Goal: Task Accomplishment & Management: Manage account settings

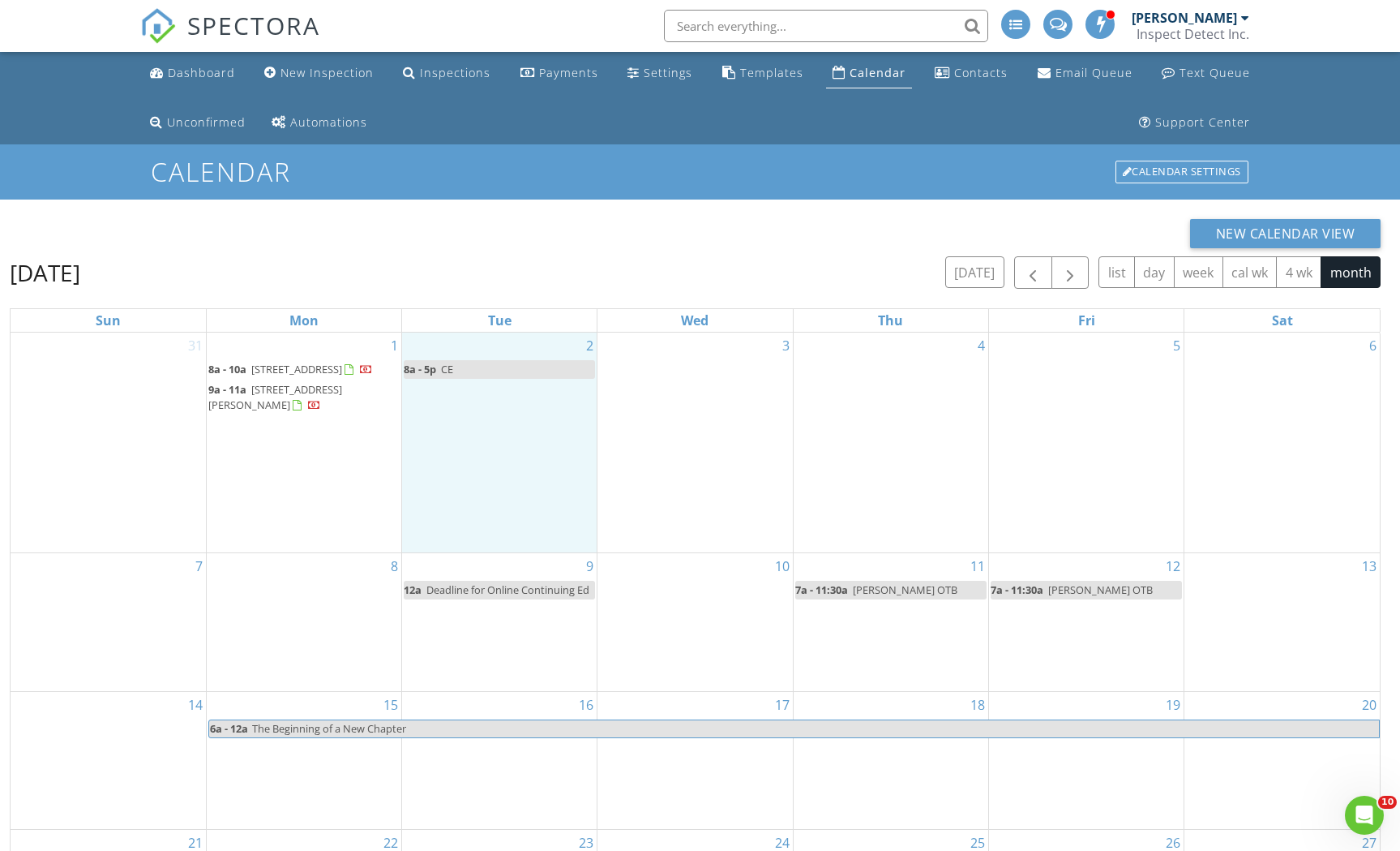
click at [508, 453] on div "2 8a - 5p CE" at bounding box center [500, 443] width 194 height 220
click at [511, 418] on link "Event" at bounding box center [498, 411] width 84 height 26
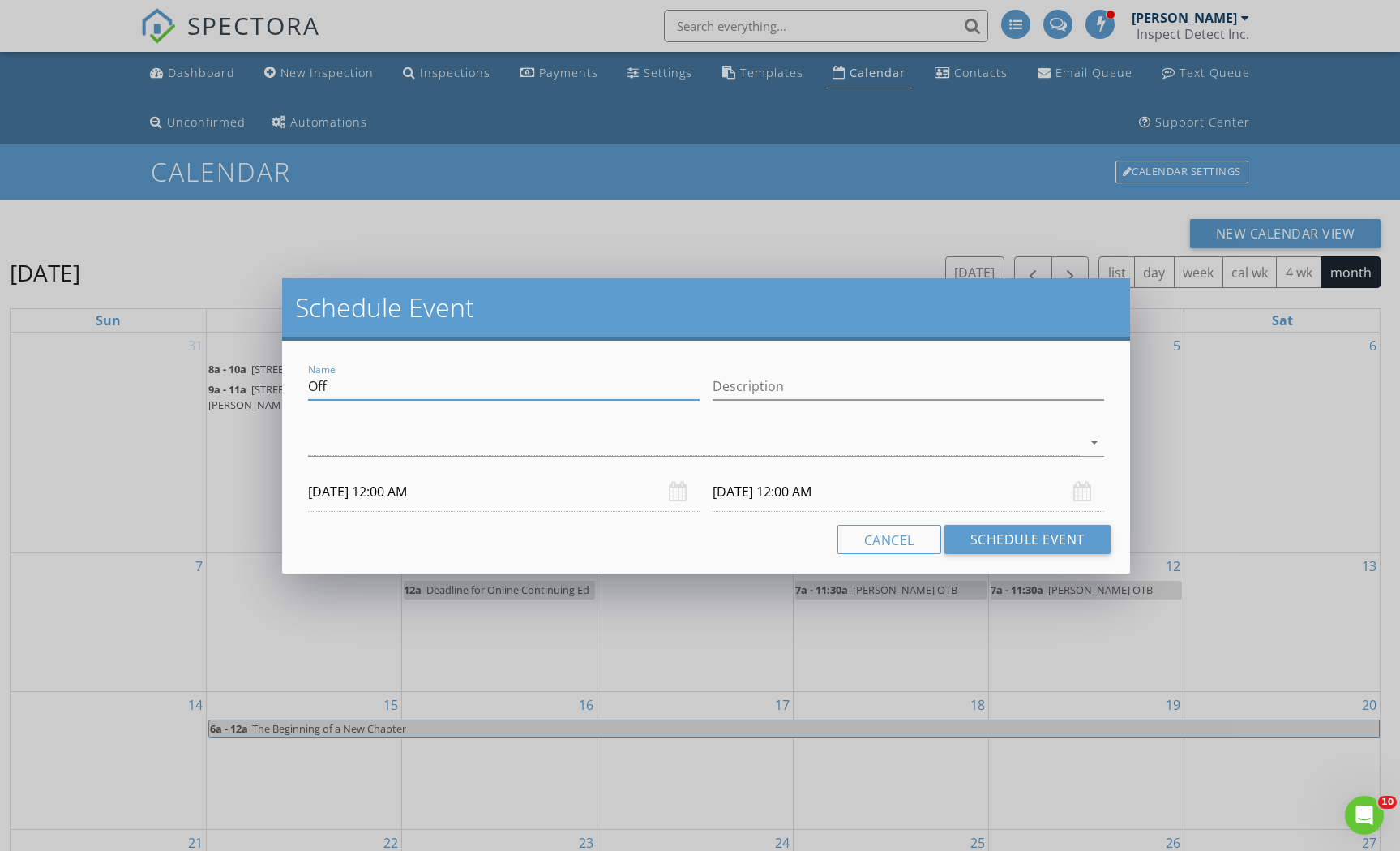
drag, startPoint x: 450, startPoint y: 391, endPoint x: 300, endPoint y: 388, distance: 150.0
click at [300, 388] on div "Name Off Description arrow_drop_down 09/02/2025 12:00 AM 09/03/2025 12:00 AM Ca…" at bounding box center [705, 456] width 847 height 232
type input "D"
type input "Drop off Car at AutoGlass Now [STREET_ADDRESS][PERSON_NAME]"
click at [349, 436] on div at bounding box center [694, 443] width 773 height 27
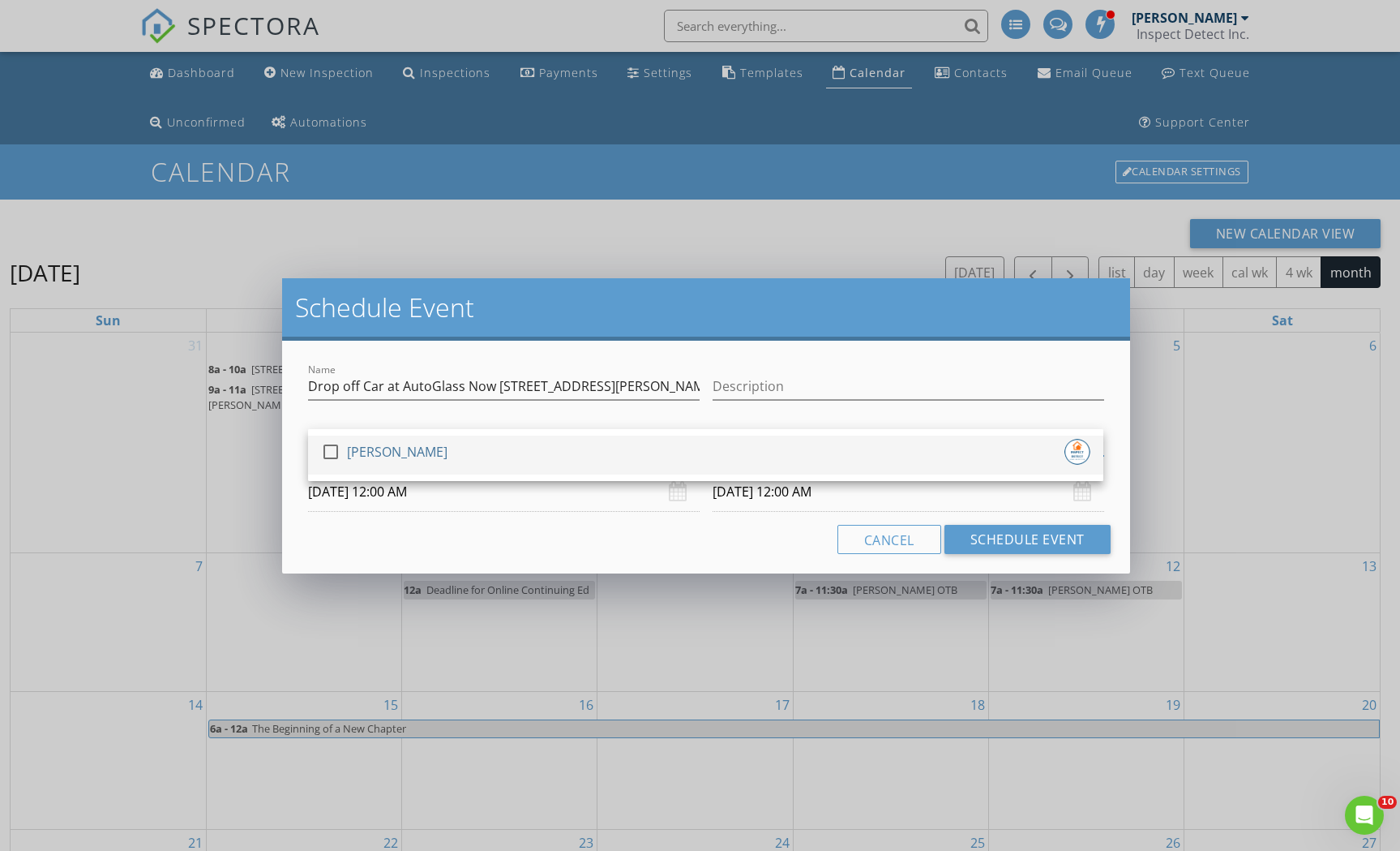
click at [323, 448] on div at bounding box center [331, 451] width 27 height 27
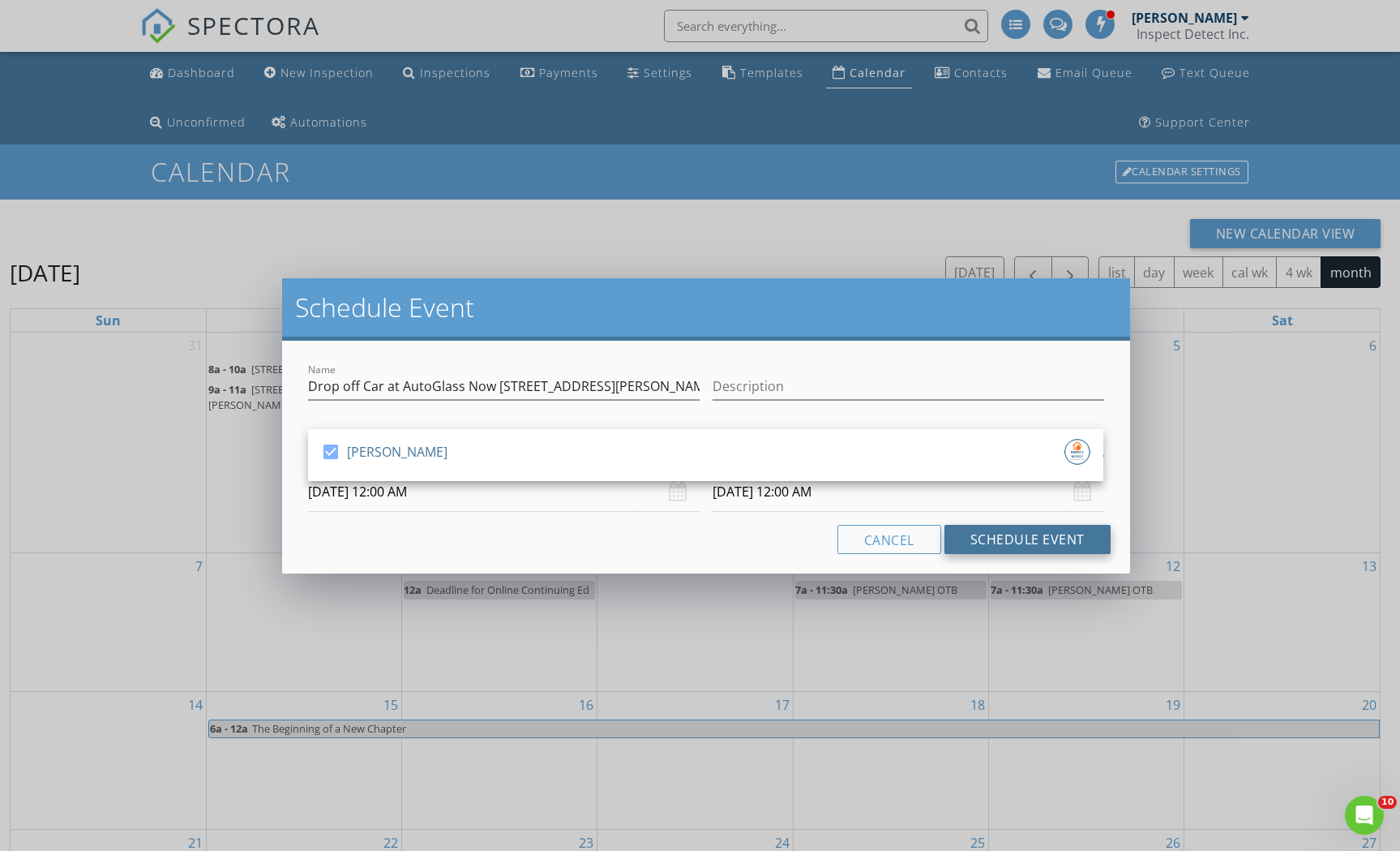
click at [1020, 545] on button "Schedule Event" at bounding box center [1028, 540] width 166 height 29
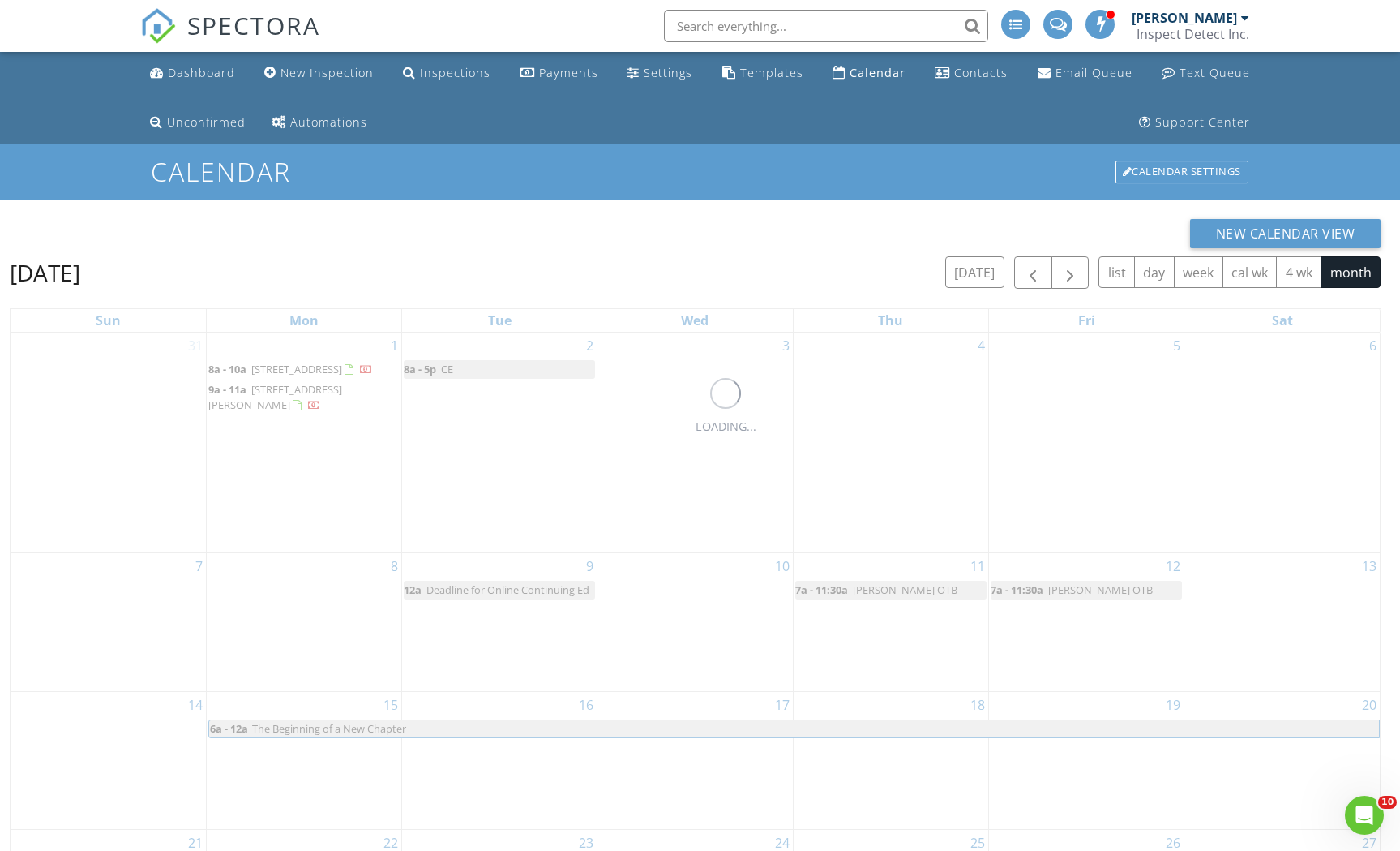
scroll to position [256, 0]
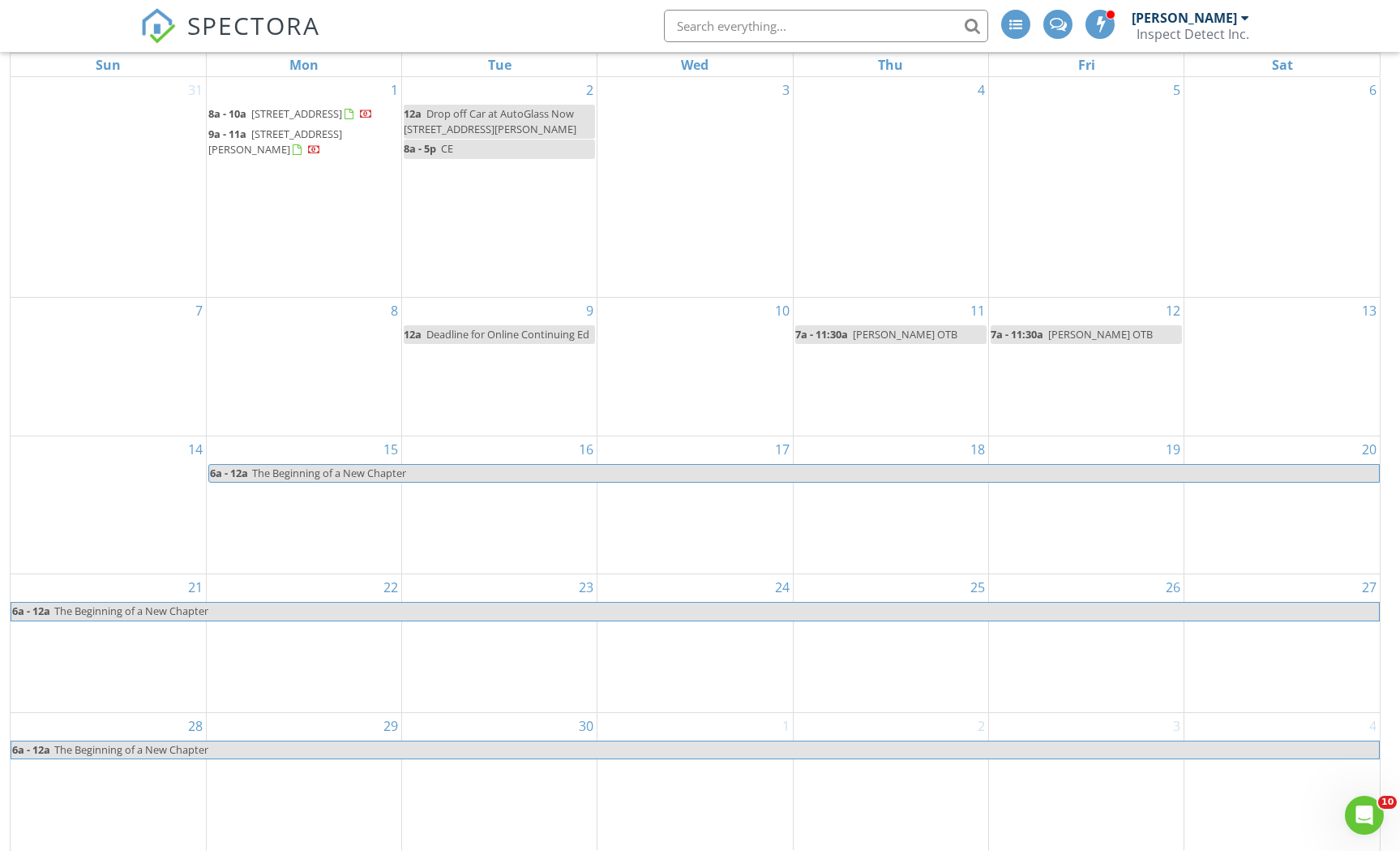
click at [424, 149] on span "8a - 5p" at bounding box center [419, 148] width 32 height 15
select select "8"
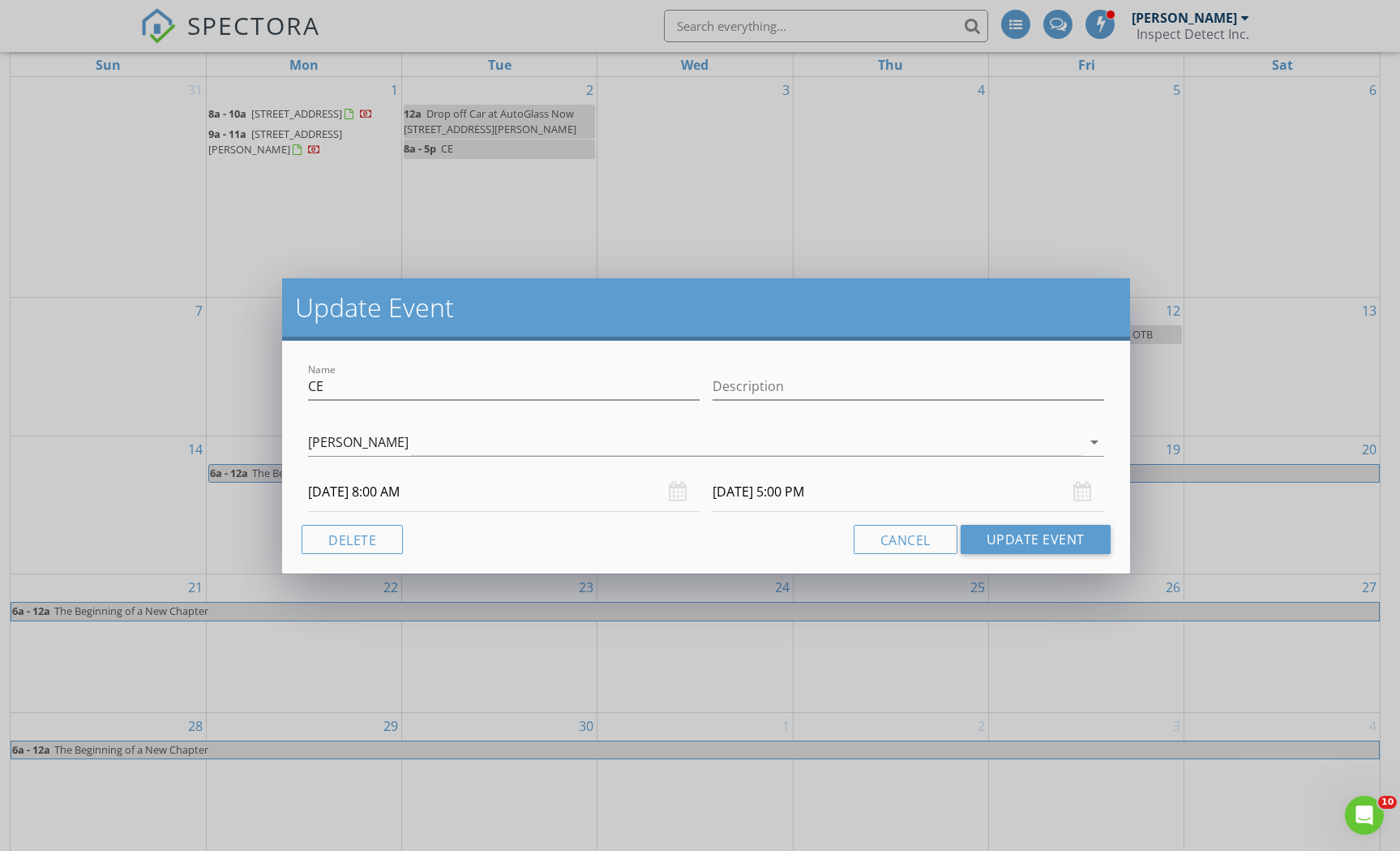
click at [416, 496] on input "09/02/2025 8:00 AM" at bounding box center [504, 491] width 392 height 40
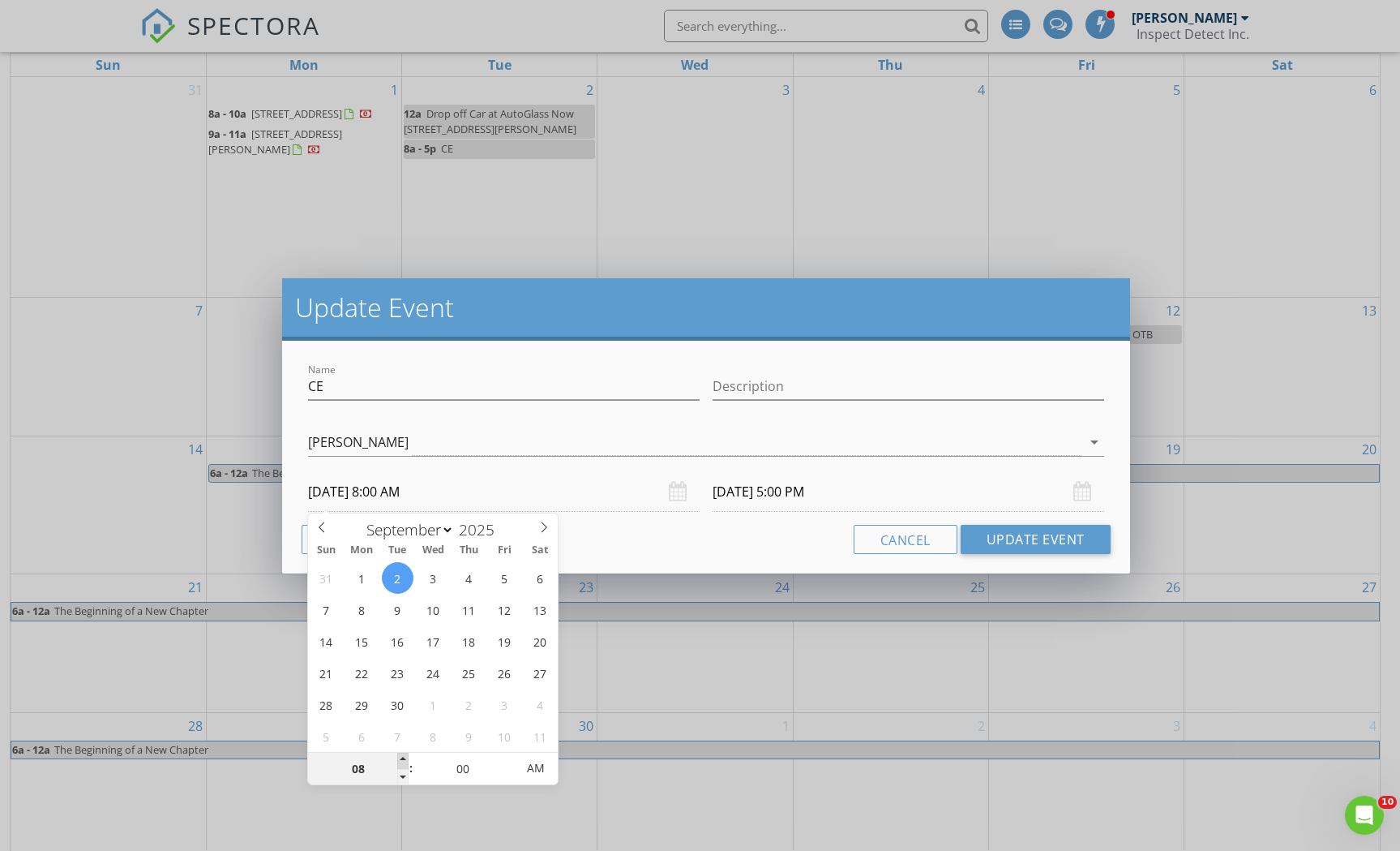
type input "09"
type input "09/02/2025 9:00 AM"
click at [403, 760] on span at bounding box center [403, 761] width 12 height 17
type input "09/02/2025 6:00 PM"
click at [1045, 543] on button "Update Event" at bounding box center [1035, 540] width 150 height 29
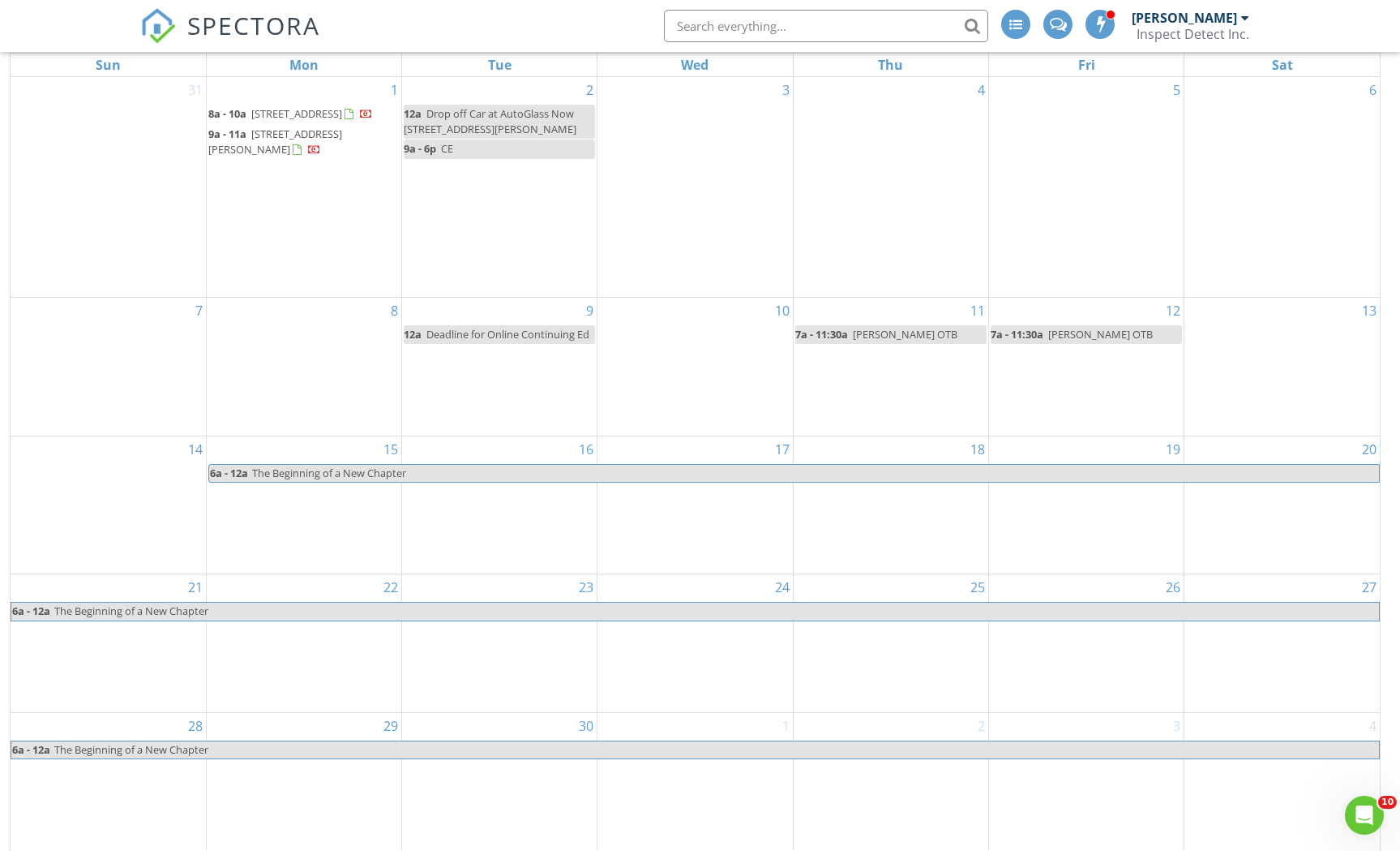
select select "8"
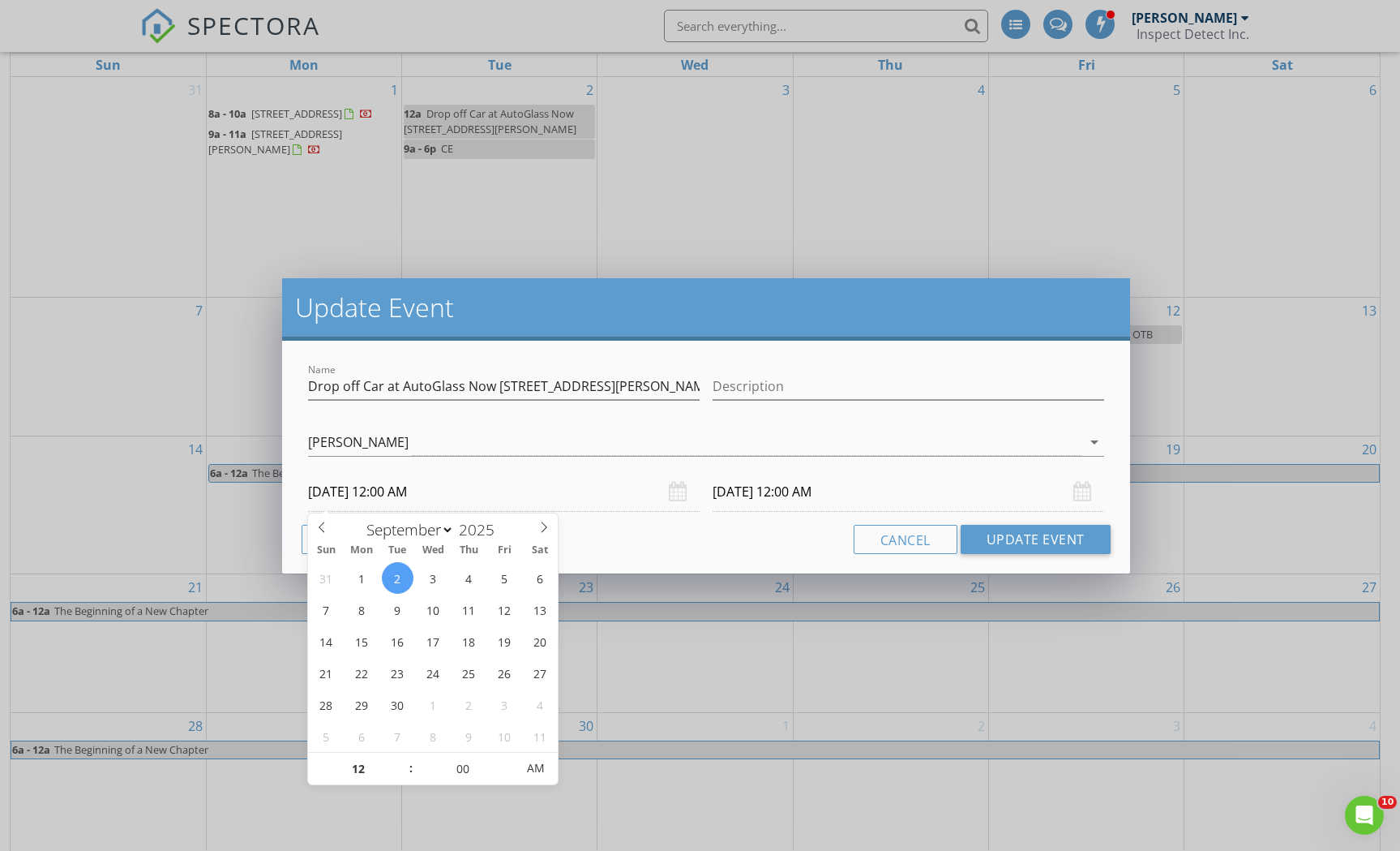
click at [419, 495] on input "09/02/2025 12:00 AM" at bounding box center [504, 491] width 392 height 40
type input "11"
type input "09/02/2025 11:00 PM"
click at [402, 776] on span at bounding box center [403, 777] width 12 height 17
type input "09/03/2025 11:00 PM"
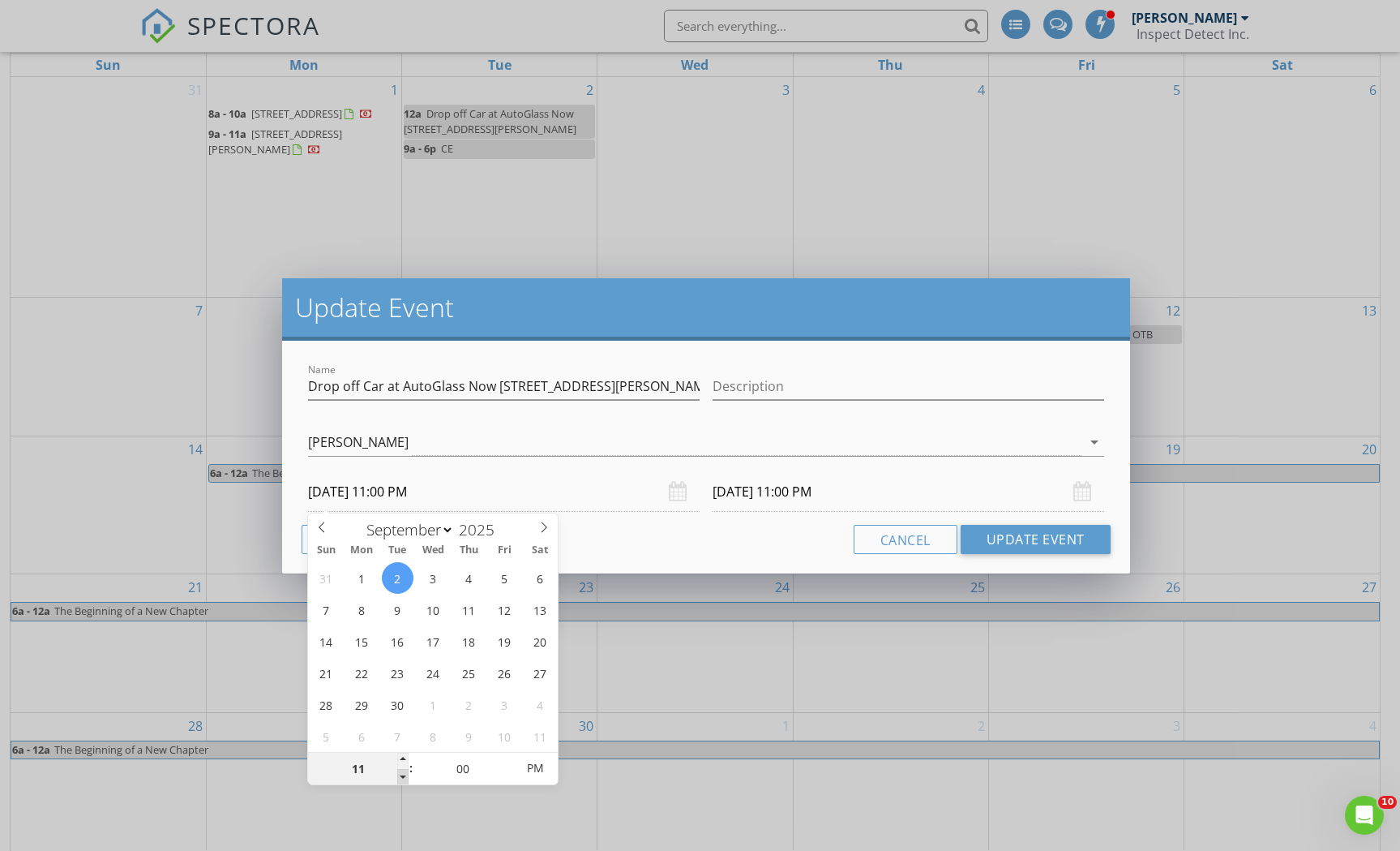
type input "10"
type input "09/02/2025 10:00 PM"
click at [402, 776] on span at bounding box center [403, 777] width 12 height 17
type input "09"
type input "09/02/2025 9:00 PM"
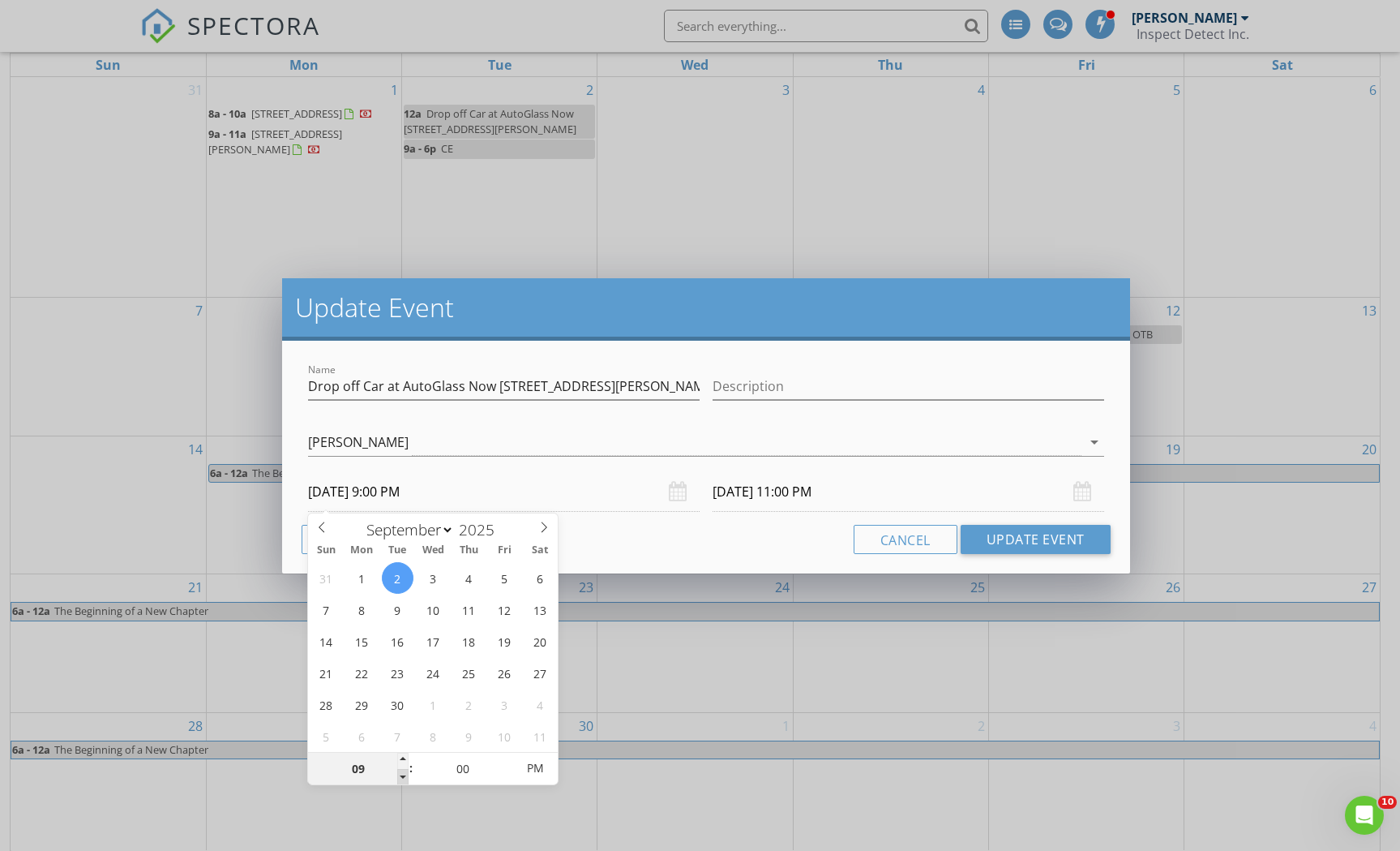
click at [402, 776] on span at bounding box center [403, 777] width 12 height 17
type input "09/03/2025 9:00 PM"
type input "08"
type input "09/02/2025 8:00 PM"
click at [402, 777] on span at bounding box center [403, 777] width 12 height 17
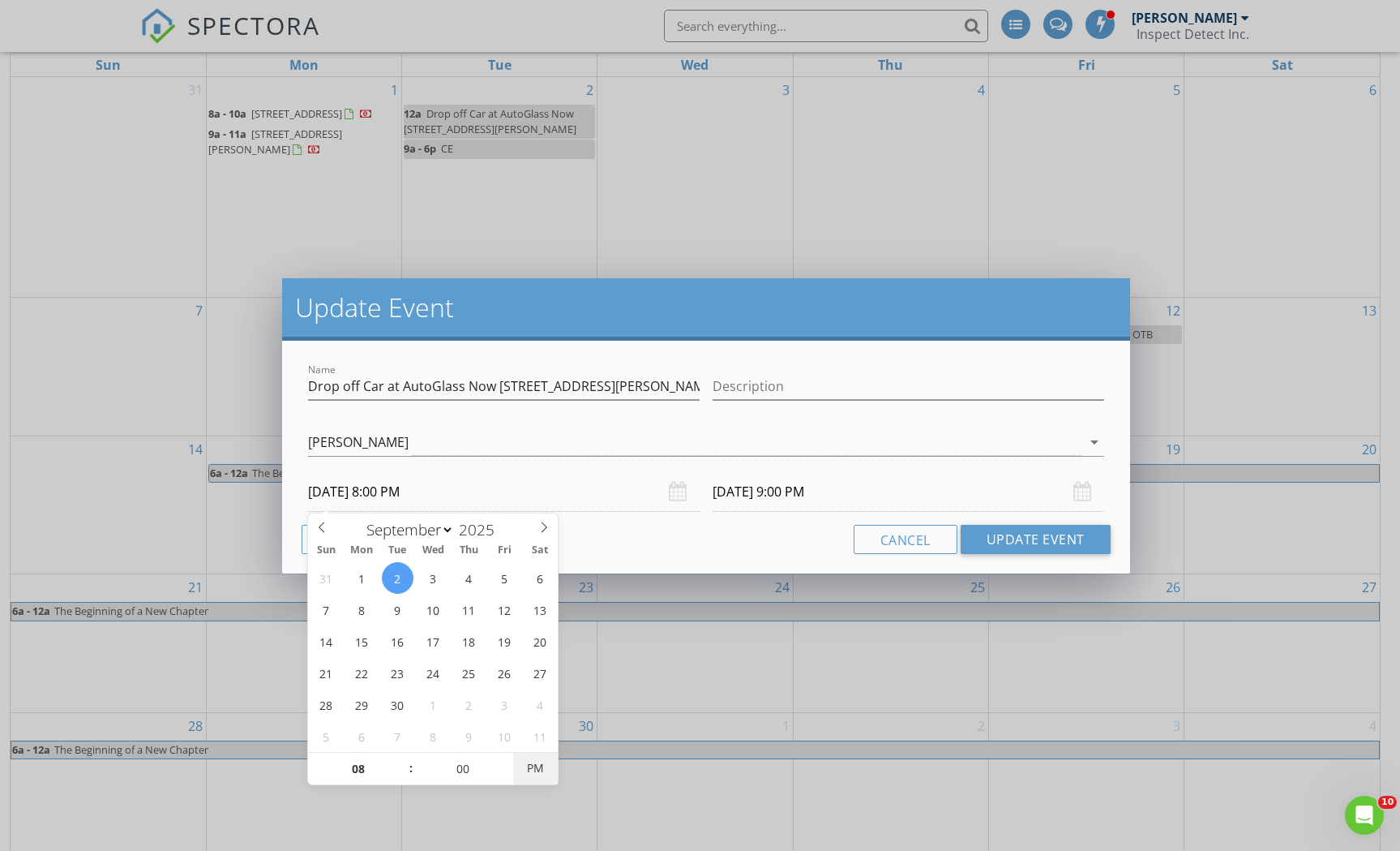
type input "09/03/2025 8:00 PM"
type input "09/02/2025 8:00 AM"
type input "09/03/2025 8:00 AM"
click at [645, 441] on div "[PERSON_NAME]" at bounding box center [694, 443] width 773 height 27
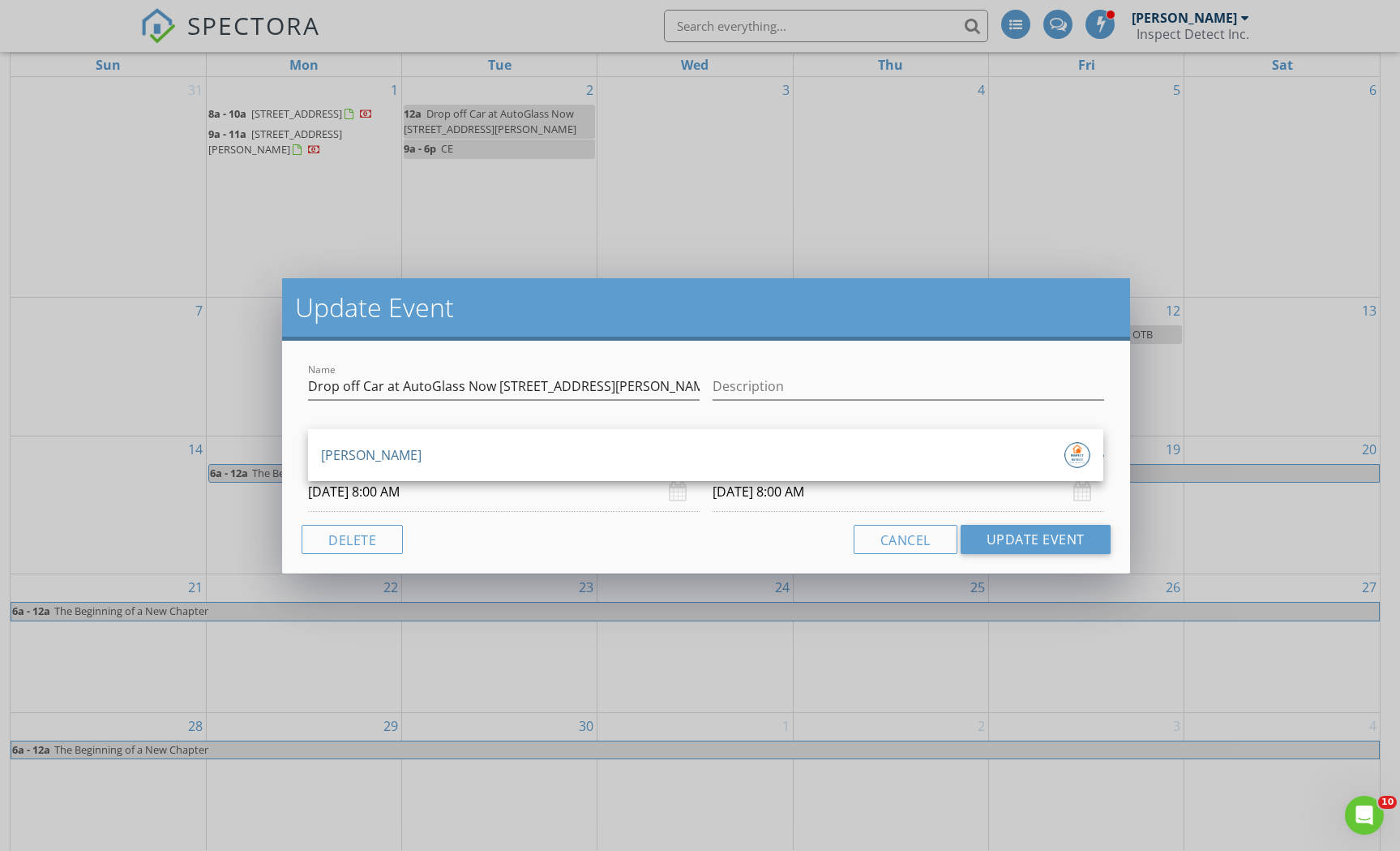
click at [493, 501] on input "09/02/2025 8:00 AM" at bounding box center [504, 491] width 392 height 40
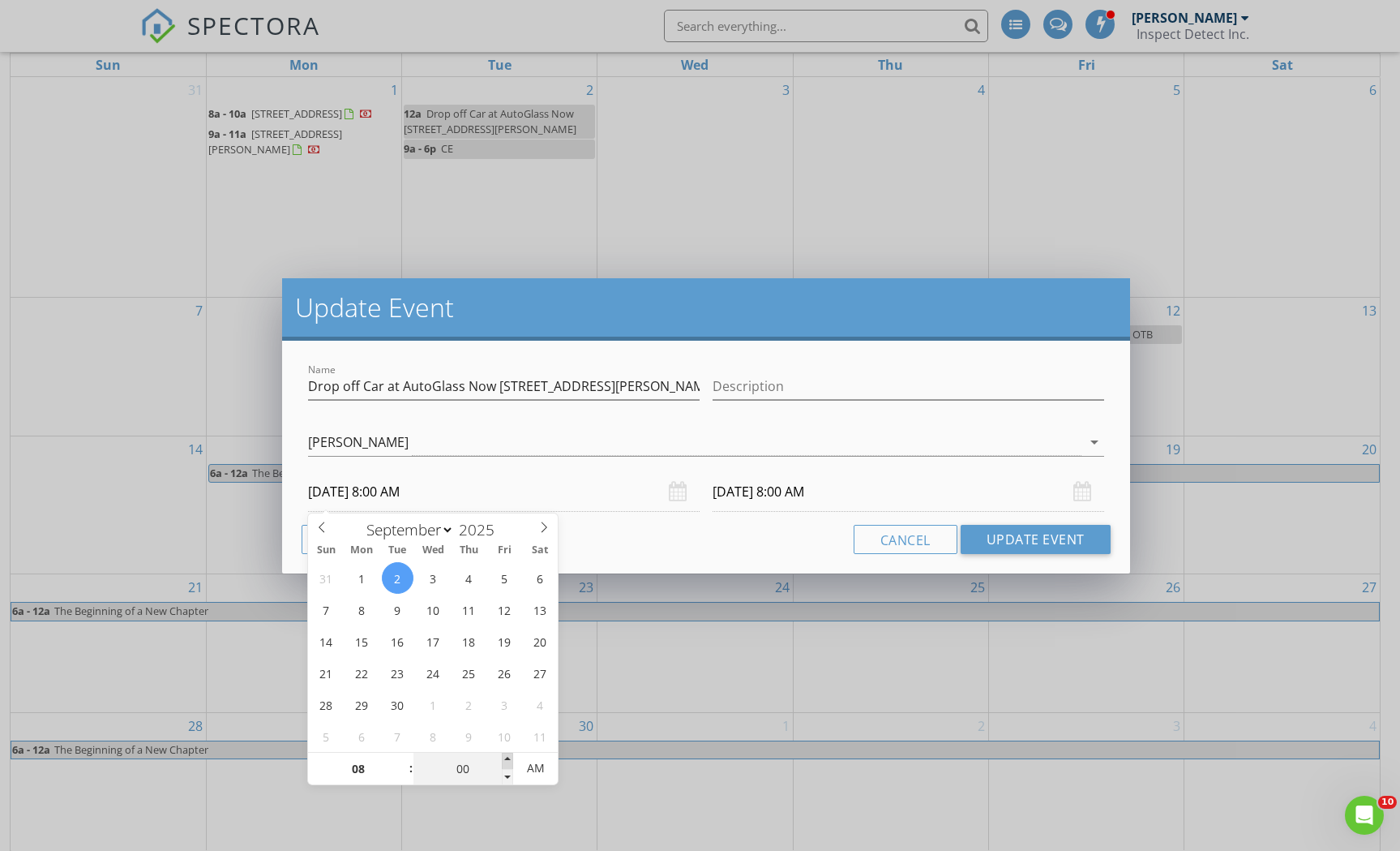
type input "05"
type input "09/02/2025 8:05 AM"
click at [507, 760] on span at bounding box center [508, 761] width 12 height 17
type input "10"
type input "09/02/2025 8:10 AM"
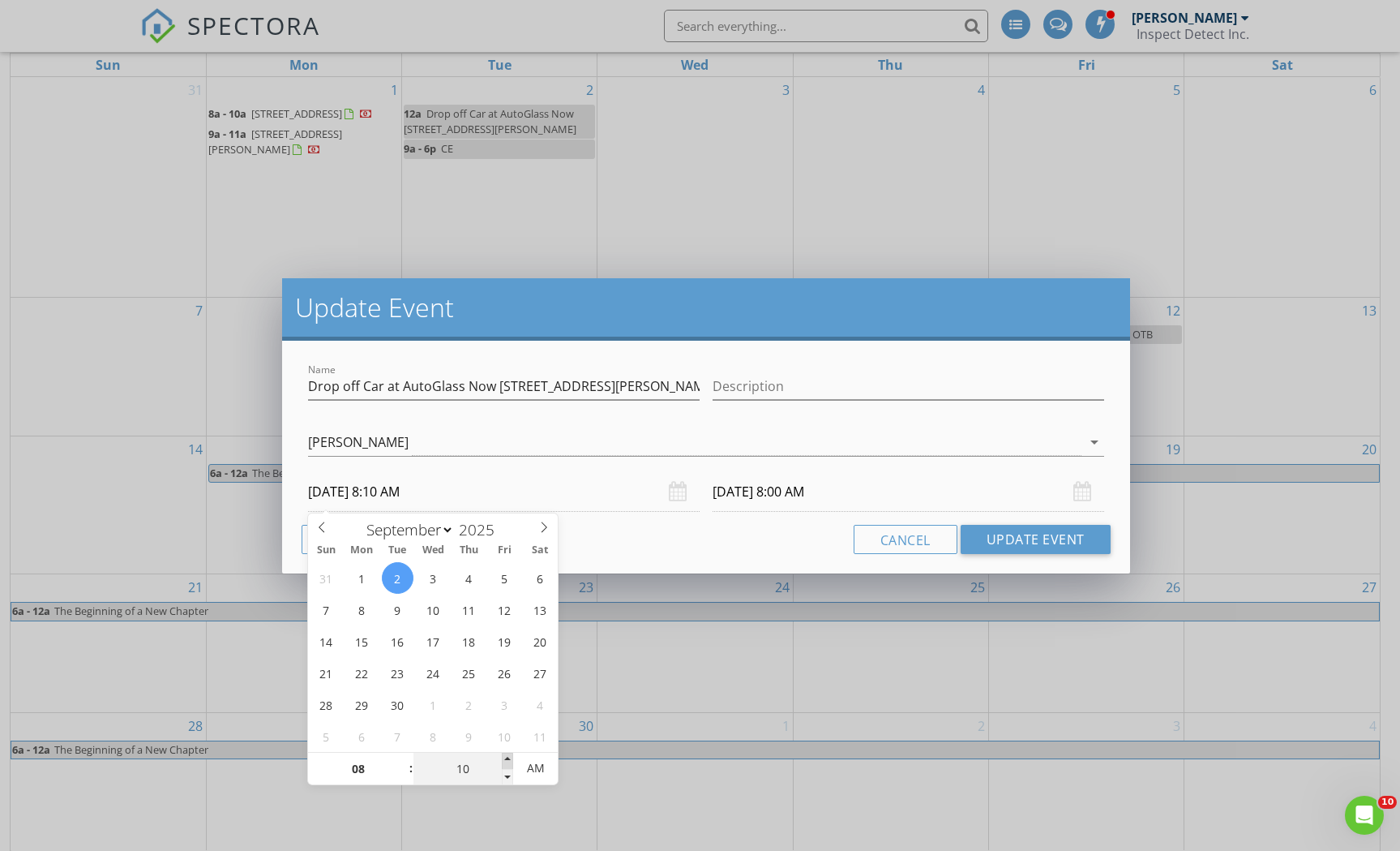
click at [507, 760] on span at bounding box center [508, 761] width 12 height 17
type input "15"
type input "09/02/2025 8:15 AM"
click at [508, 760] on span at bounding box center [508, 761] width 12 height 17
type input "20"
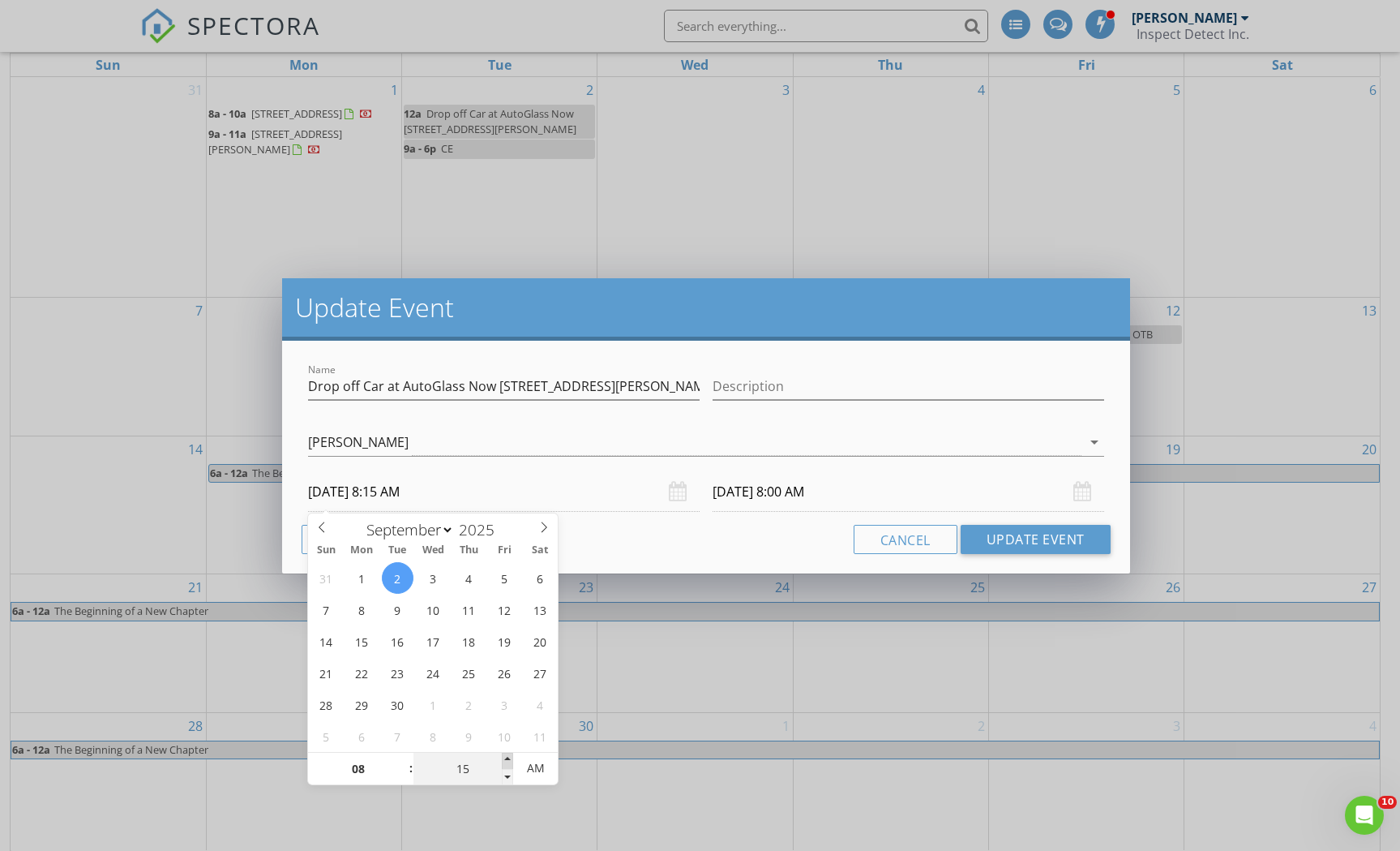
type input "09/02/2025 8:20 AM"
click at [508, 760] on span at bounding box center [508, 761] width 12 height 17
type input "25"
type input "09/02/2025 8:25 AM"
click at [508, 760] on span at bounding box center [508, 761] width 12 height 17
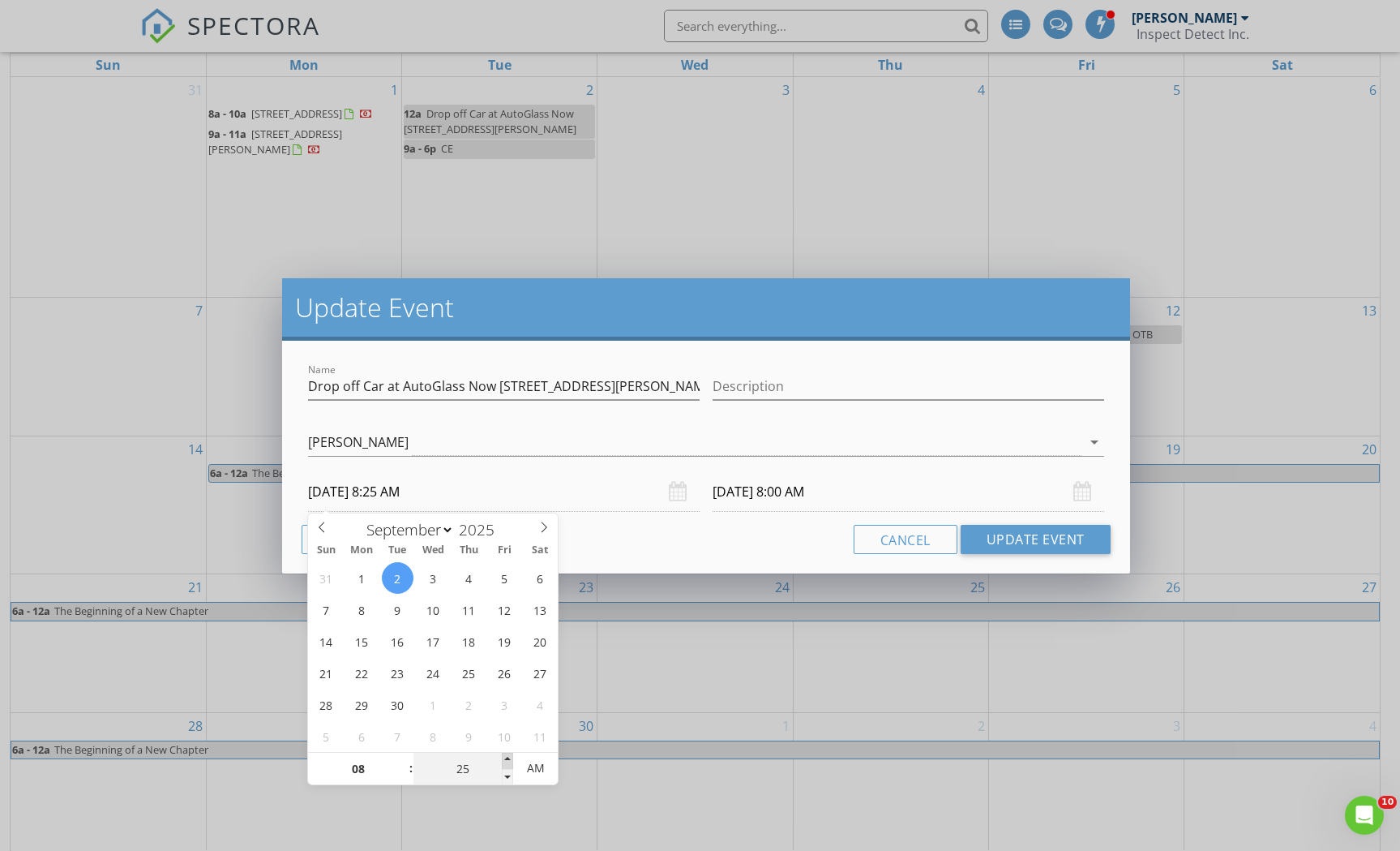
type input "30"
type input "09/02/2025 8:30 AM"
click at [508, 760] on span at bounding box center [508, 761] width 12 height 17
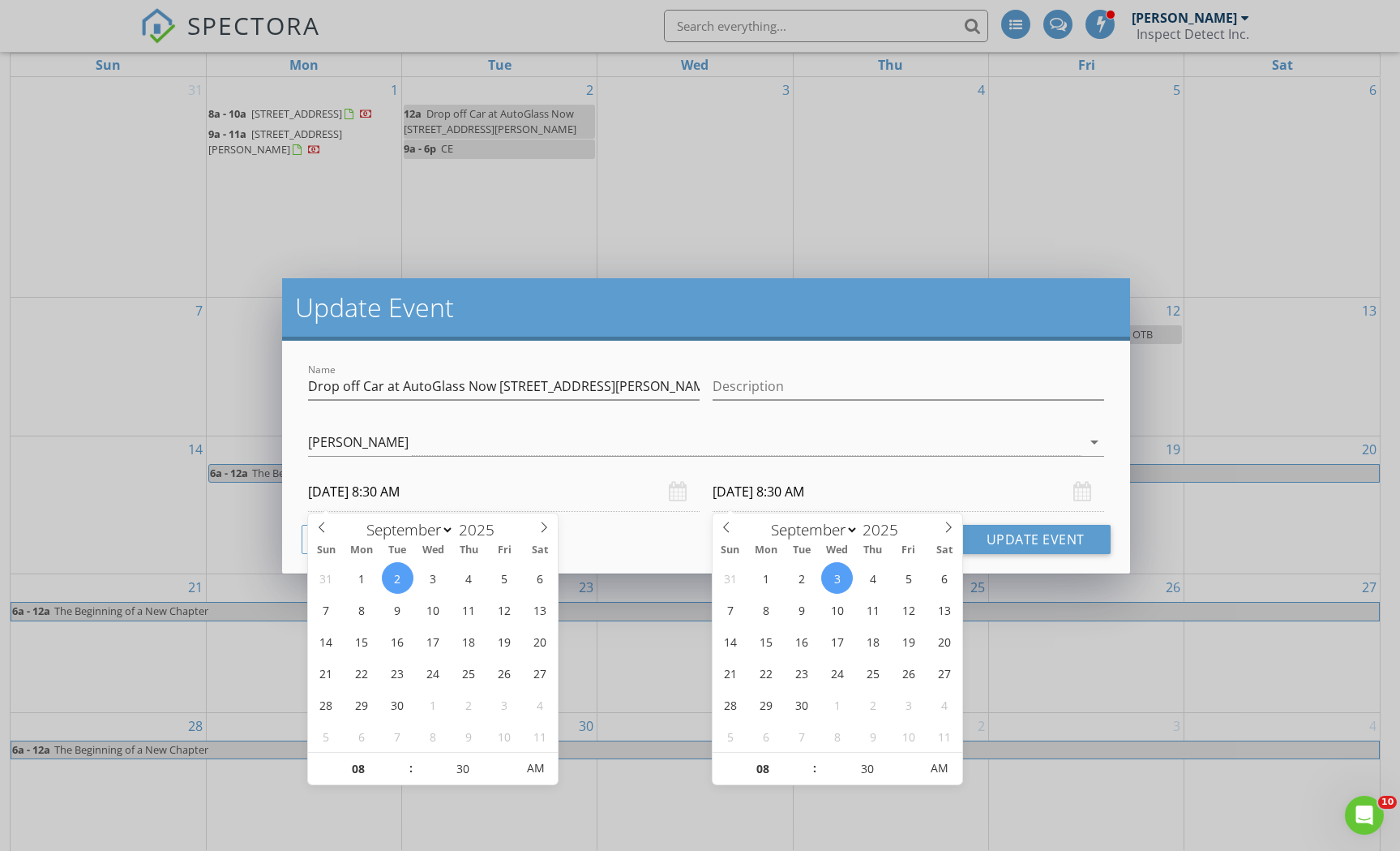
click at [756, 492] on input "09/03/2025 8:30 AM" at bounding box center [908, 491] width 392 height 40
type input "09/02/2025 8:30 AM"
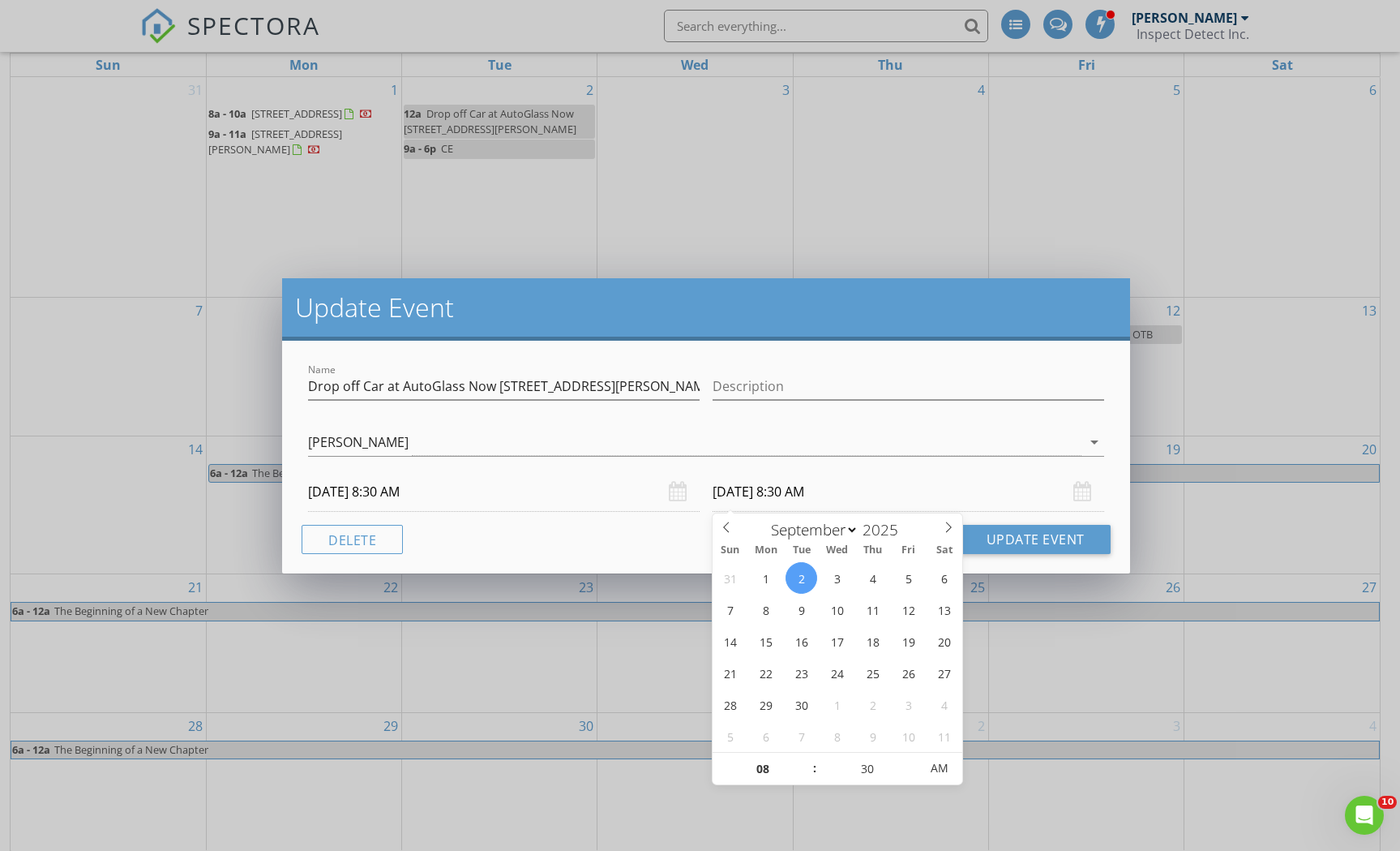
click at [794, 491] on input "09/02/2025 8:30 AM" at bounding box center [908, 491] width 392 height 40
type input "35"
type input "09/02/2025 8:35 AM"
click at [915, 759] on span at bounding box center [912, 761] width 12 height 17
type input "40"
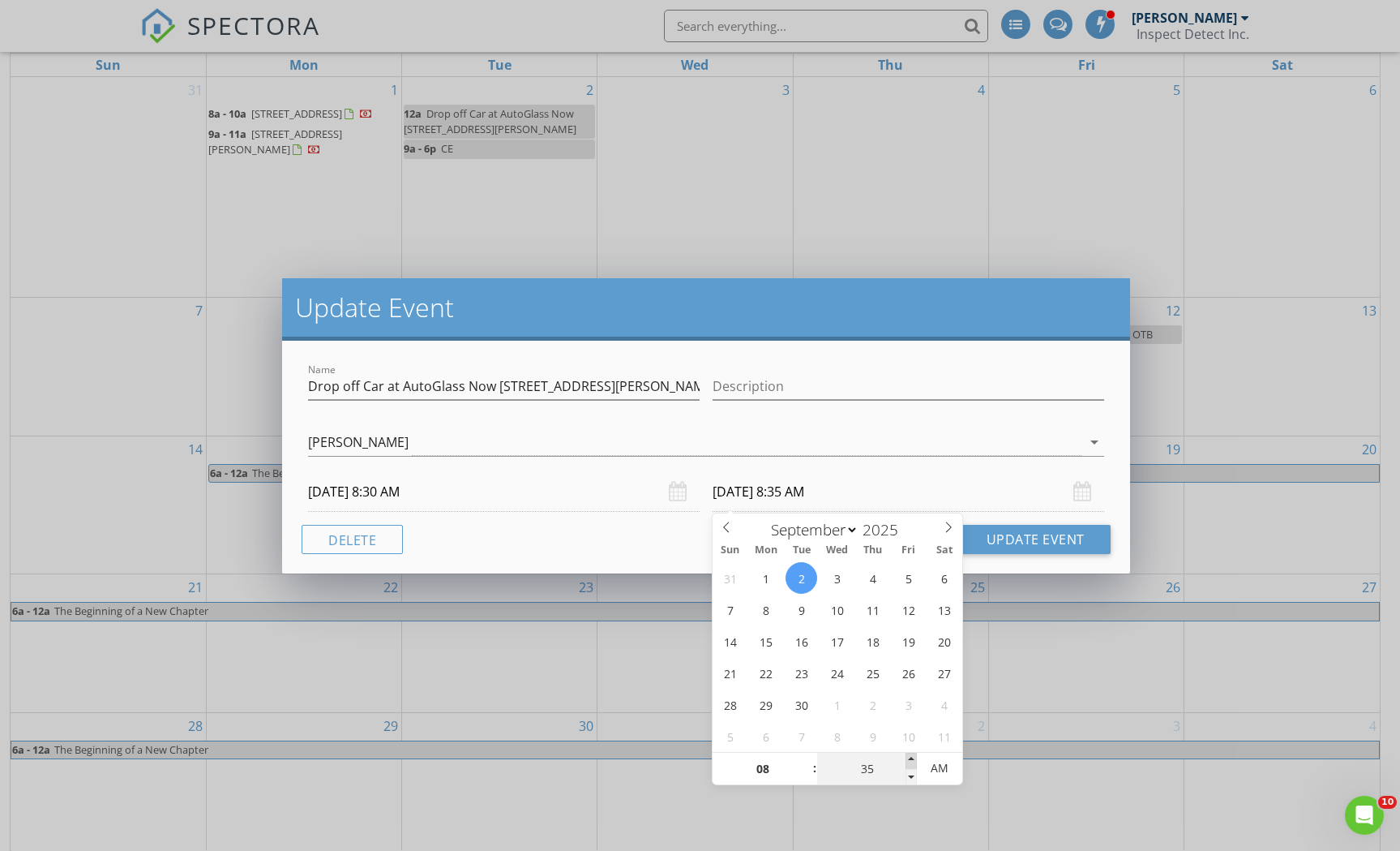
type input "09/02/2025 8:40 AM"
click at [915, 759] on span at bounding box center [912, 761] width 12 height 17
click at [995, 530] on button "Update Event" at bounding box center [1035, 540] width 150 height 29
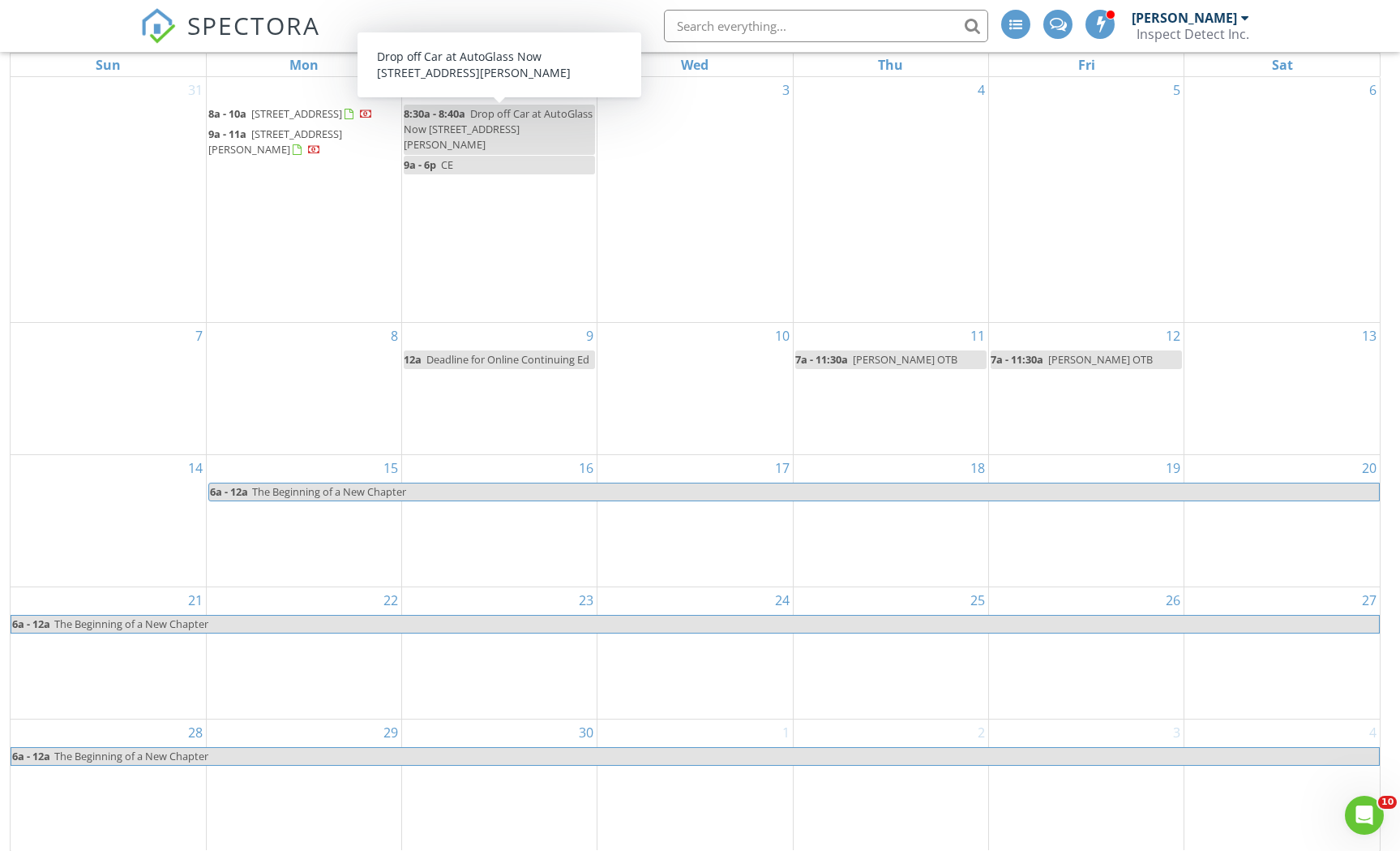
click at [429, 122] on span "Drop off Car at AutoGlass Now [STREET_ADDRESS][PERSON_NAME]" at bounding box center [498, 128] width 189 height 46
select select "8"
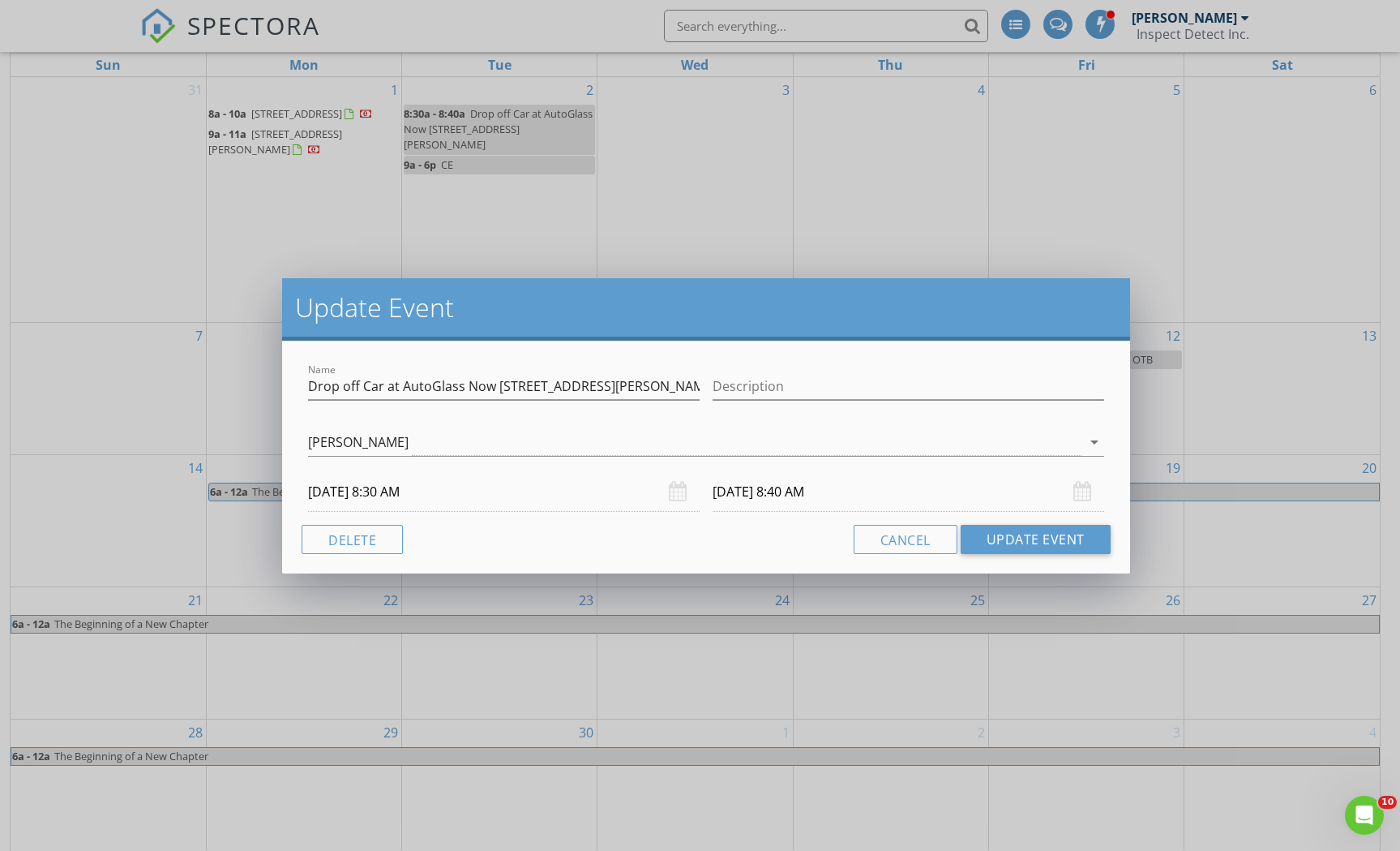
click at [398, 495] on input "09/02/2025 8:30 AM" at bounding box center [504, 491] width 392 height 40
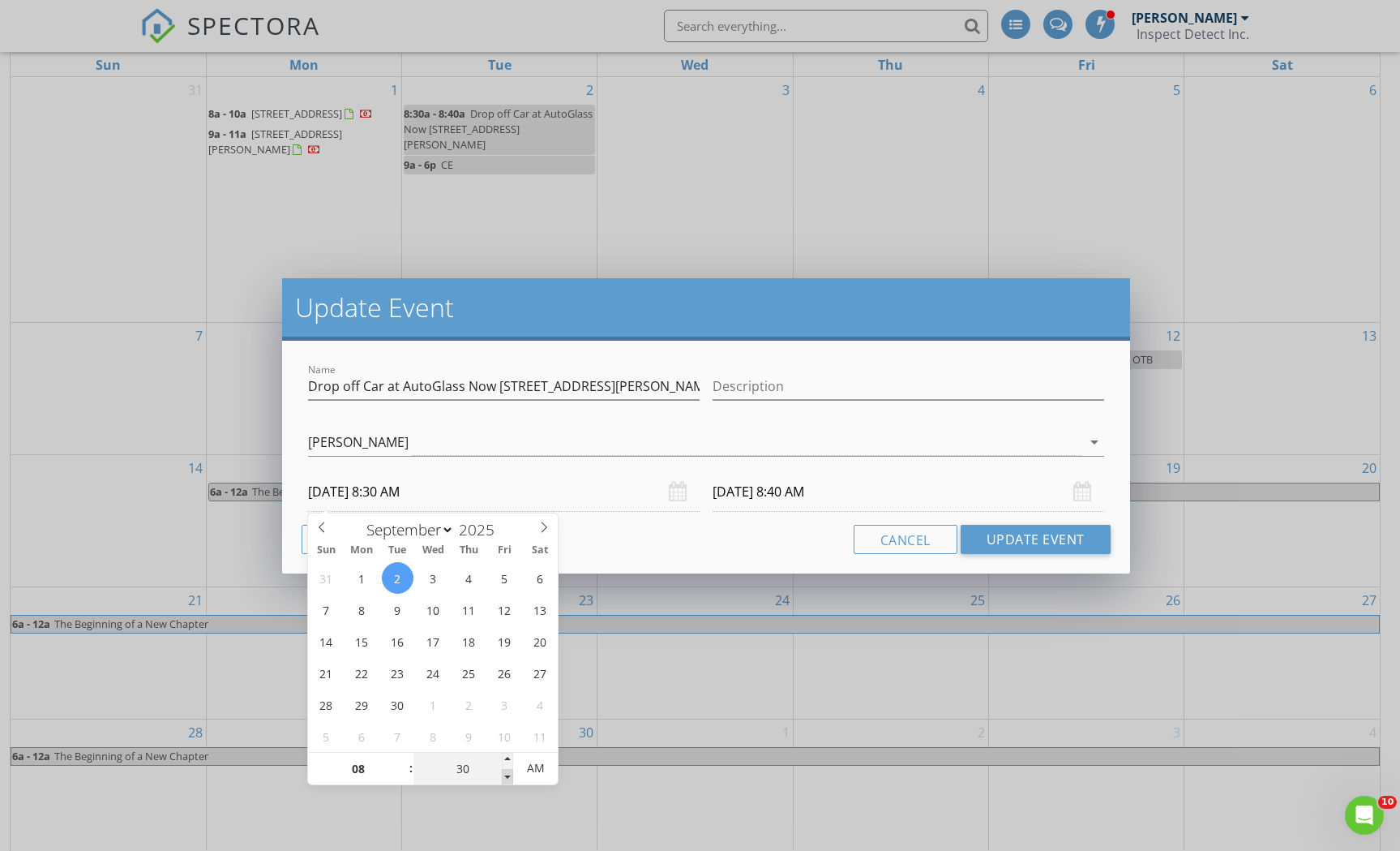
type input "25"
type input "09/02/2025 8:25 AM"
click at [508, 779] on span at bounding box center [508, 777] width 12 height 17
type input "20"
type input "09/02/2025 8:20 AM"
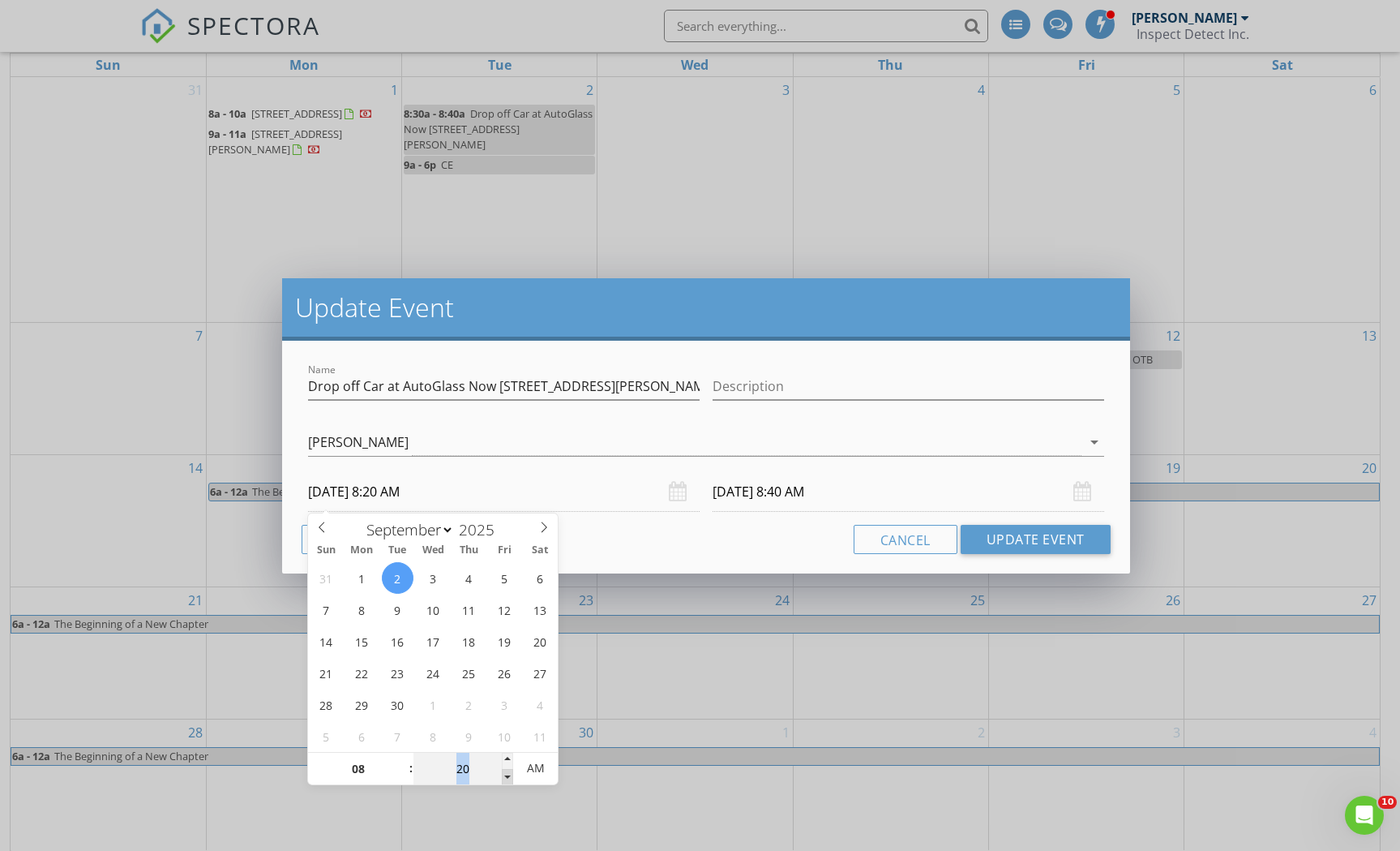
click at [508, 779] on span at bounding box center [508, 777] width 12 height 17
type input "15"
type input "09/02/2025 8:15 AM"
click at [508, 779] on span at bounding box center [508, 777] width 12 height 17
type input "10"
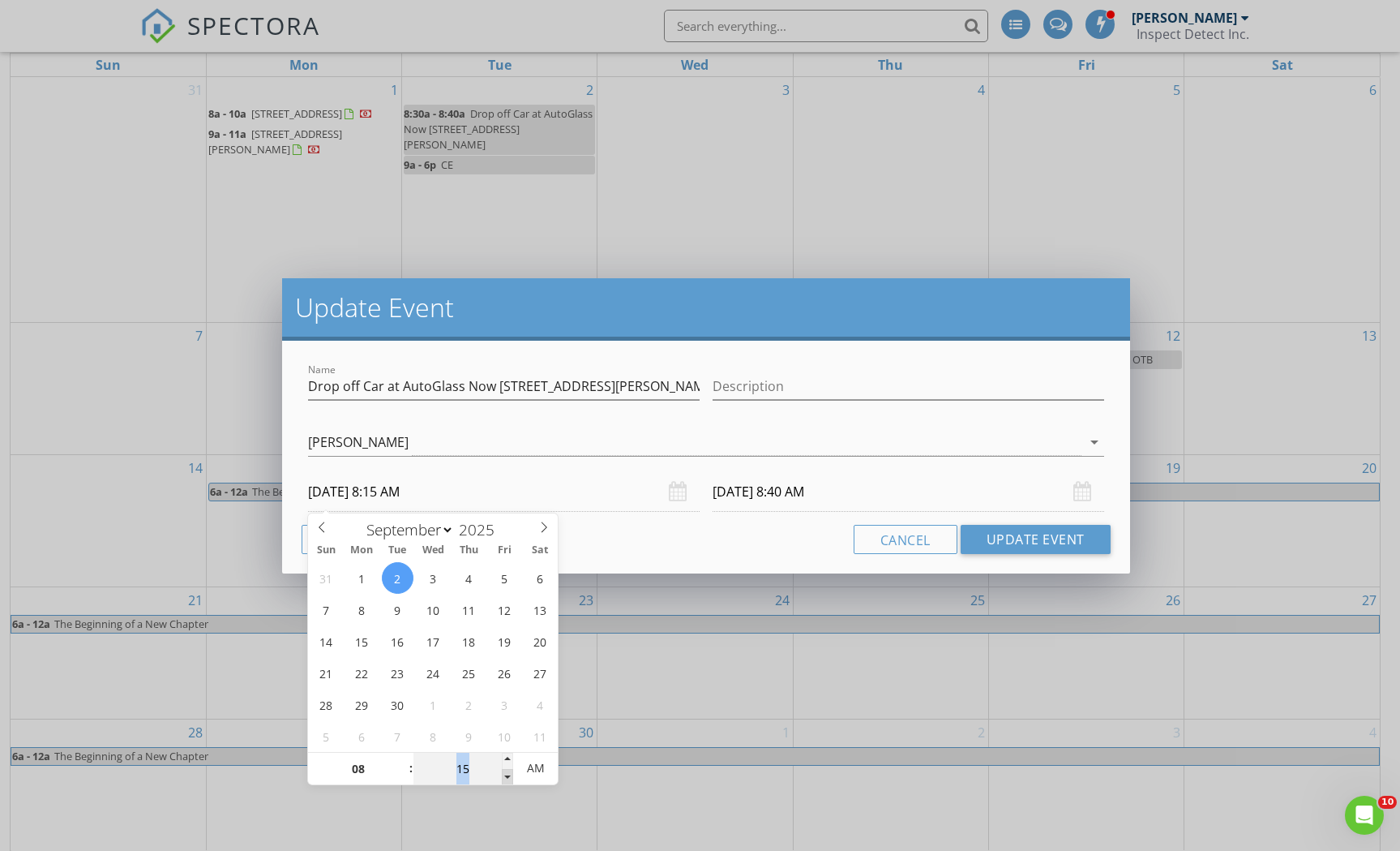
type input "09/02/2025 8:10 AM"
click at [508, 779] on span at bounding box center [508, 777] width 12 height 17
type input "20"
type input "09/02/2025 8:20 AM"
type input "05"
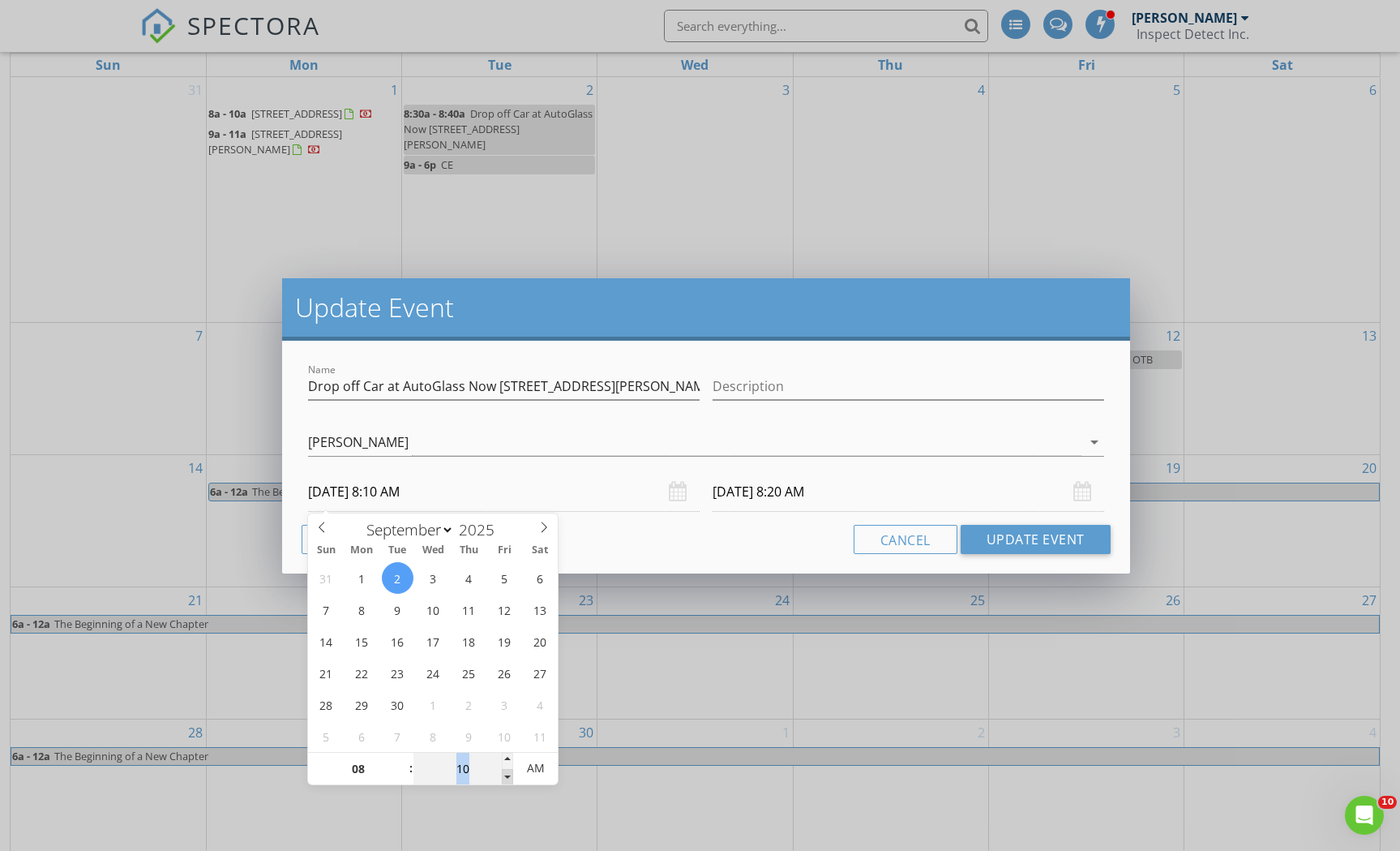
type input "09/02/2025 8:05 AM"
click at [508, 779] on span at bounding box center [508, 777] width 12 height 17
type input "15"
type input "09/02/2025 8:15 AM"
type input "00"
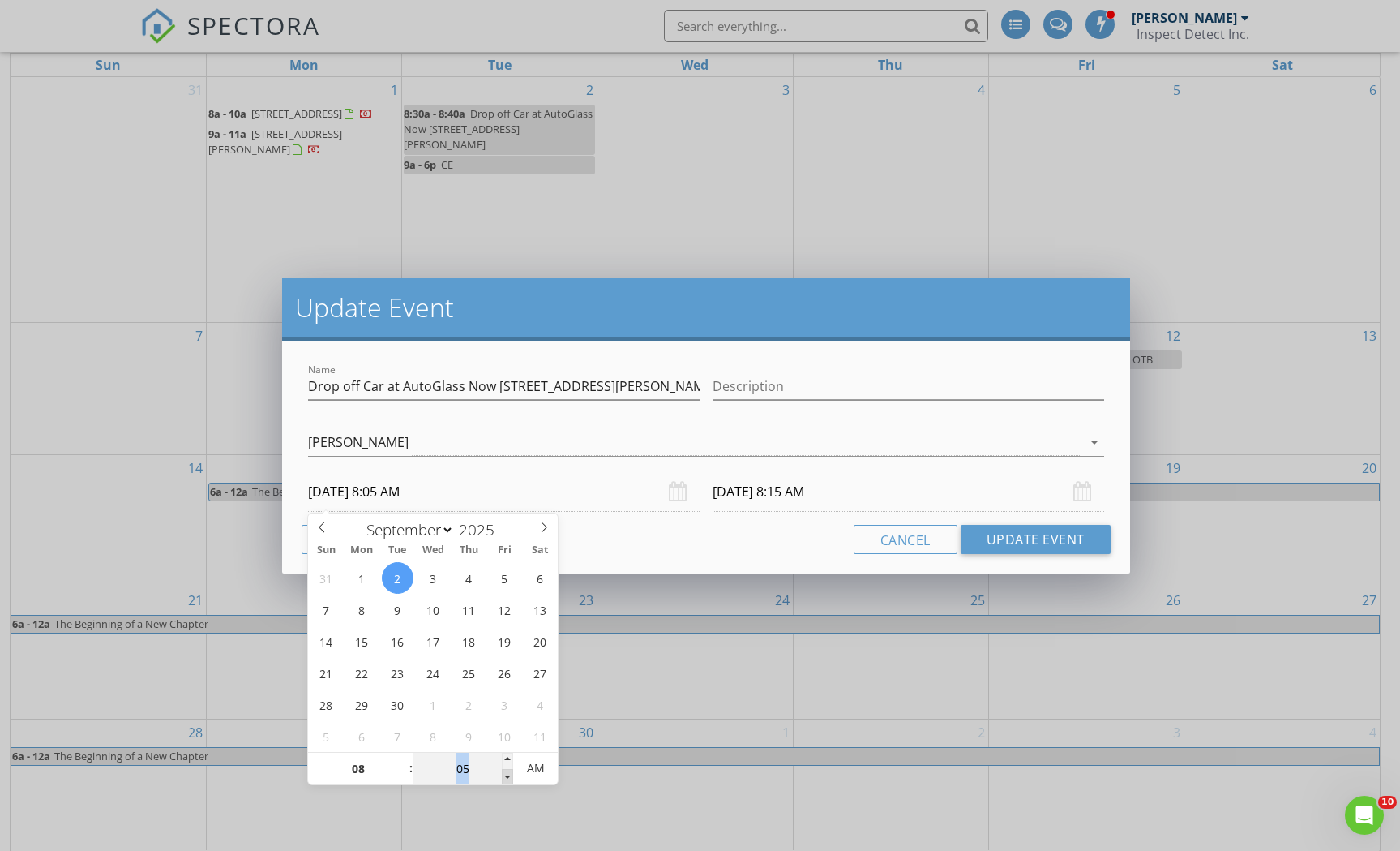
type input "09/02/2025 8:00 AM"
click at [508, 779] on span at bounding box center [508, 777] width 12 height 17
type input "10"
type input "09/02/2025 8:10 AM"
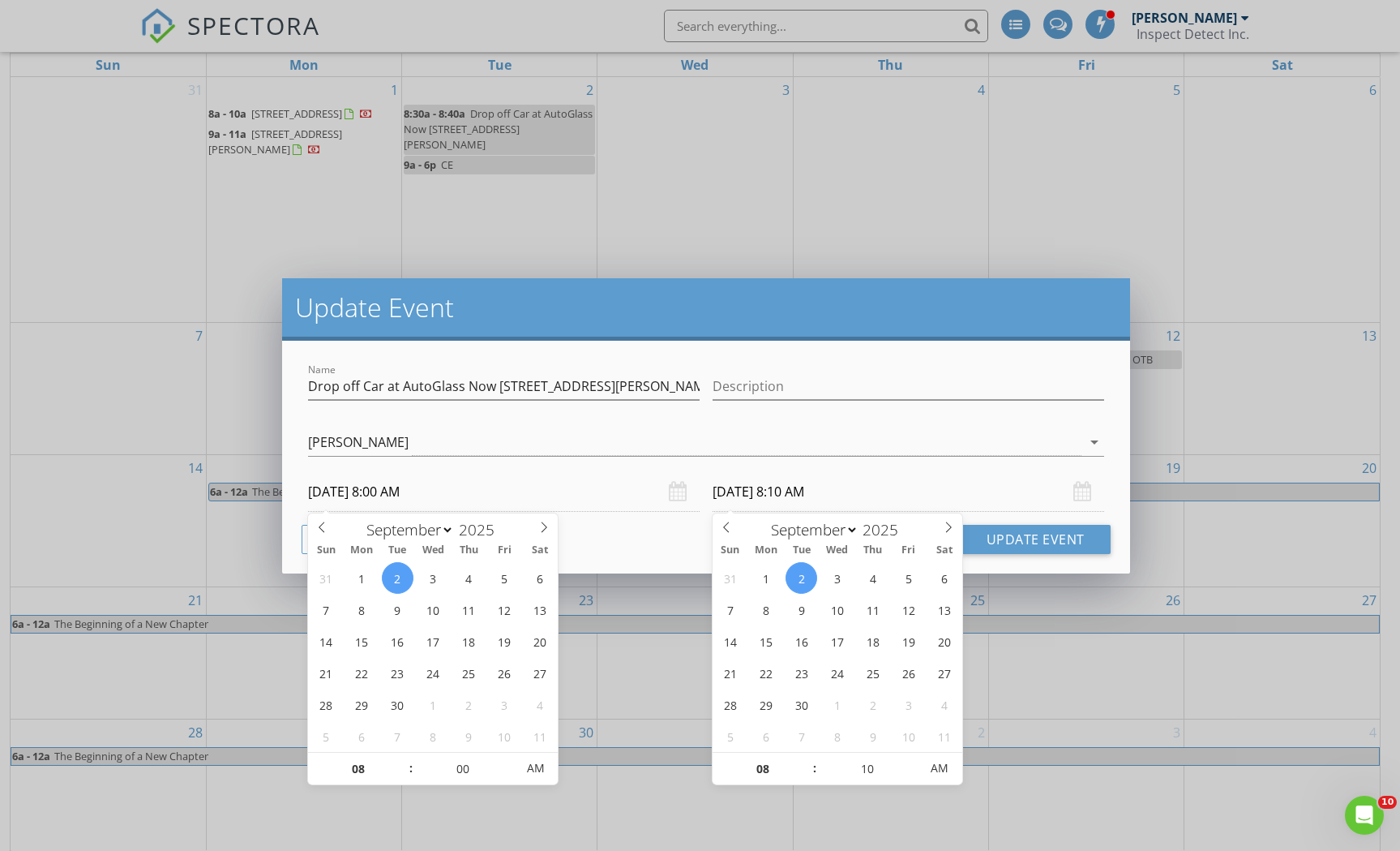
click at [808, 500] on input "09/02/2025 8:10 AM" at bounding box center [908, 491] width 392 height 40
type input "05"
type input "09/02/2025 8:05 AM"
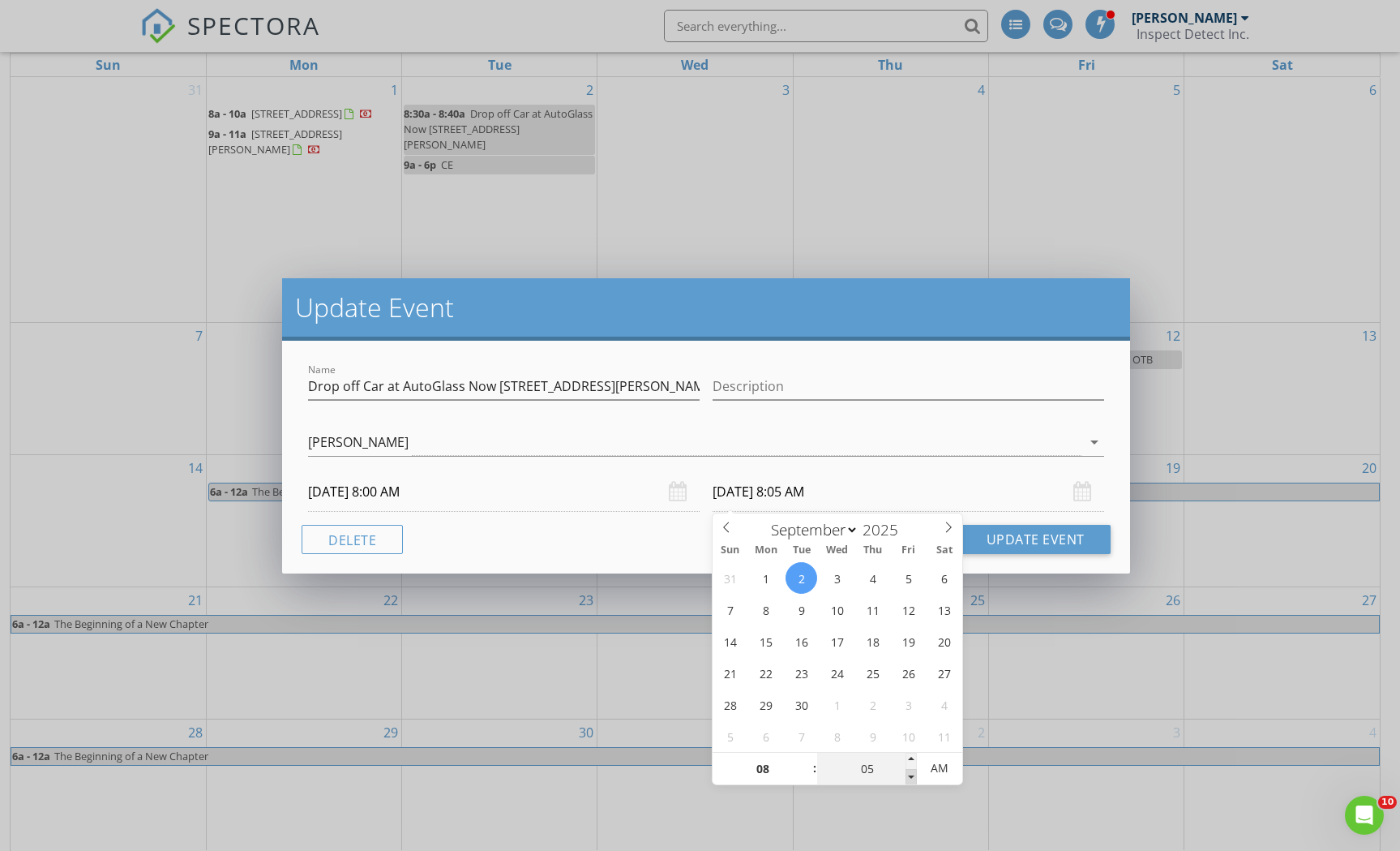
click at [913, 774] on span at bounding box center [912, 777] width 12 height 17
type input "00"
type input "09/02/2025 8:00 AM"
click at [913, 774] on span at bounding box center [912, 777] width 12 height 17
type input "05"
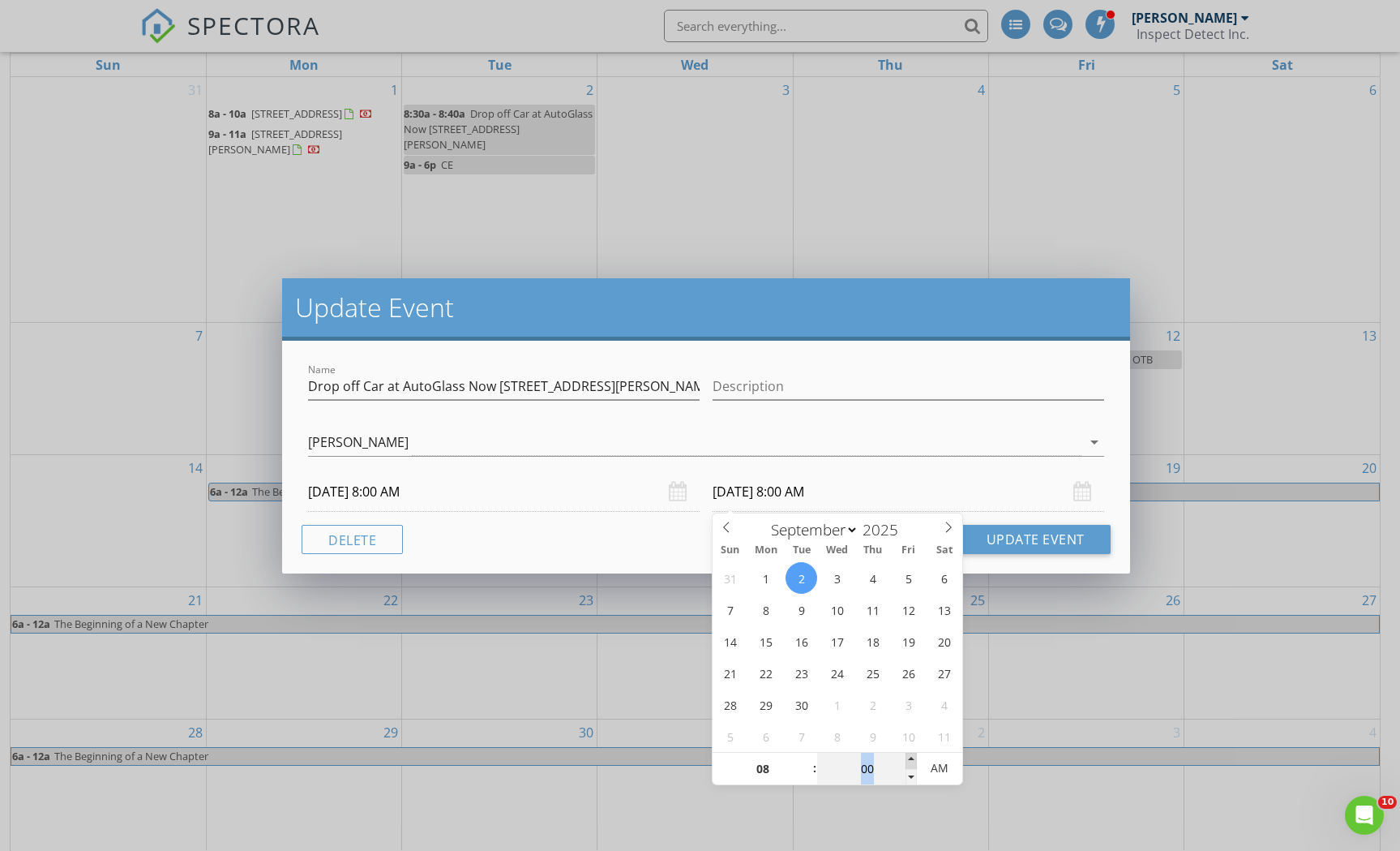
type input "09/02/2025 8:05 AM"
click at [914, 760] on span at bounding box center [912, 761] width 12 height 17
type input "10"
type input "09/02/2025 8:10 AM"
click at [914, 760] on span at bounding box center [912, 761] width 12 height 17
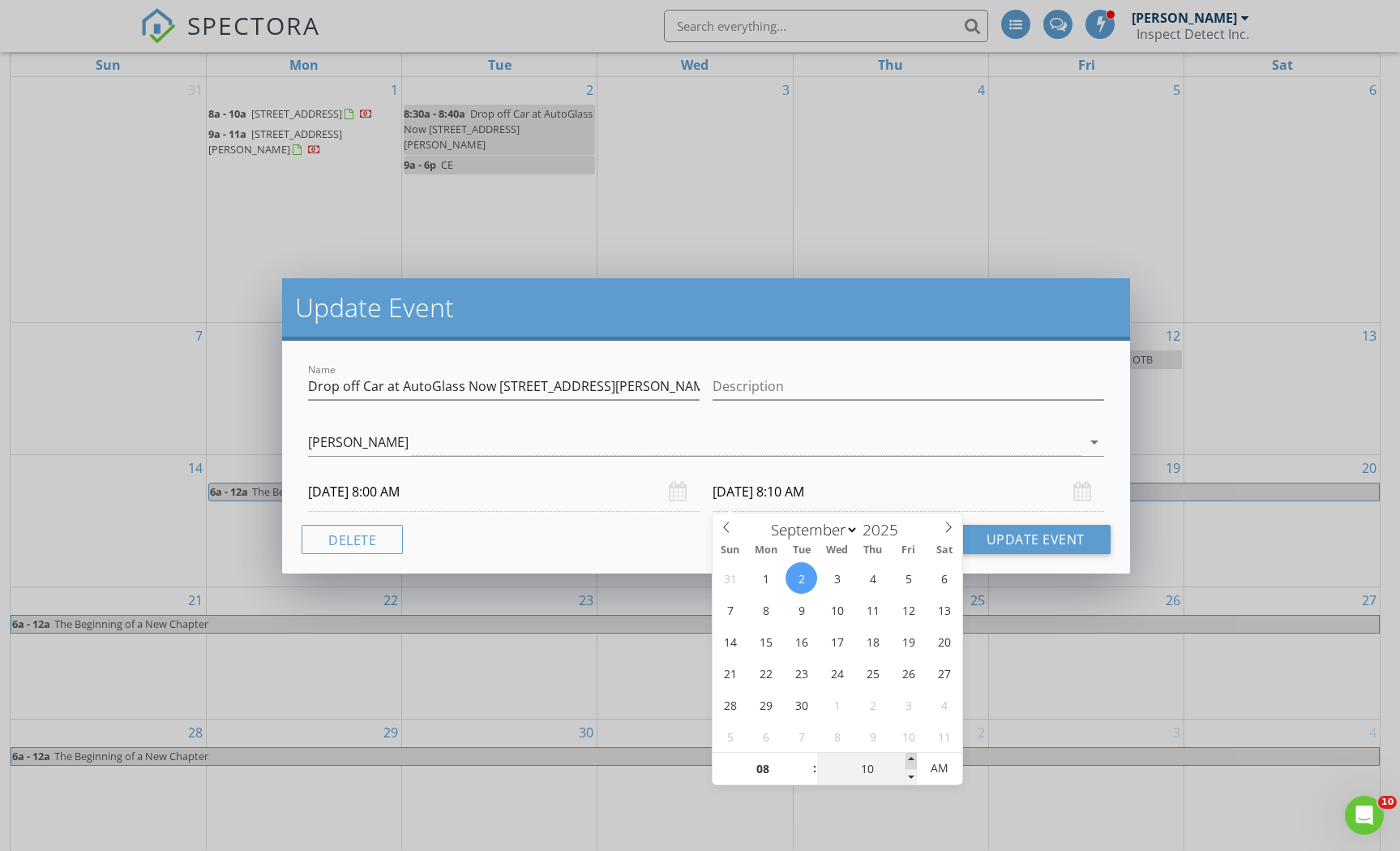
type input "15"
type input "09/02/2025 8:15 AM"
click at [914, 760] on span at bounding box center [912, 761] width 12 height 17
type input "20"
type input "09/02/2025 8:20 AM"
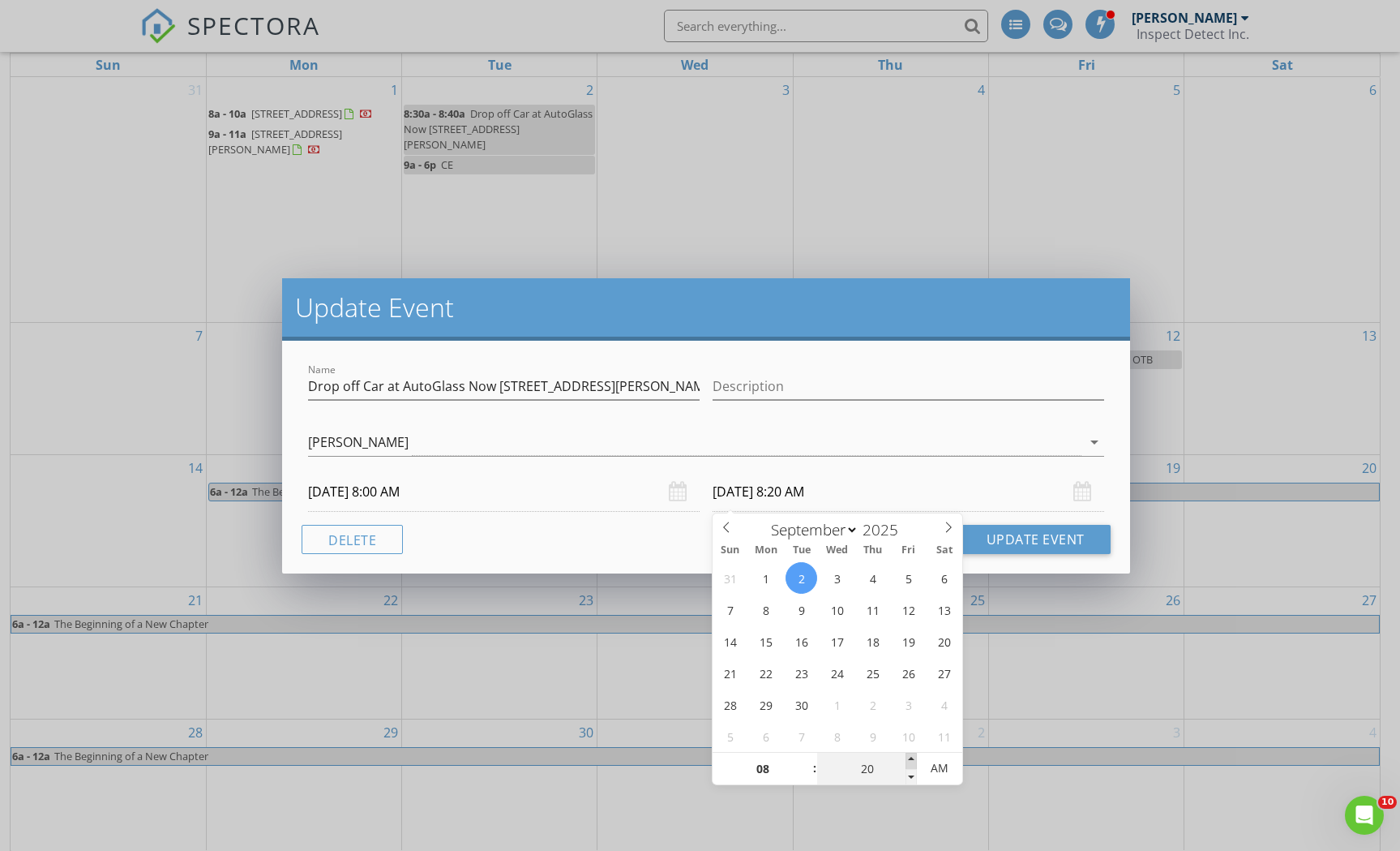
click at [914, 760] on span at bounding box center [912, 761] width 12 height 17
type input "25"
type input "09/02/2025 8:25 AM"
click at [914, 760] on span at bounding box center [912, 761] width 12 height 17
type input "30"
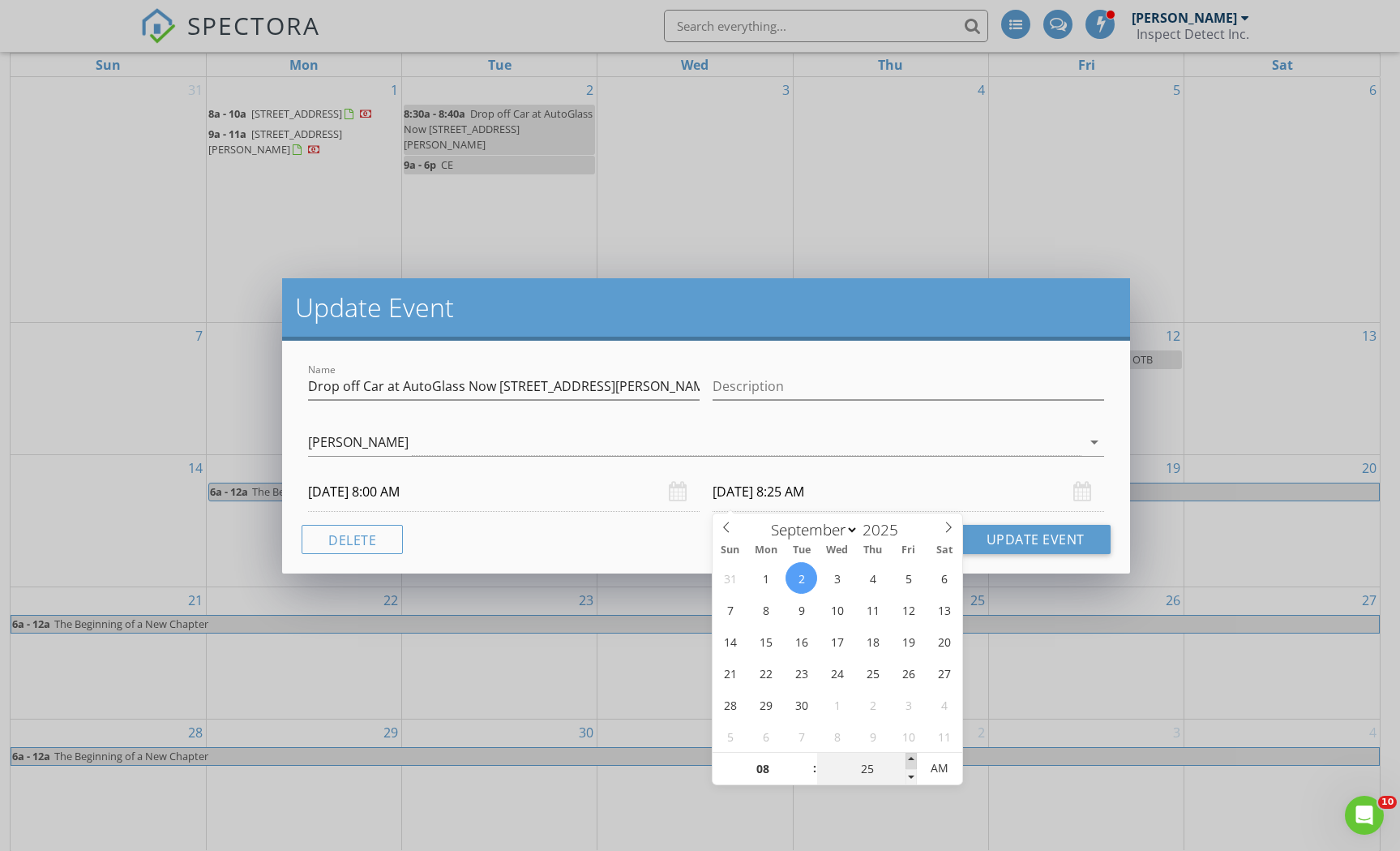
type input "09/02/2025 8:30 AM"
click at [914, 760] on span at bounding box center [912, 761] width 12 height 17
click at [1015, 538] on button "Update Event" at bounding box center [1035, 540] width 150 height 29
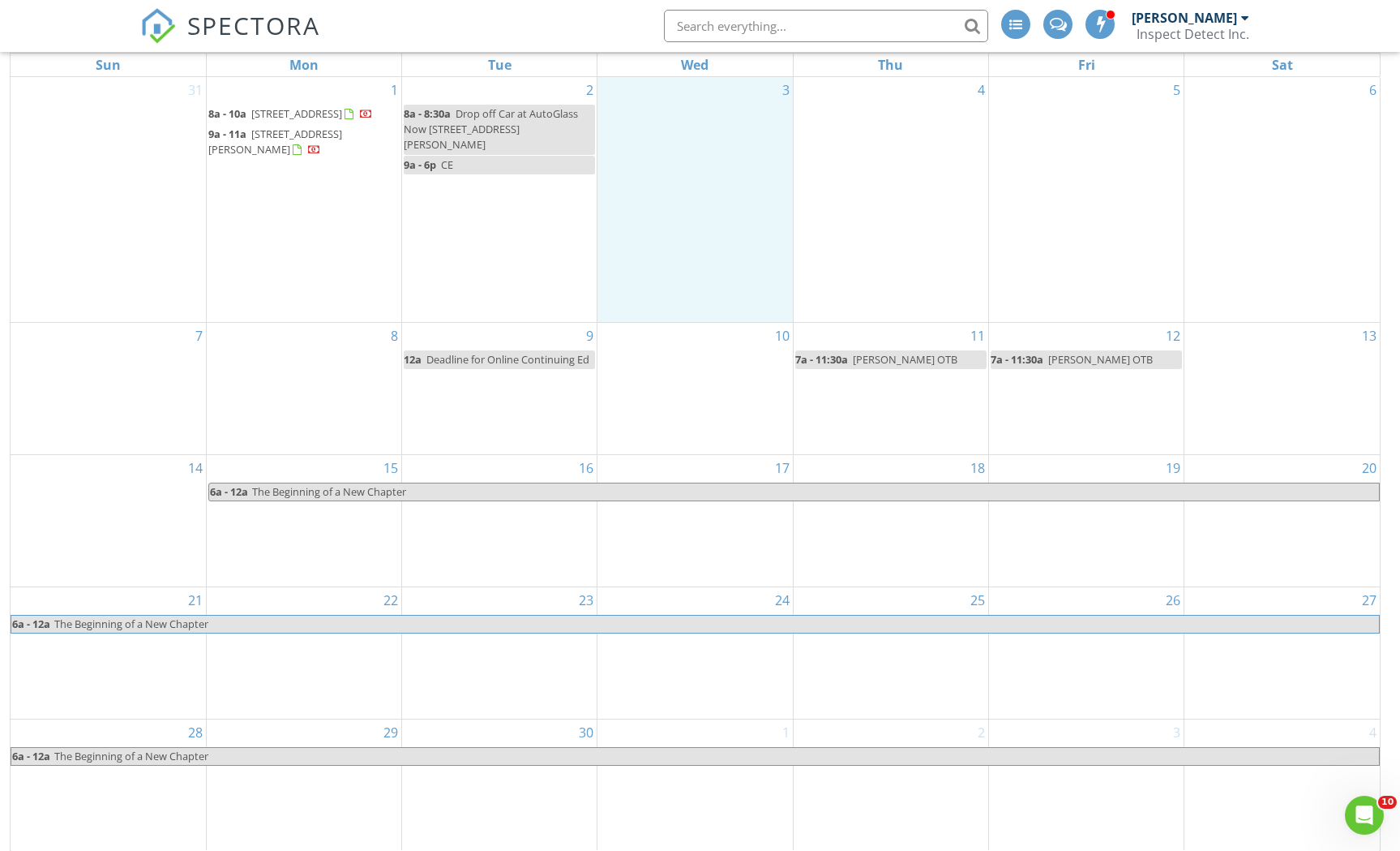
click at [681, 209] on div "3" at bounding box center [695, 199] width 194 height 245
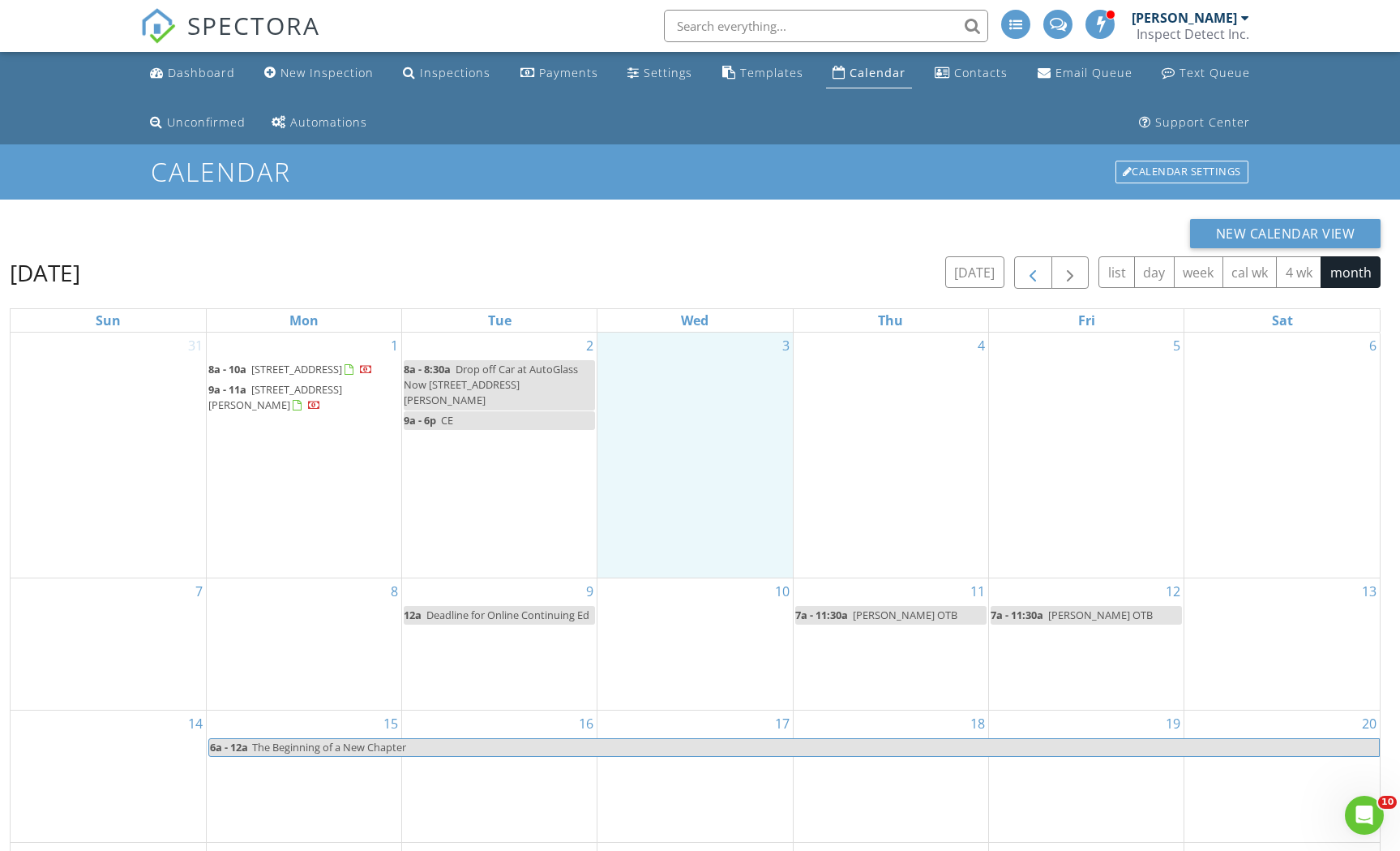
click at [1035, 281] on span "button" at bounding box center [1032, 273] width 19 height 19
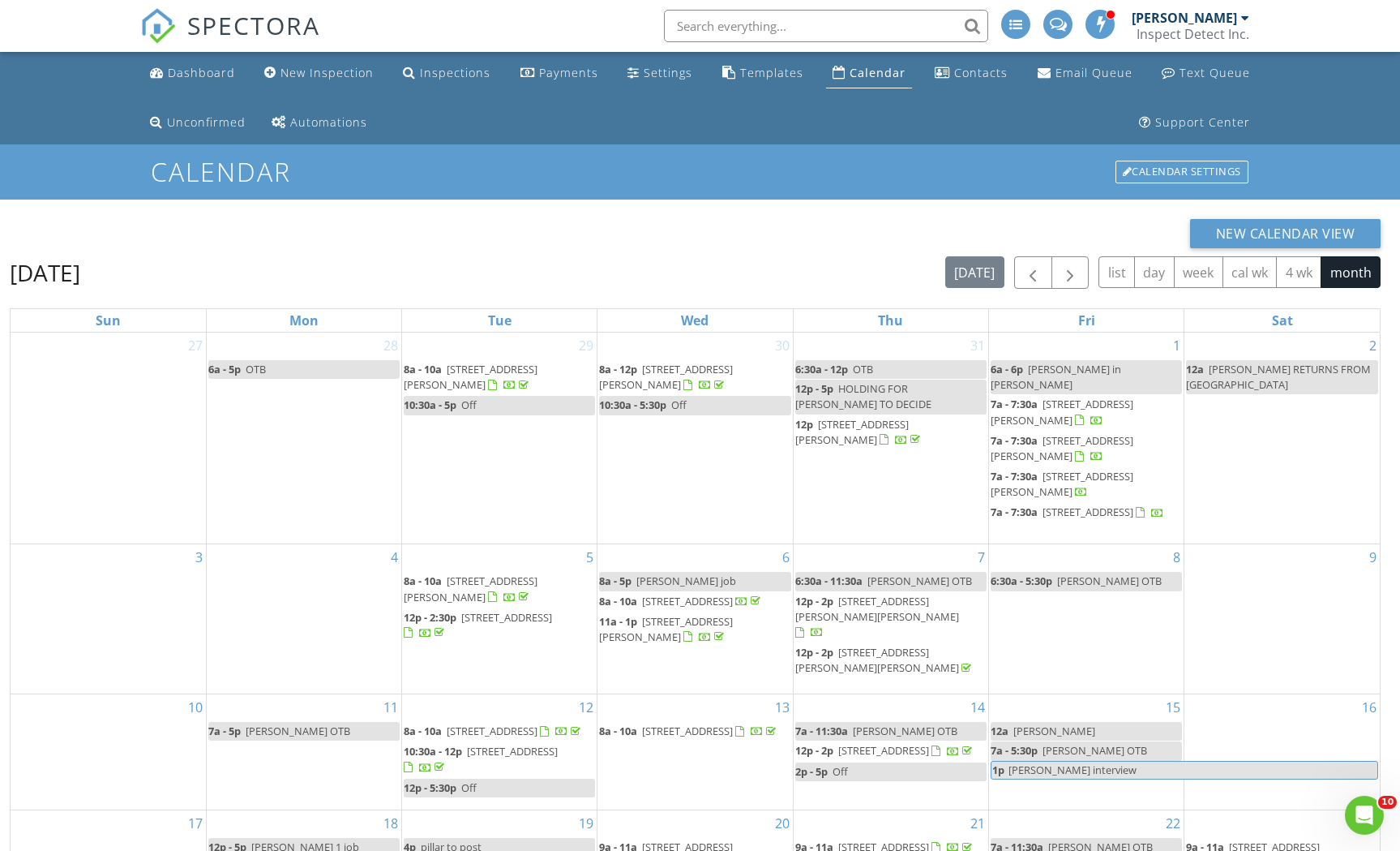
scroll to position [266, 0]
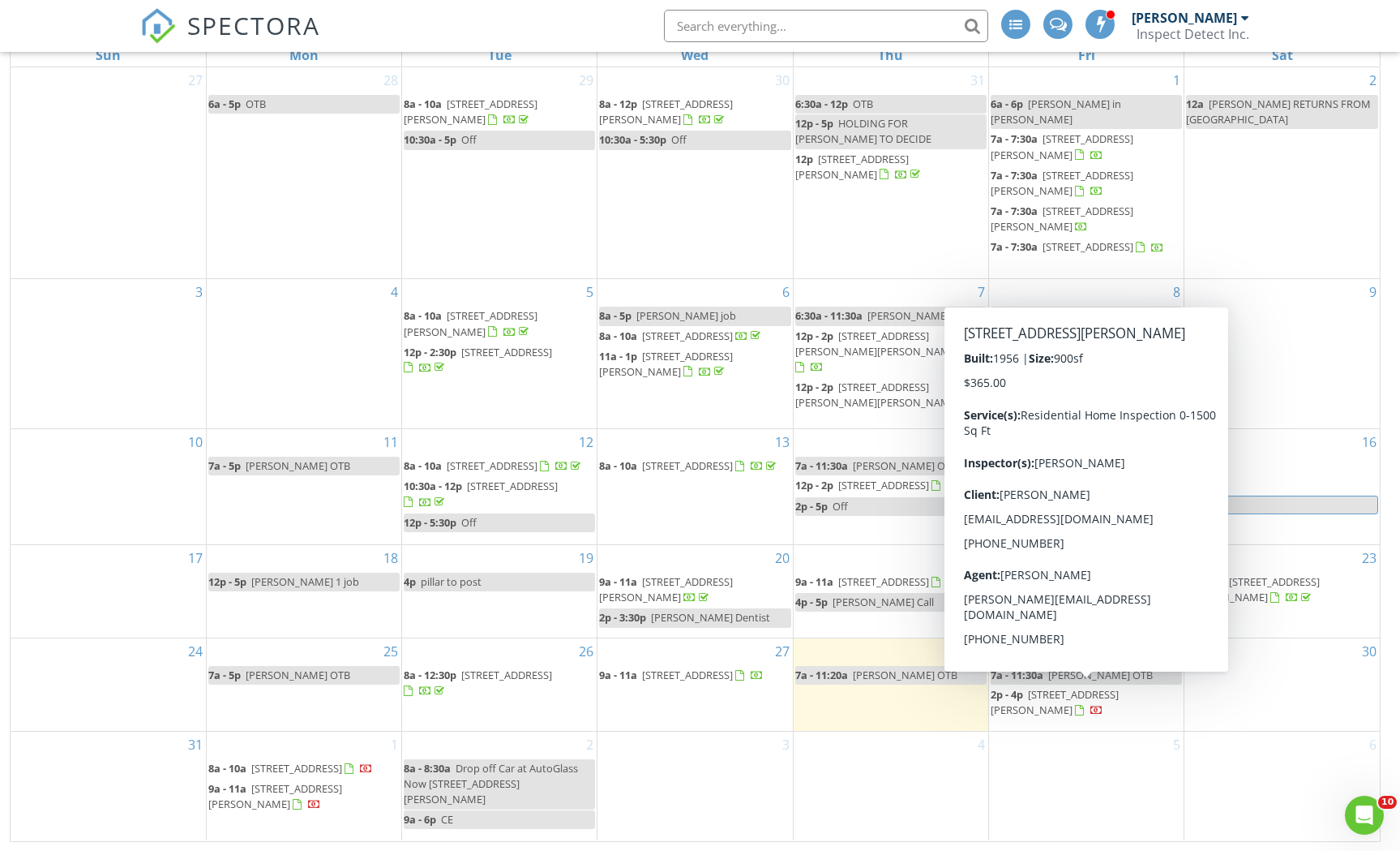
click at [1080, 691] on span "[STREET_ADDRESS][PERSON_NAME]" at bounding box center [1055, 701] width 128 height 30
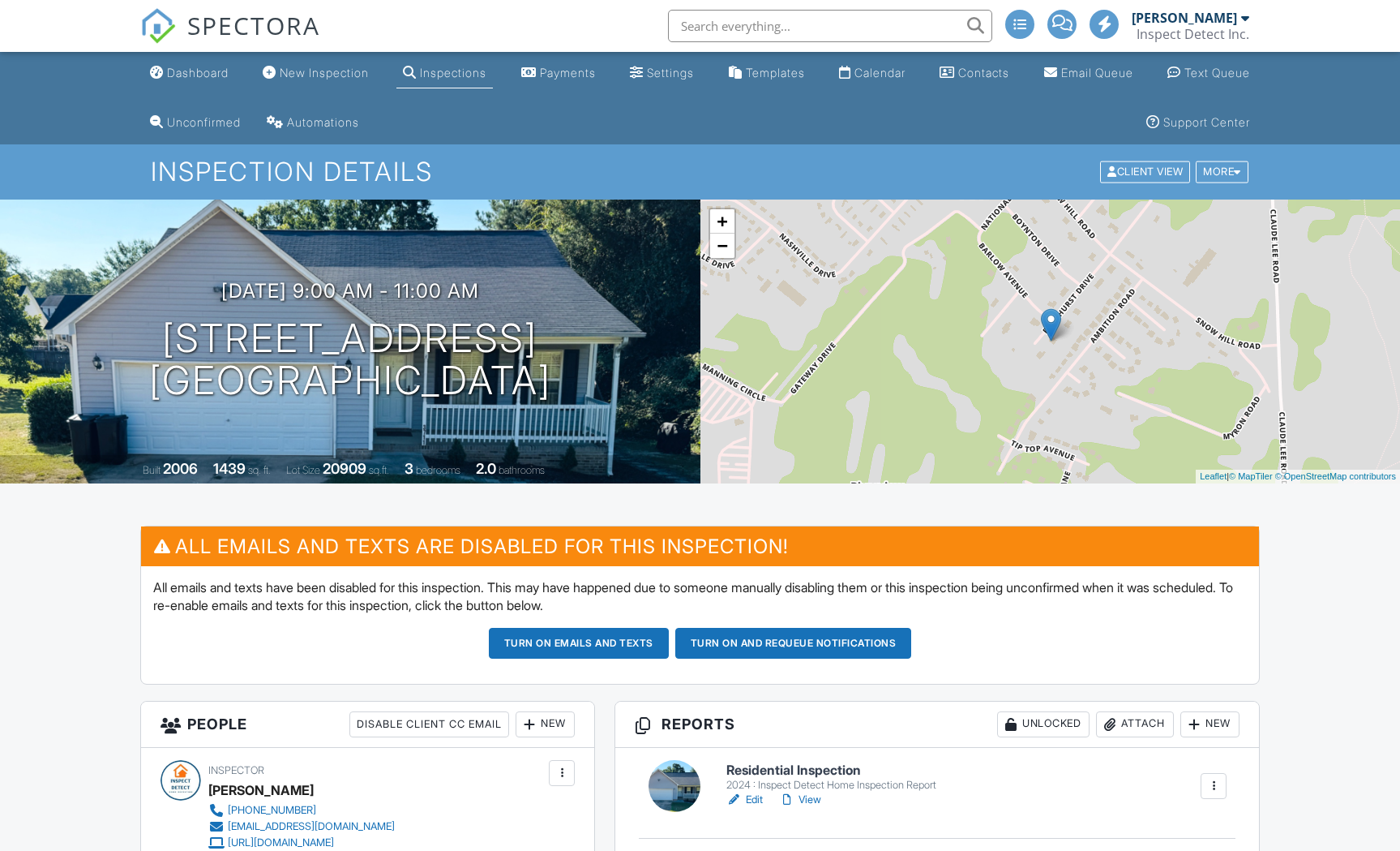
scroll to position [149, 0]
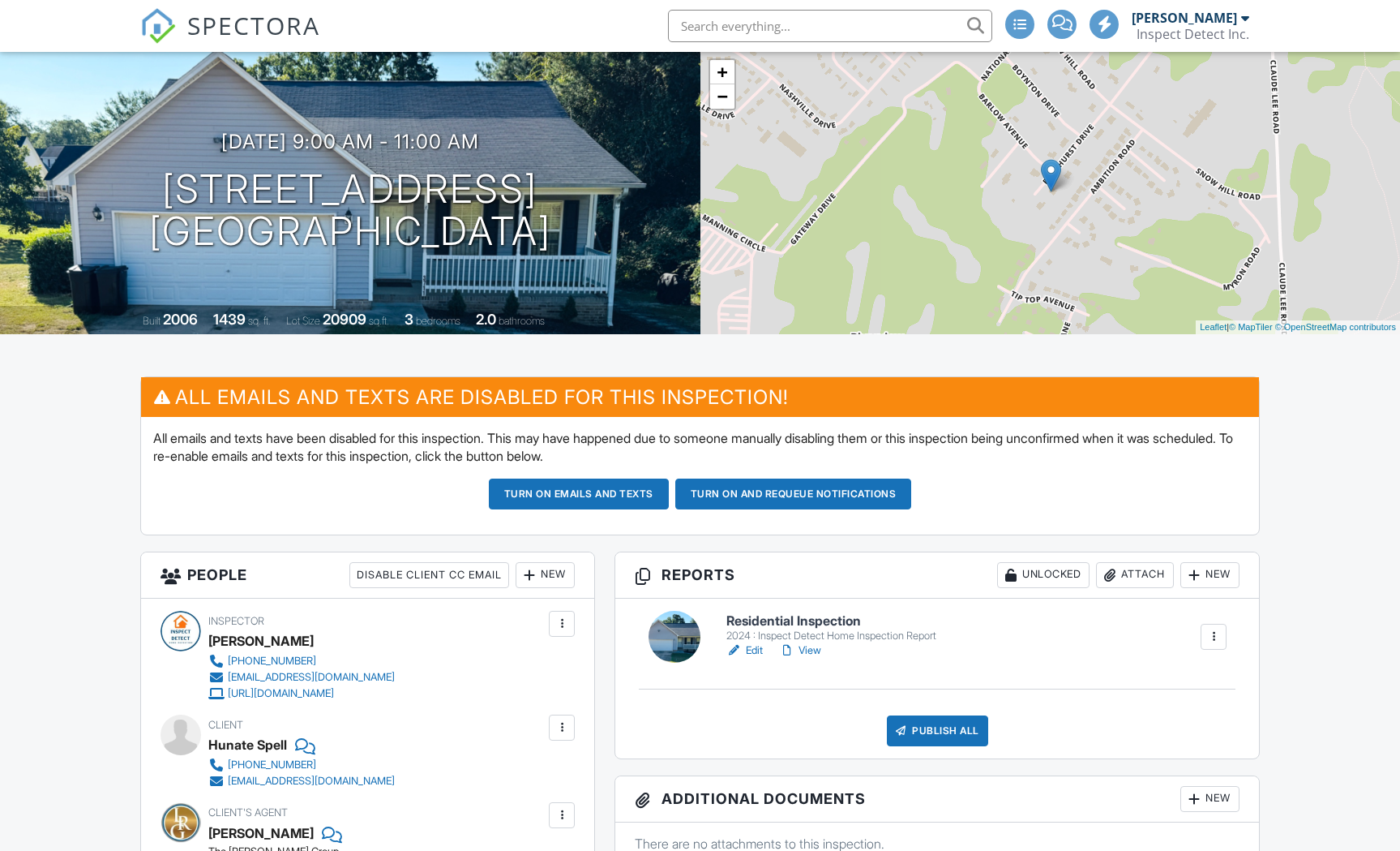
click at [813, 647] on link "View" at bounding box center [799, 650] width 42 height 17
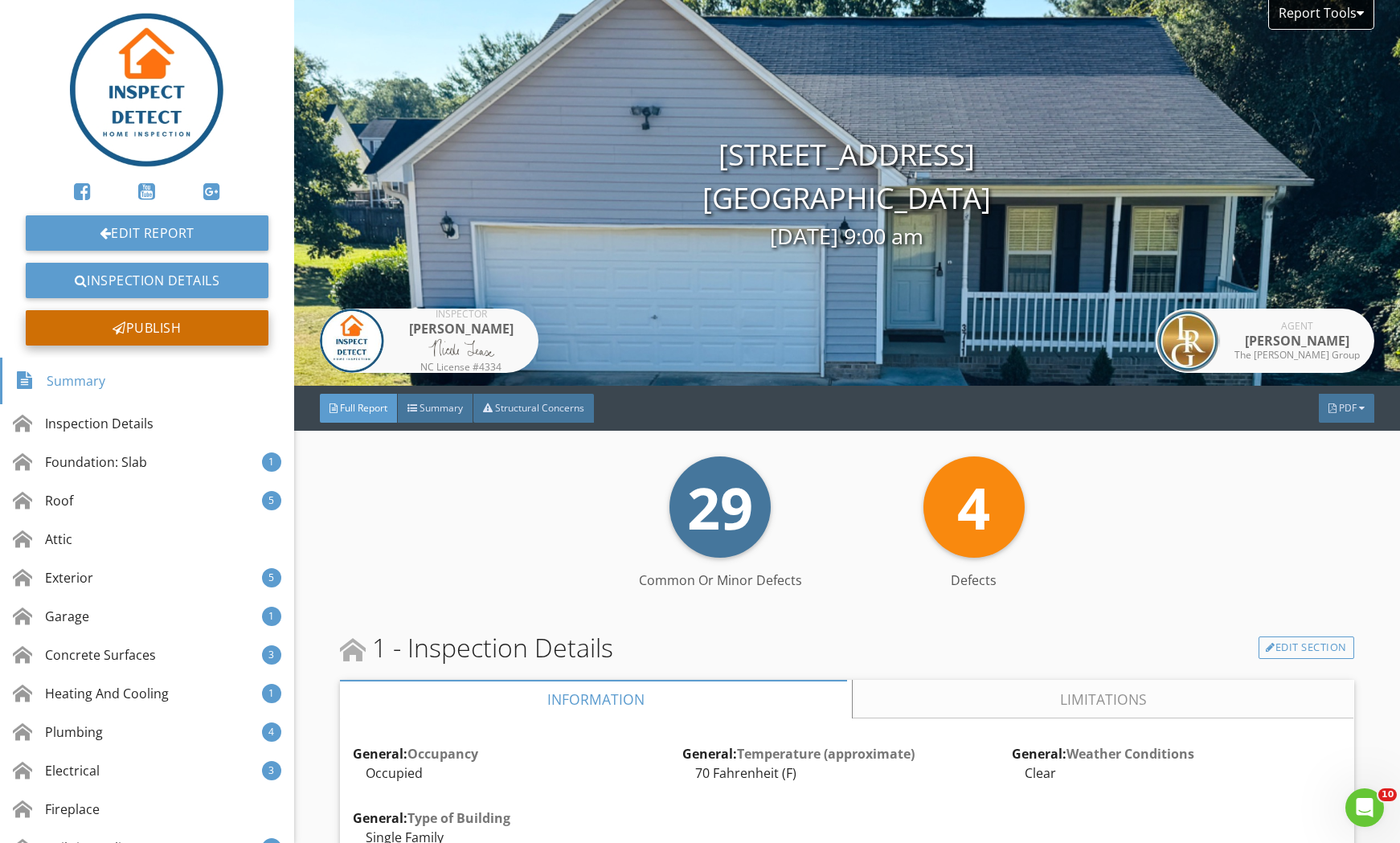
click at [80, 326] on div "Publish" at bounding box center [147, 328] width 243 height 36
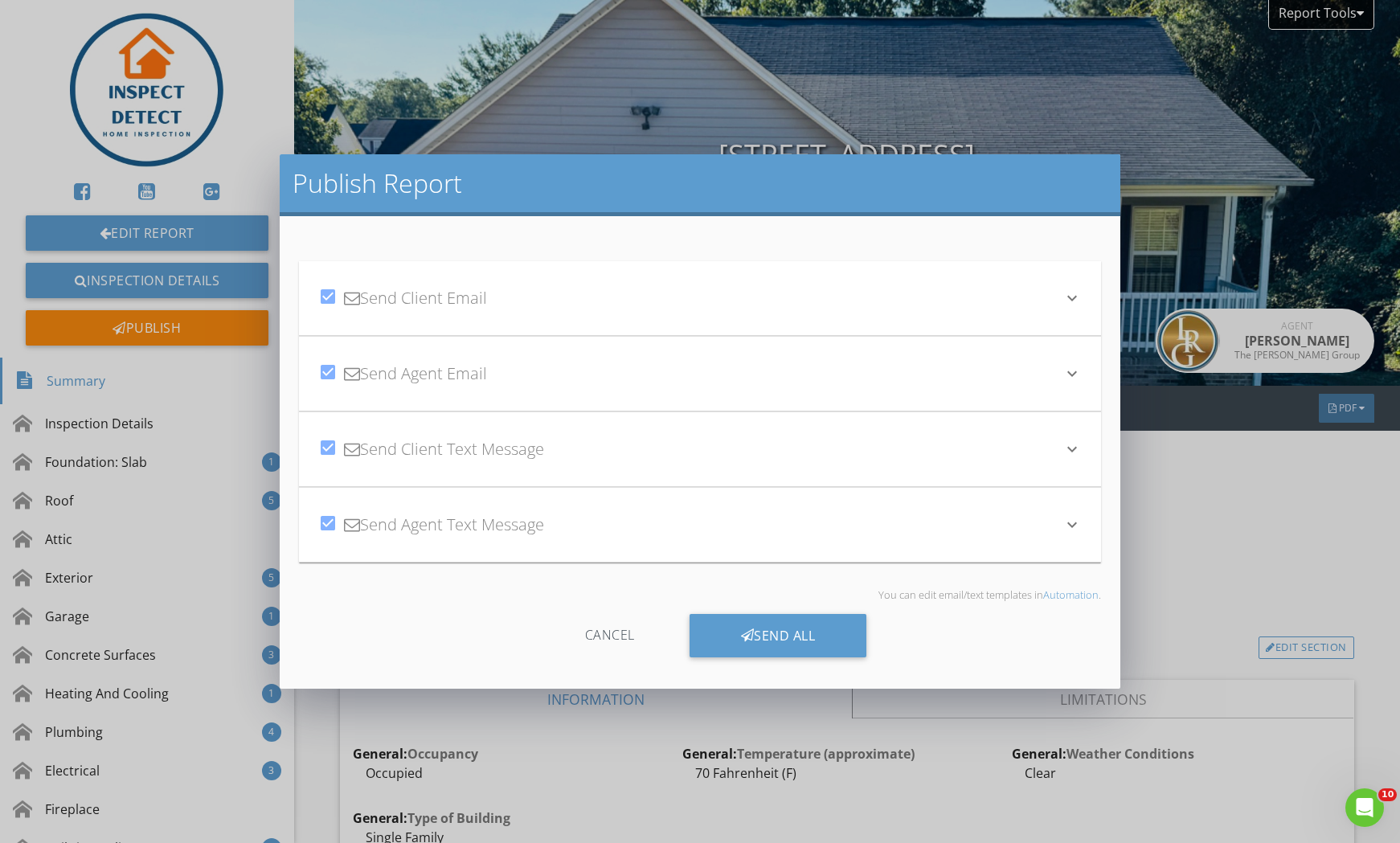
click at [1065, 292] on icon "keyboard_arrow_down" at bounding box center [1071, 298] width 19 height 19
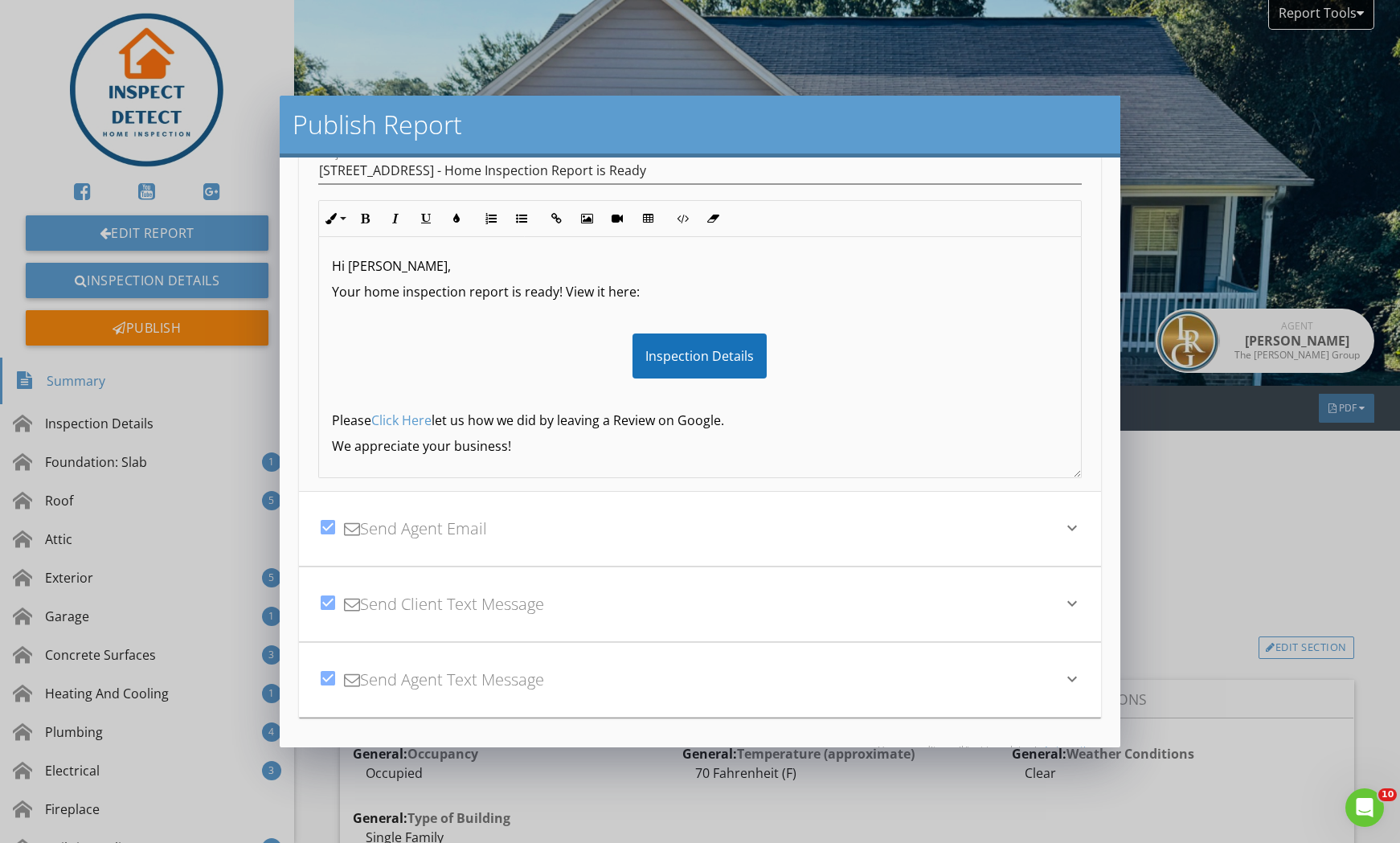
scroll to position [242, 0]
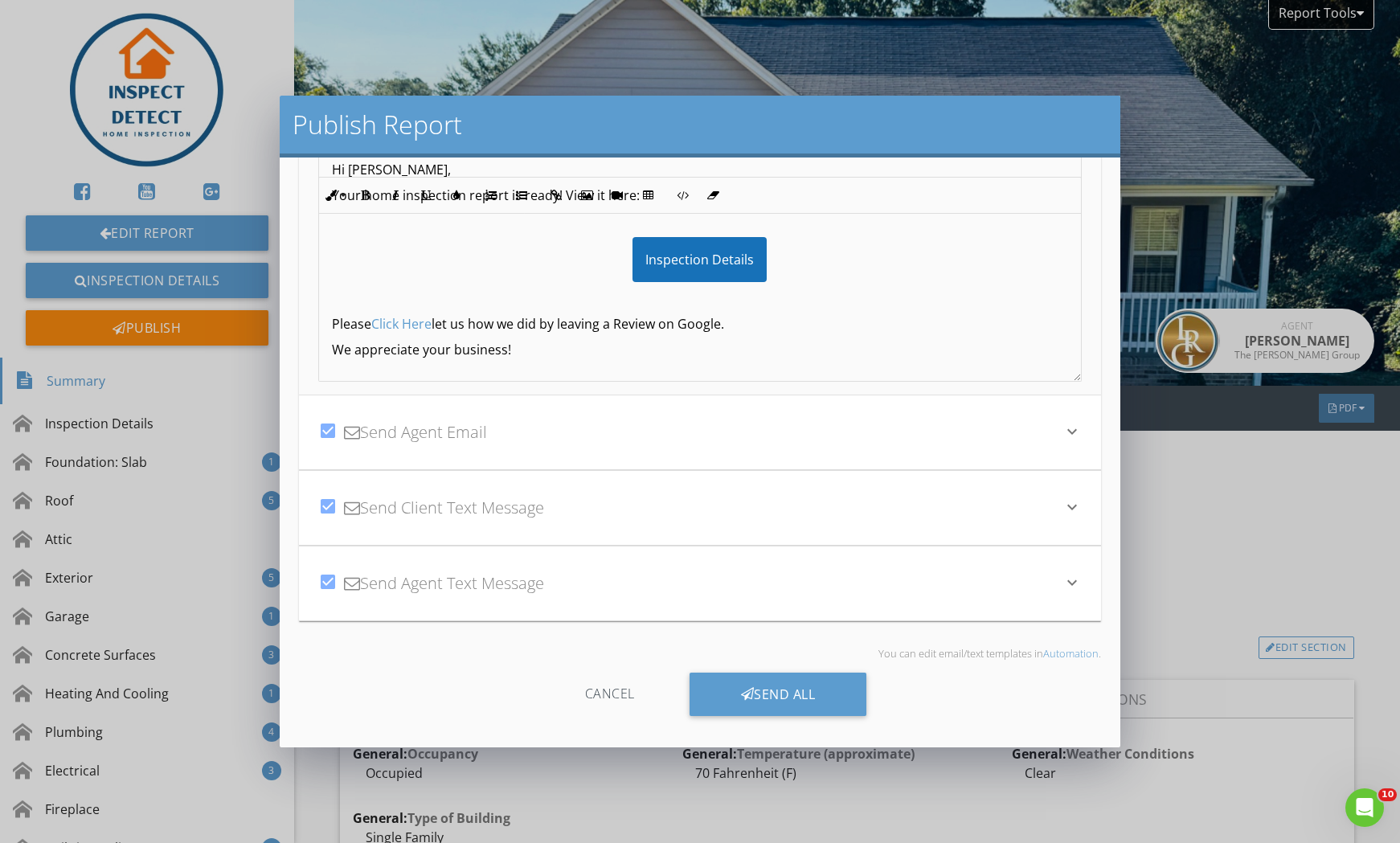
click at [1062, 428] on icon "keyboard_arrow_down" at bounding box center [1071, 432] width 19 height 19
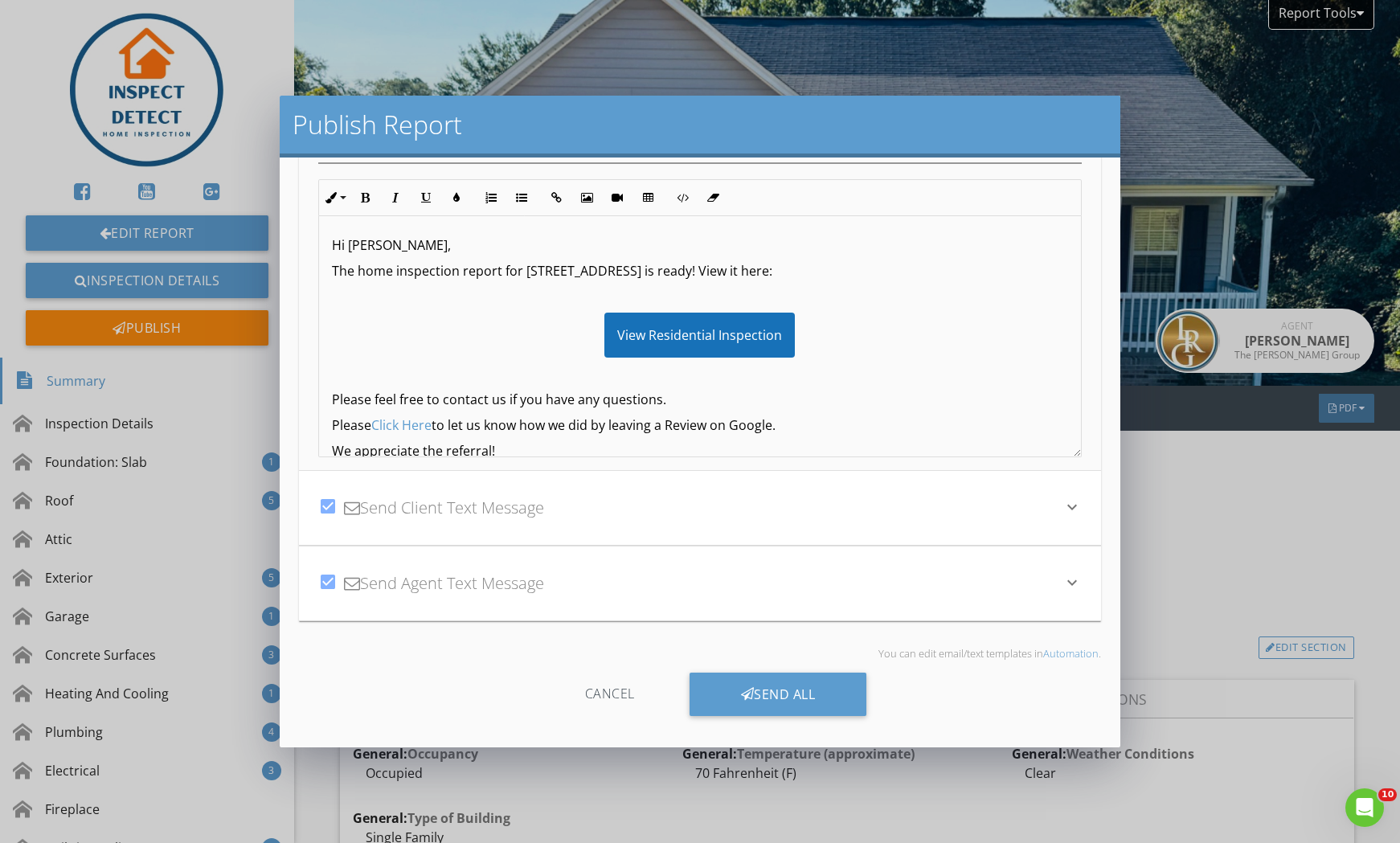
click at [384, 245] on p "Hi Jamey," at bounding box center [699, 245] width 735 height 19
drag, startPoint x: 384, startPoint y: 246, endPoint x: 349, endPoint y: 246, distance: 35.0
click at [349, 246] on p "Hi Jamey," at bounding box center [699, 245] width 735 height 19
click at [1062, 583] on icon "keyboard_arrow_down" at bounding box center [1071, 583] width 19 height 19
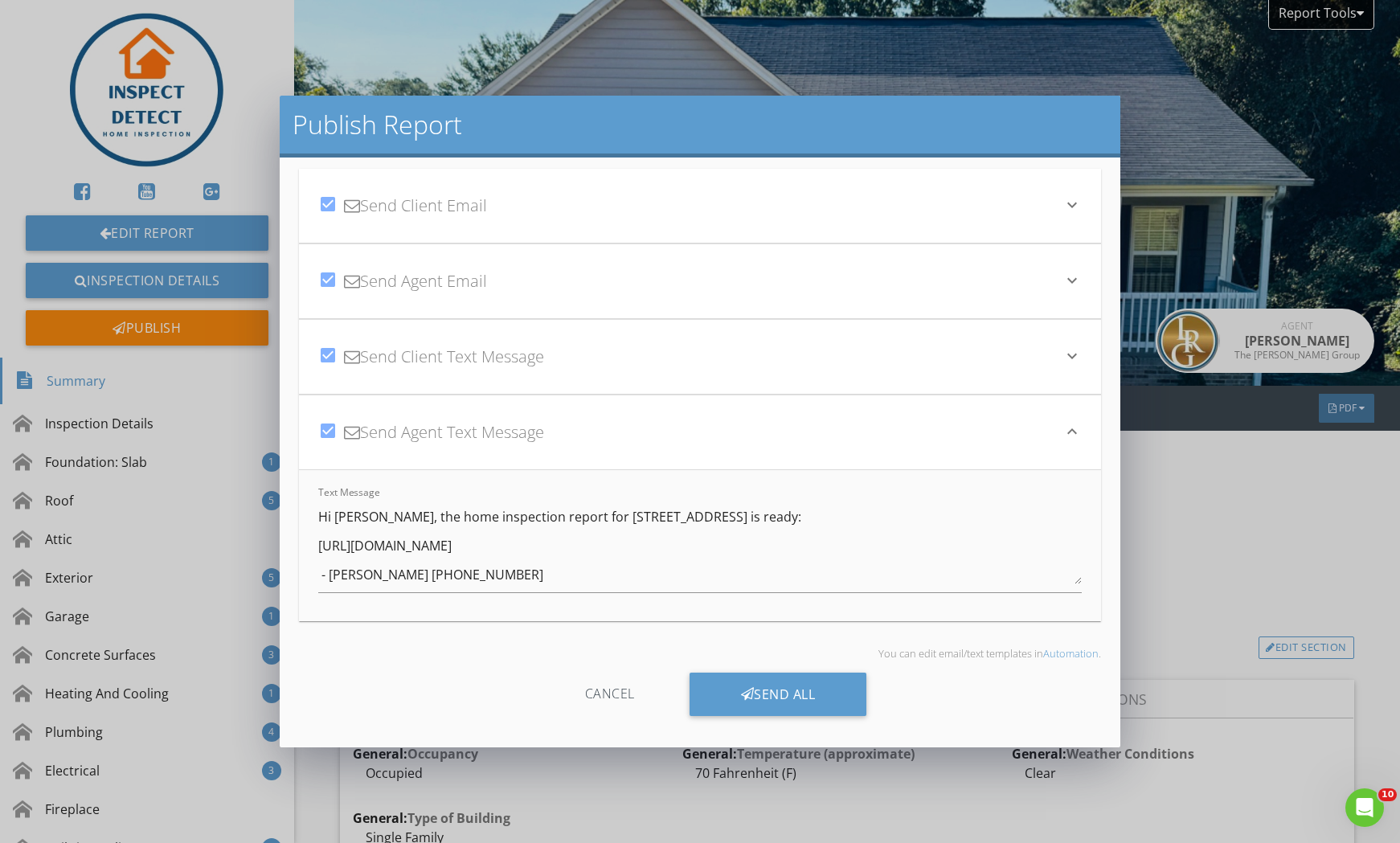
scroll to position [34, 0]
click at [370, 515] on textarea "Hi Jamey, the home inspection report for 3711 Rockhurst Dr is ready: https://ap…" at bounding box center [699, 543] width 762 height 80
drag, startPoint x: 370, startPoint y: 515, endPoint x: 332, endPoint y: 515, distance: 38.0
click at [332, 515] on textarea "Hi Jamey, the home inspection report for 3711 Rockhurst Dr is ready: https://ap…" at bounding box center [699, 543] width 762 height 80
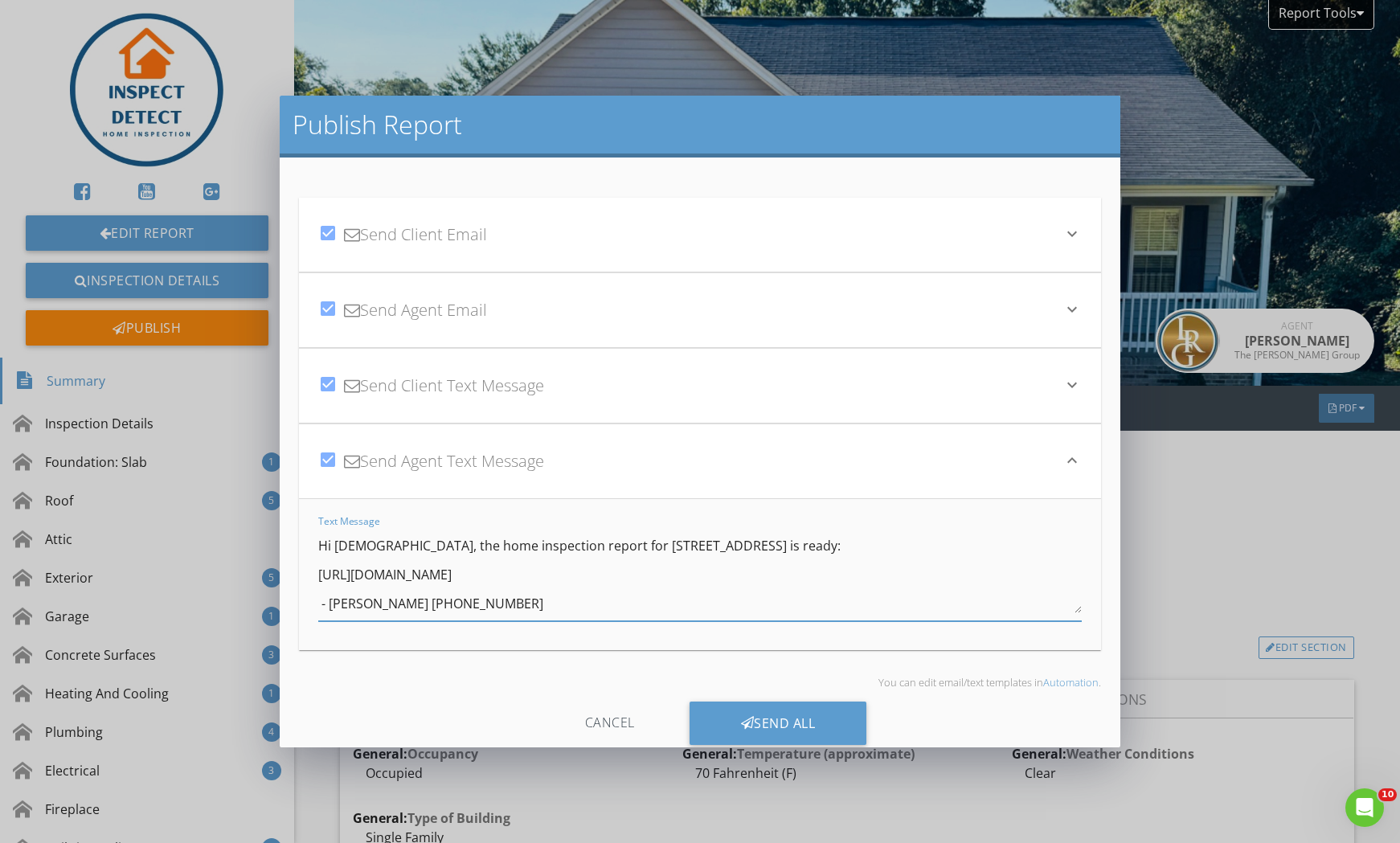
scroll to position [0, 0]
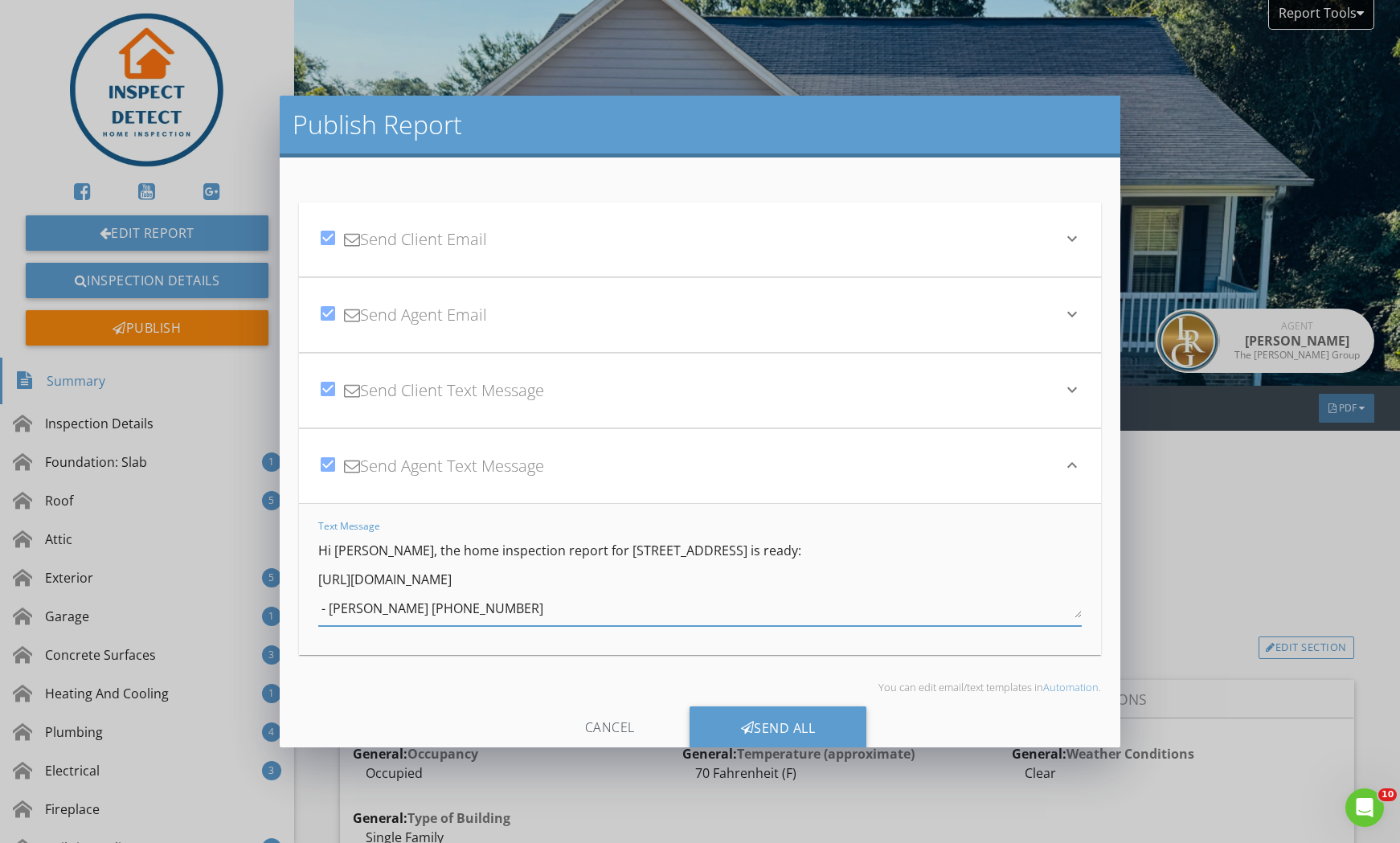
type textarea "Hi Jamey, the home inspection report for 3711 Rockhurst Dr is ready: https://ap…"
click at [1062, 394] on icon "keyboard_arrow_down" at bounding box center [1071, 389] width 19 height 19
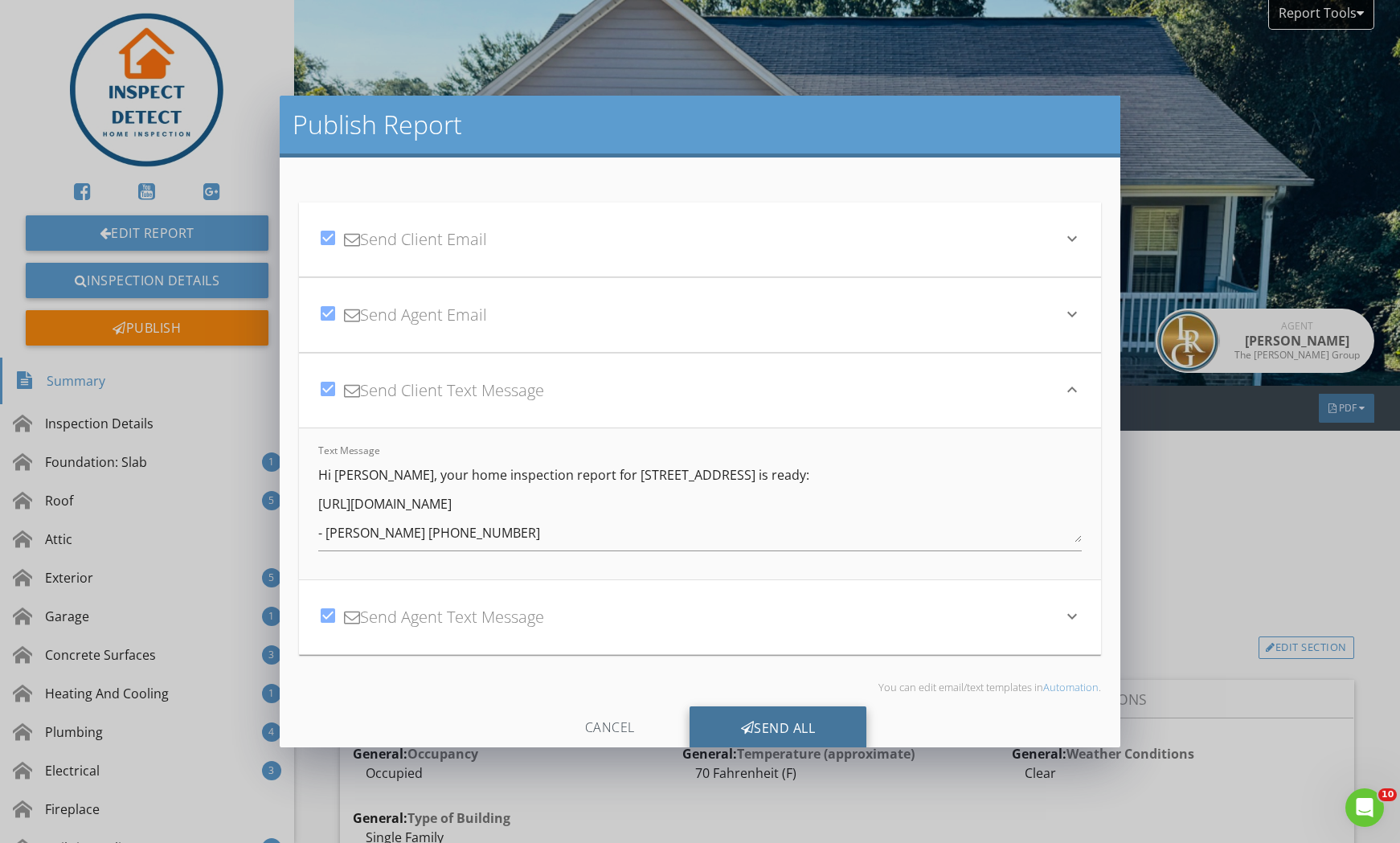
click at [753, 720] on div "Send All" at bounding box center [779, 727] width 177 height 43
type textarea "Hi Hunate, your home inspection report for 3711 Rockhurst Dr, Fayetteville, NC …"
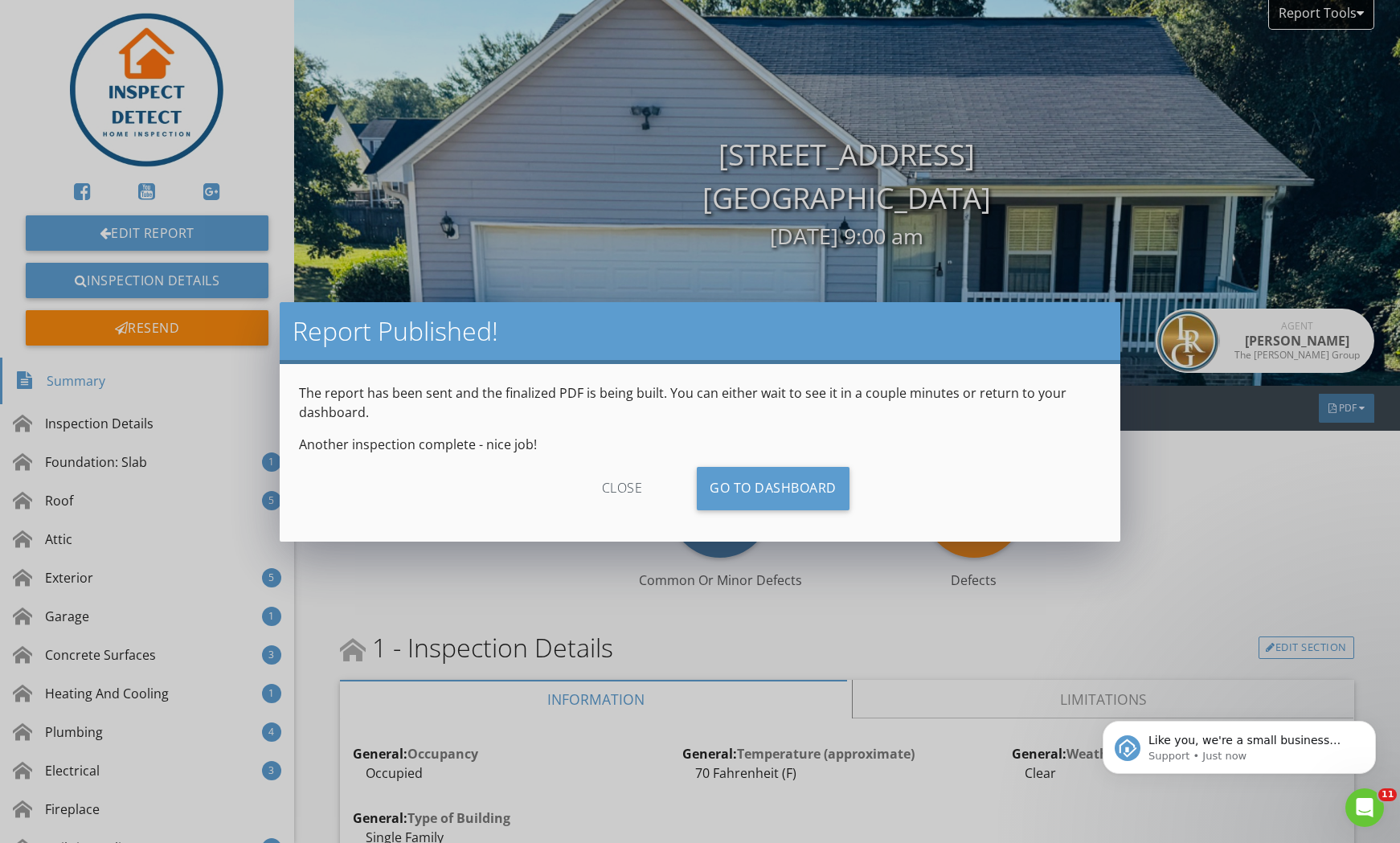
click at [610, 489] on div "close" at bounding box center [621, 488] width 144 height 43
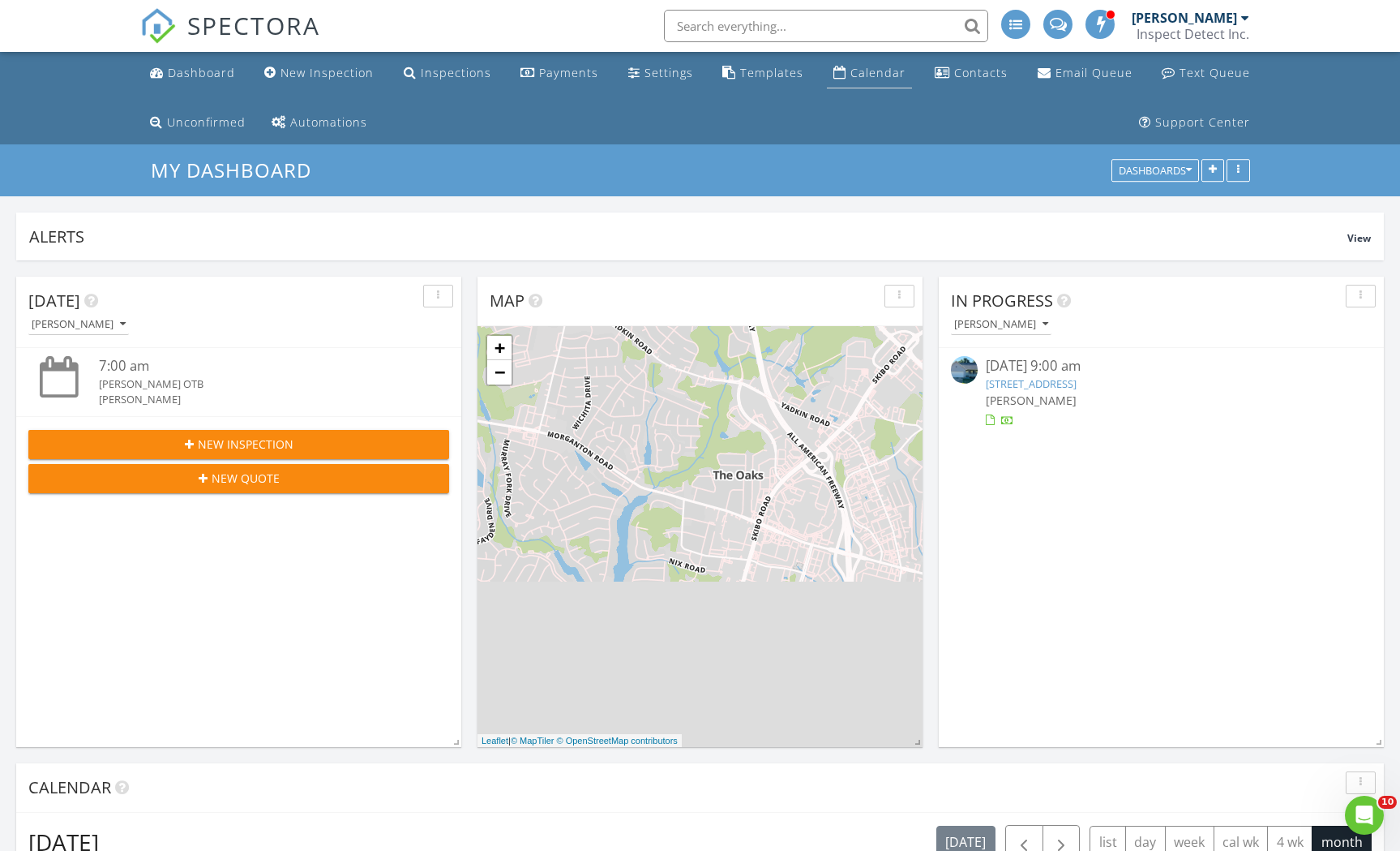
click at [887, 74] on div "Calendar" at bounding box center [878, 73] width 55 height 16
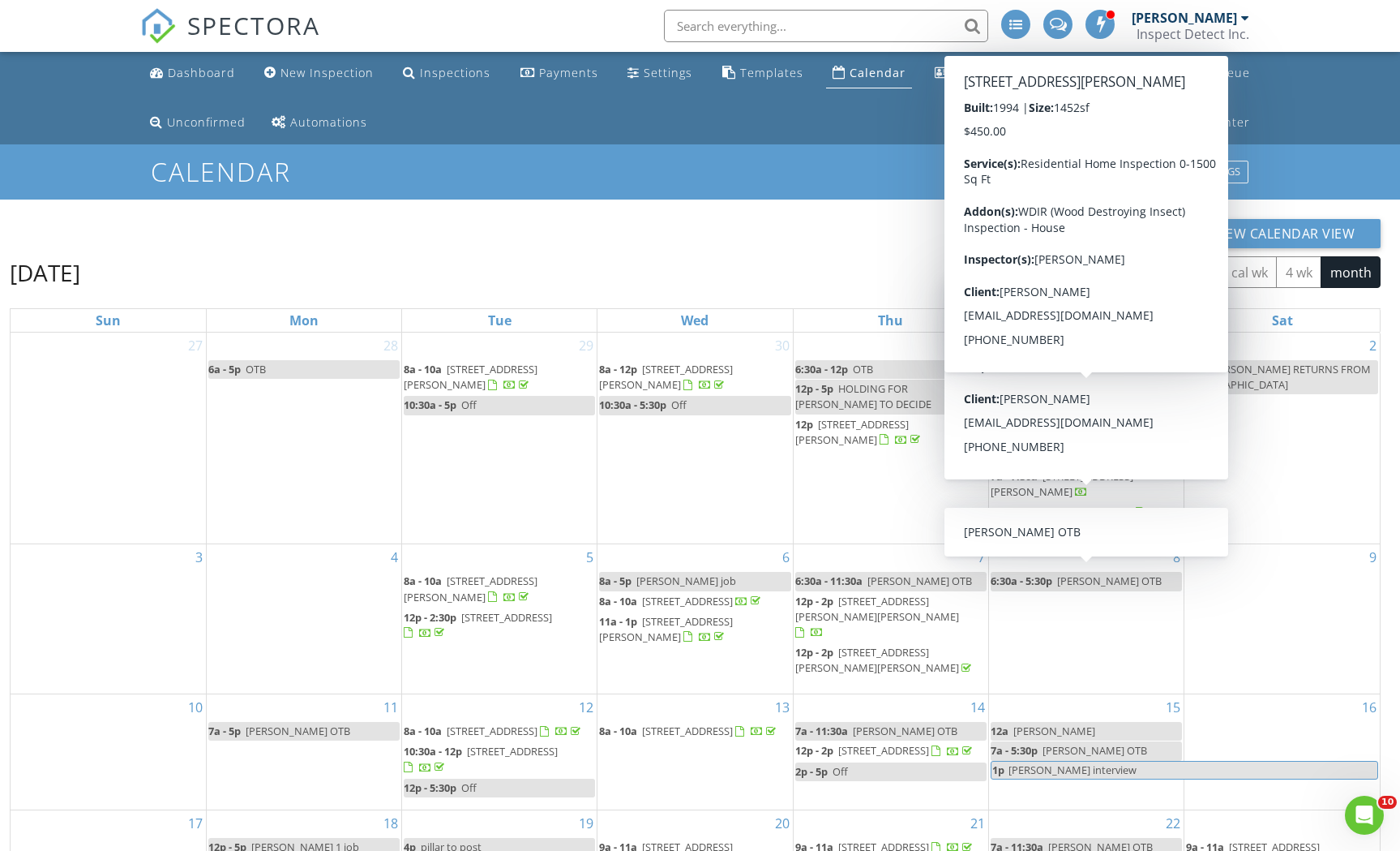
click at [637, 248] on div "New Calendar View [DATE] [DATE] list day week cal wk 4 wk month Sun Mon Tue Wed…" at bounding box center [695, 662] width 1371 height 888
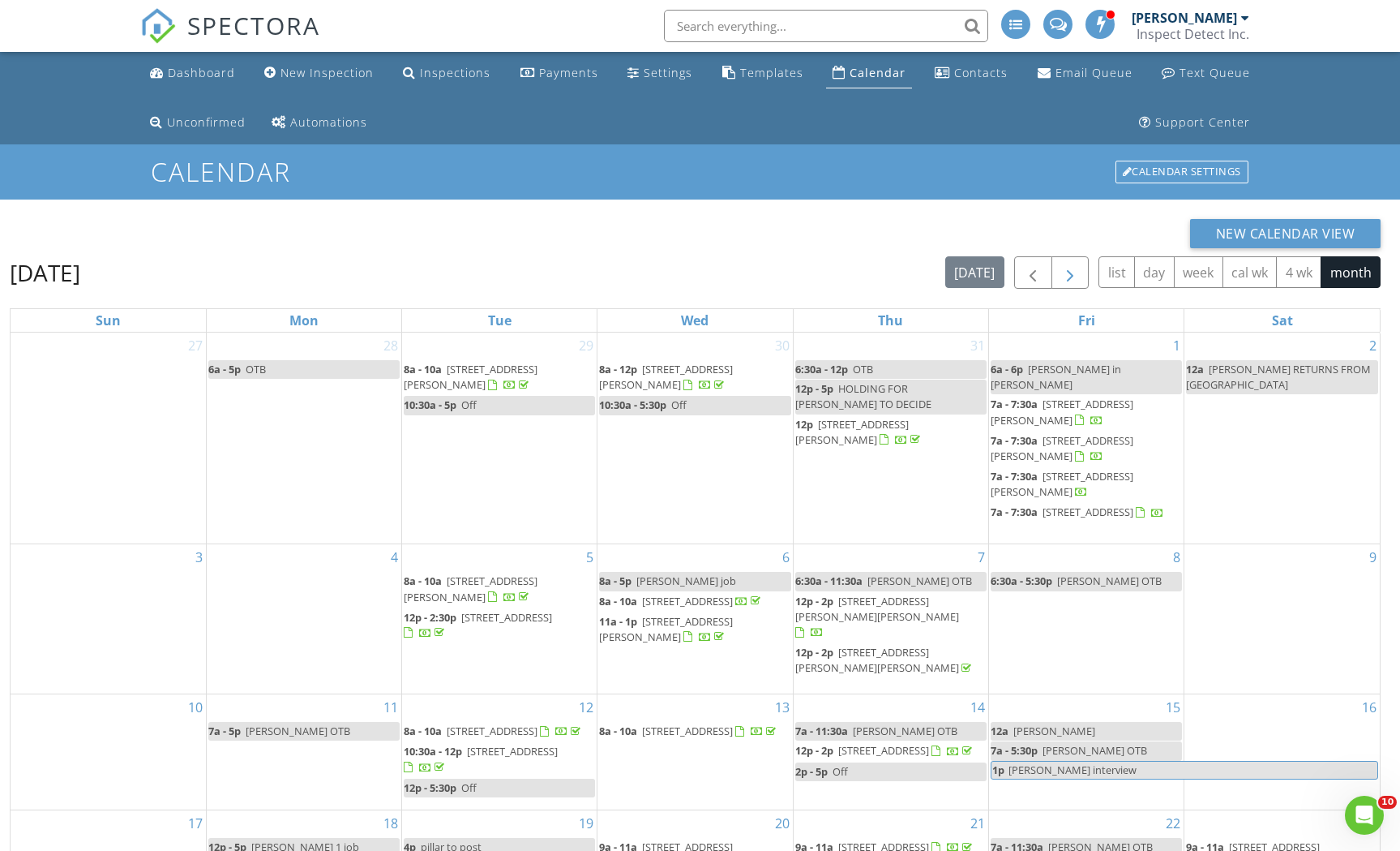
click at [1065, 276] on span "button" at bounding box center [1070, 273] width 19 height 19
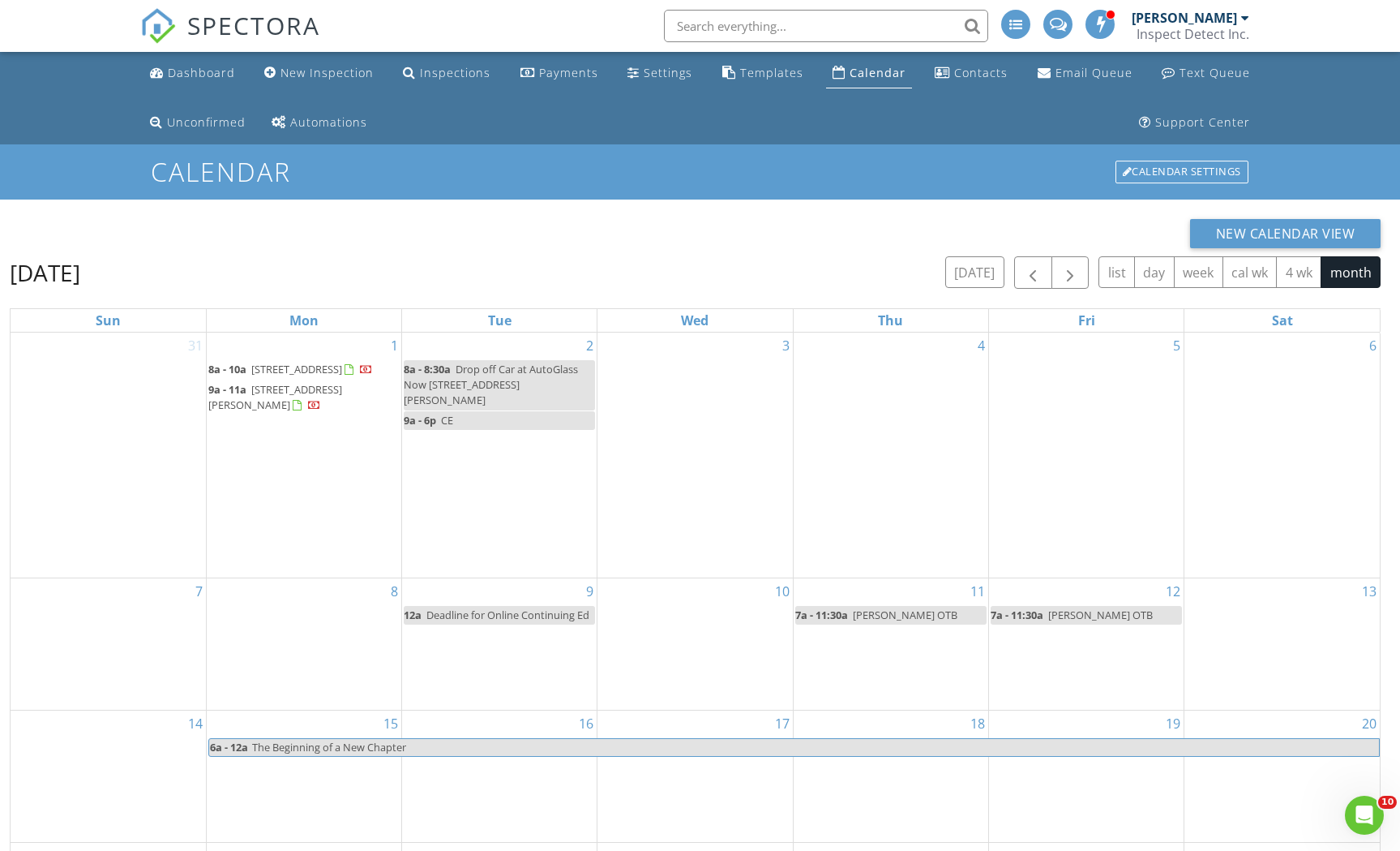
click at [873, 364] on div "4" at bounding box center [891, 455] width 194 height 245
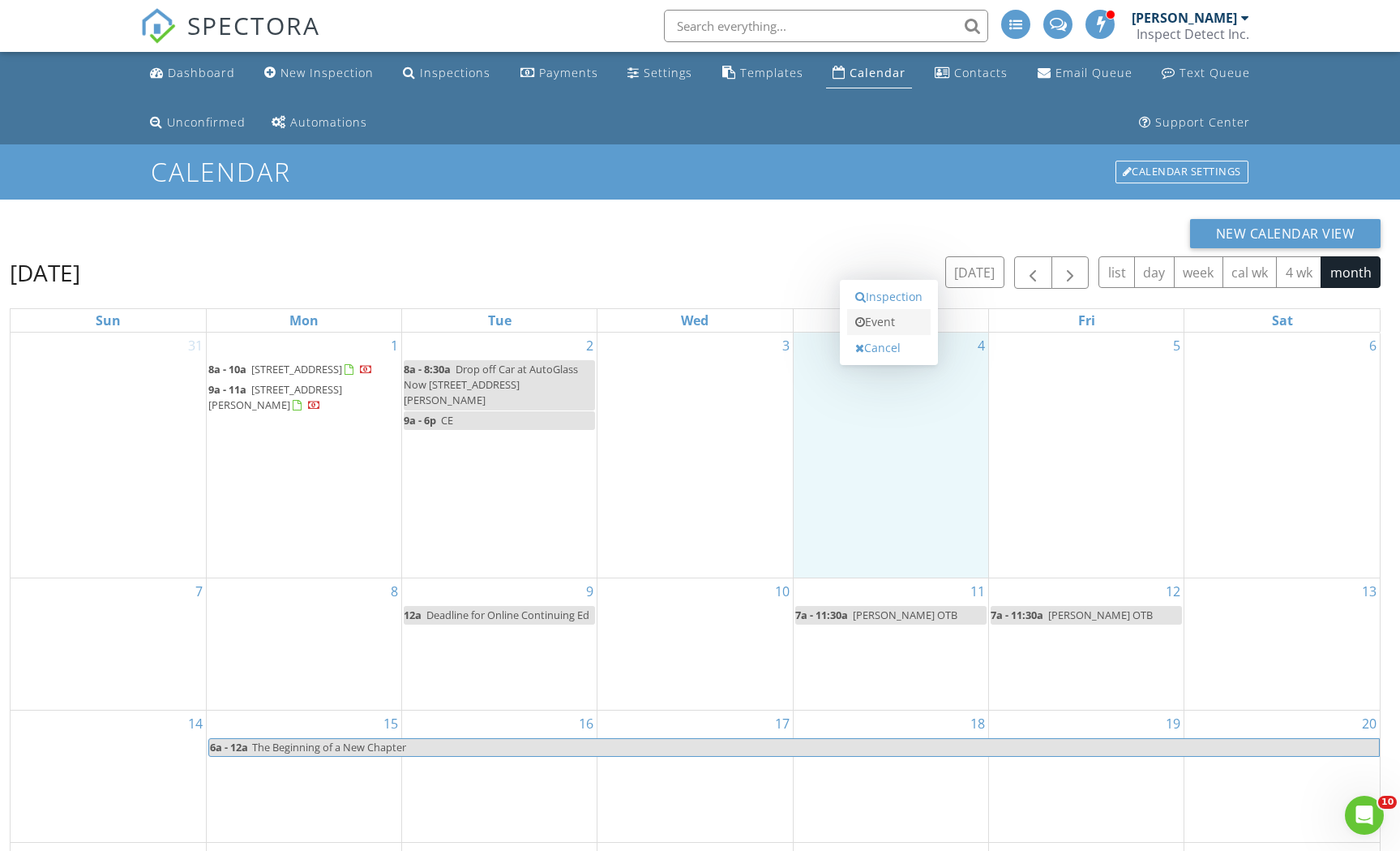
click at [889, 318] on link "Event" at bounding box center [889, 322] width 84 height 26
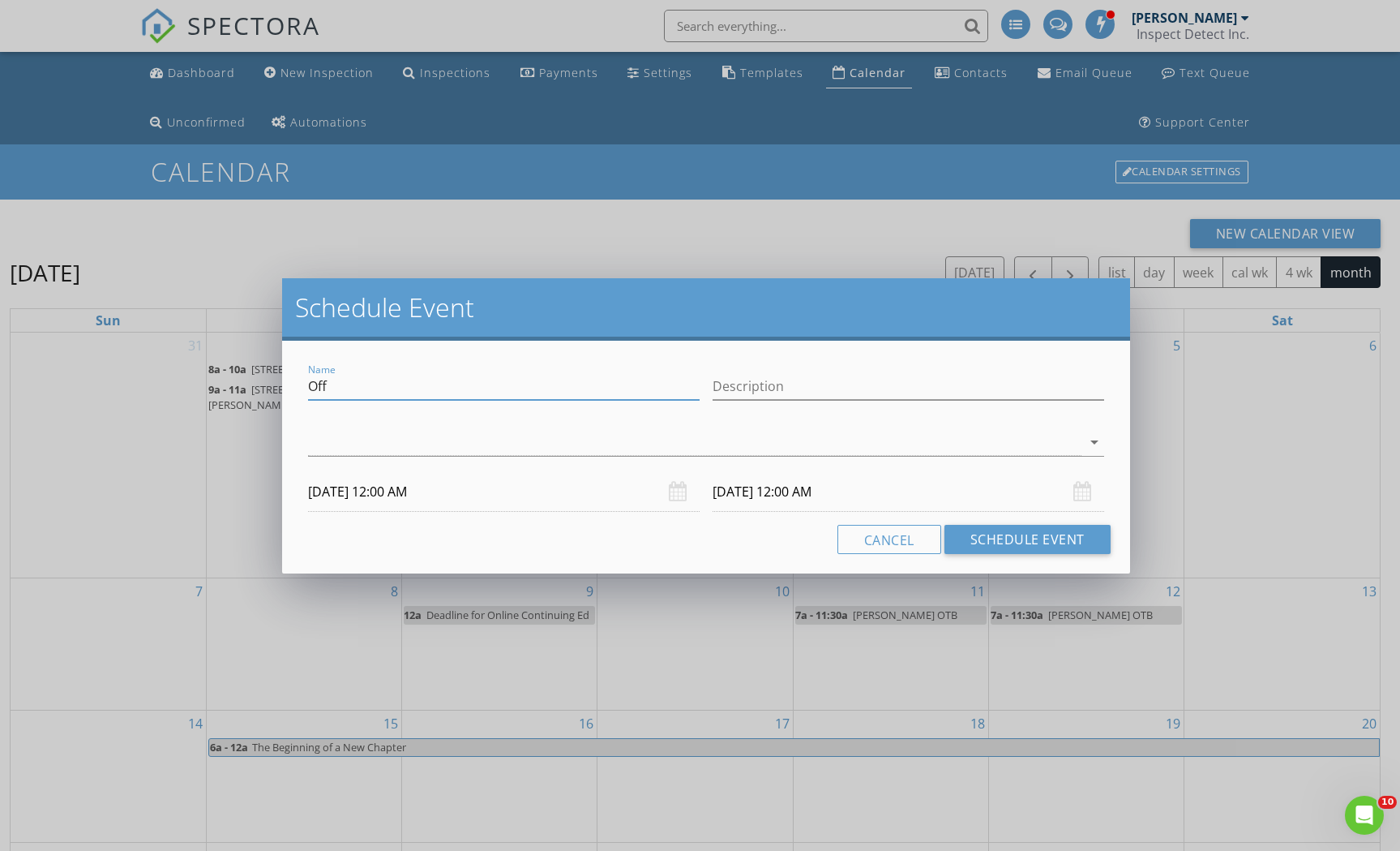
drag, startPoint x: 432, startPoint y: 389, endPoint x: 270, endPoint y: 379, distance: 162.3
click at [270, 379] on div "Schedule Event Name Off Description arrow_drop_down 09/04/2025 12:00 AM 09/05/2…" at bounding box center [700, 425] width 1400 height 851
type input "Blake Wootten - Pillar to Post"
type input "Meeting"
click at [347, 436] on div at bounding box center [694, 443] width 773 height 27
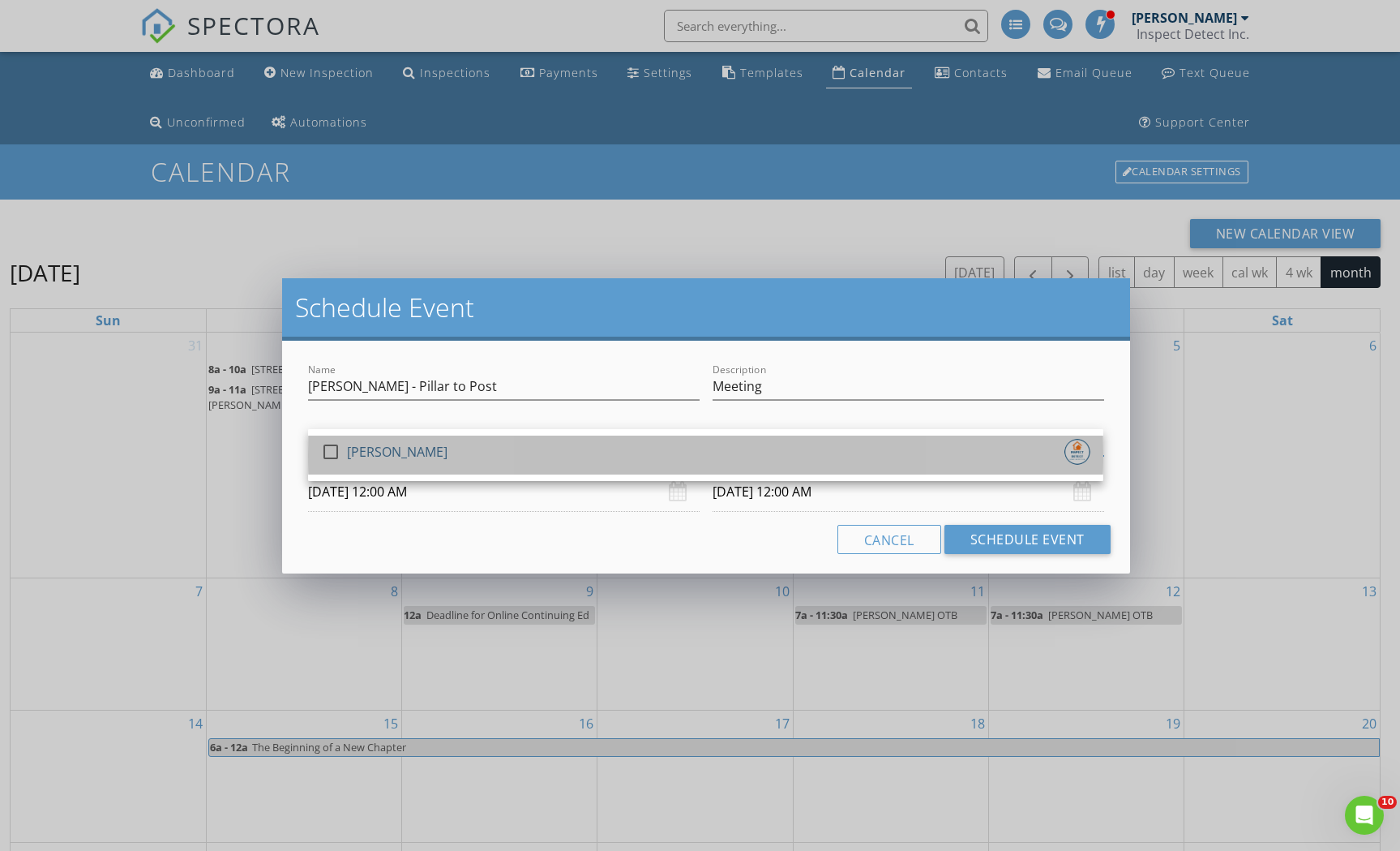
click at [356, 447] on div "[PERSON_NAME]" at bounding box center [397, 451] width 100 height 26
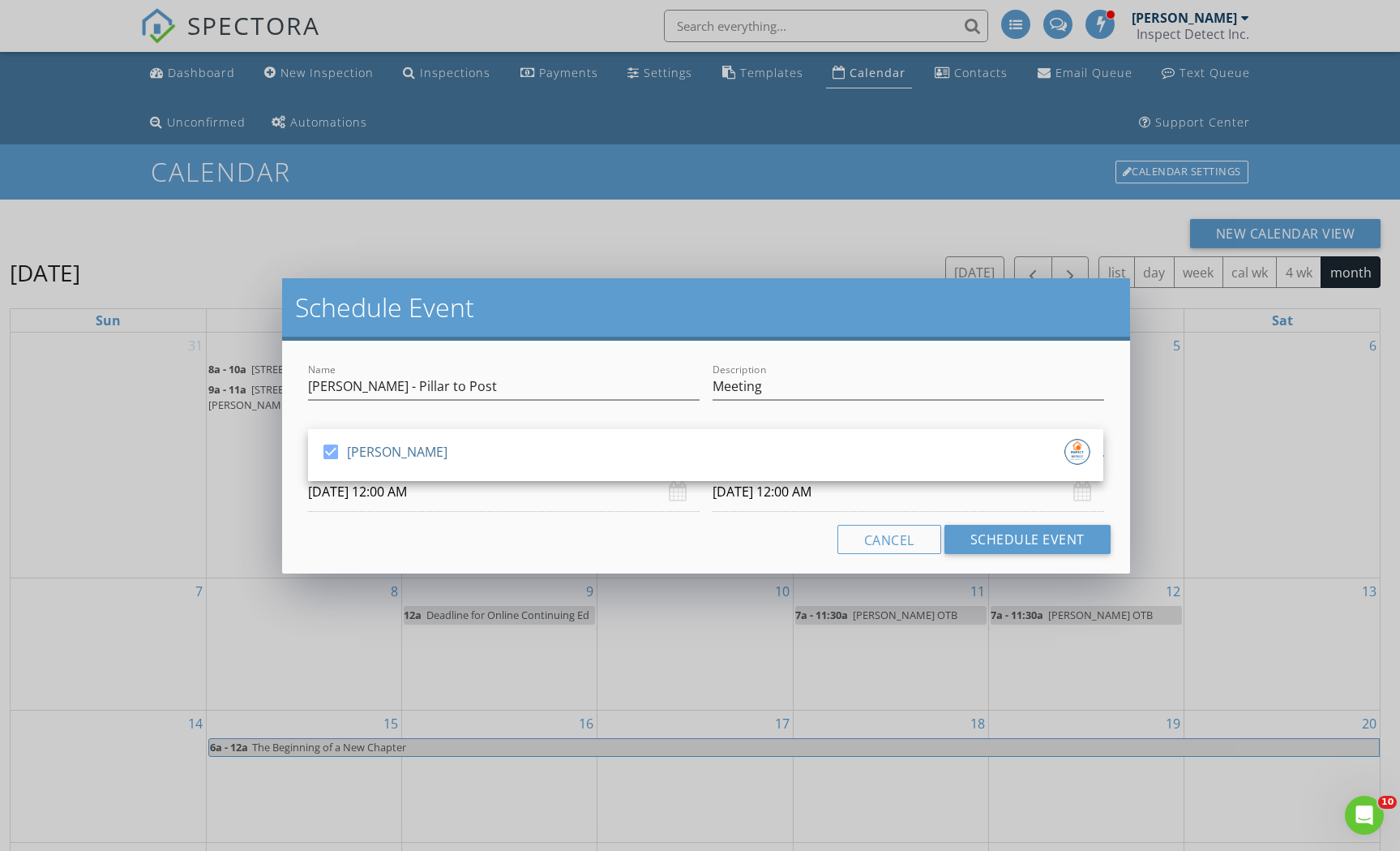
click at [439, 487] on input "09/04/2025 12:00 AM" at bounding box center [504, 491] width 392 height 40
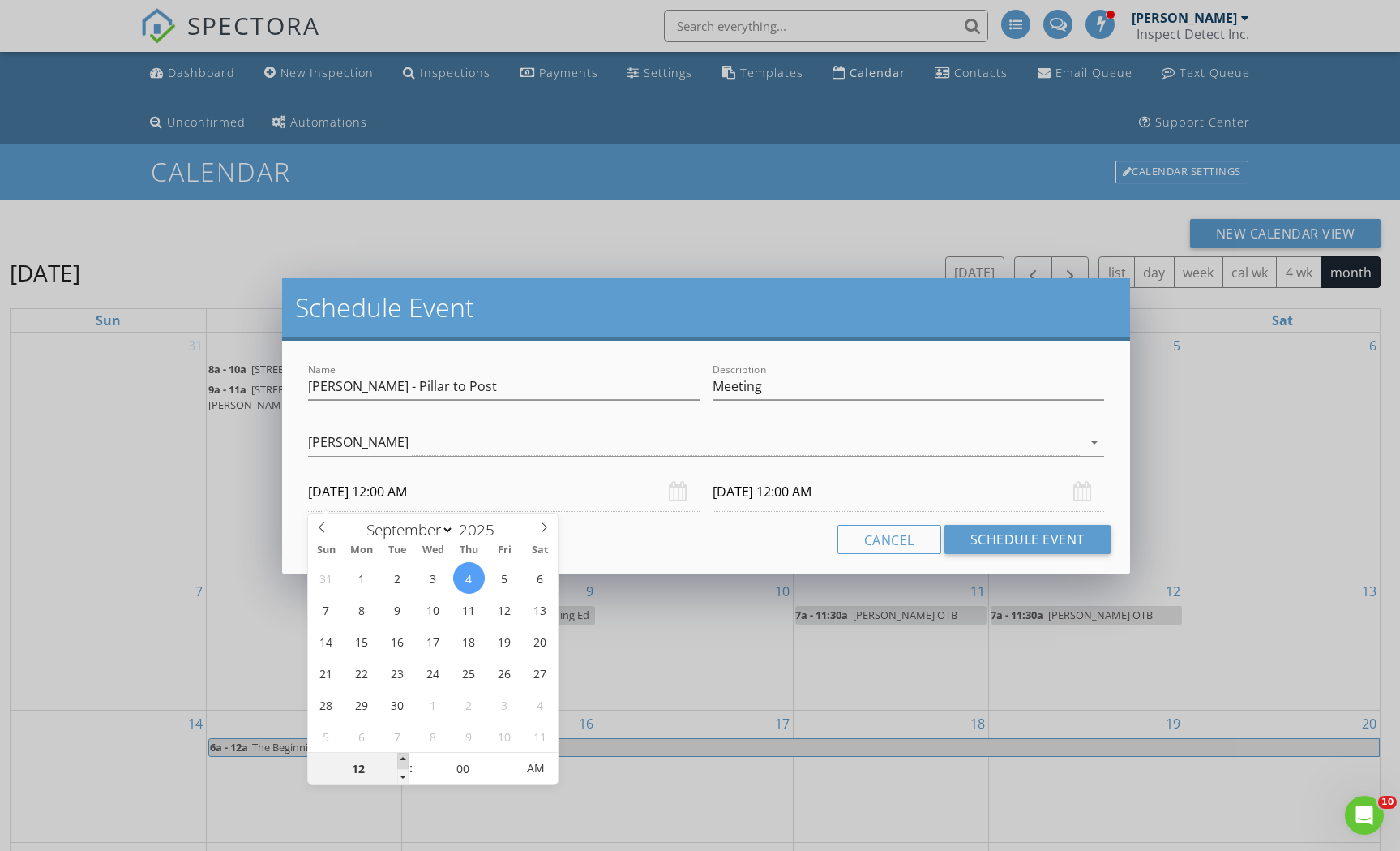
type input "01"
type input "09/04/2025 1:00 AM"
click at [402, 760] on span at bounding box center [403, 761] width 12 height 17
type input "02"
type input "09/04/2025 2:00 AM"
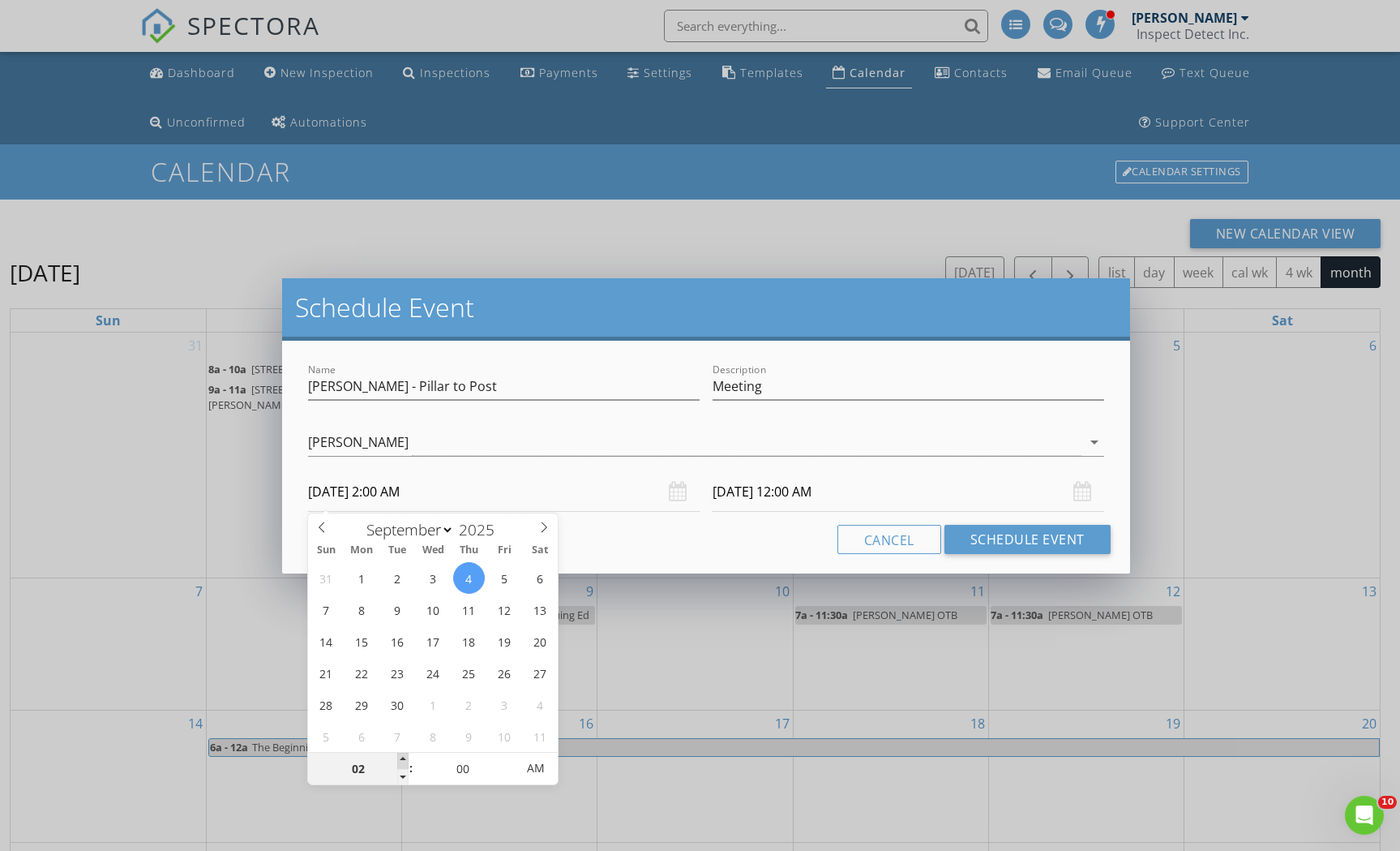
click at [402, 760] on span at bounding box center [403, 761] width 12 height 17
type input "03"
type input "09/04/2025 3:00 AM"
click at [402, 760] on span at bounding box center [403, 761] width 12 height 17
type input "04"
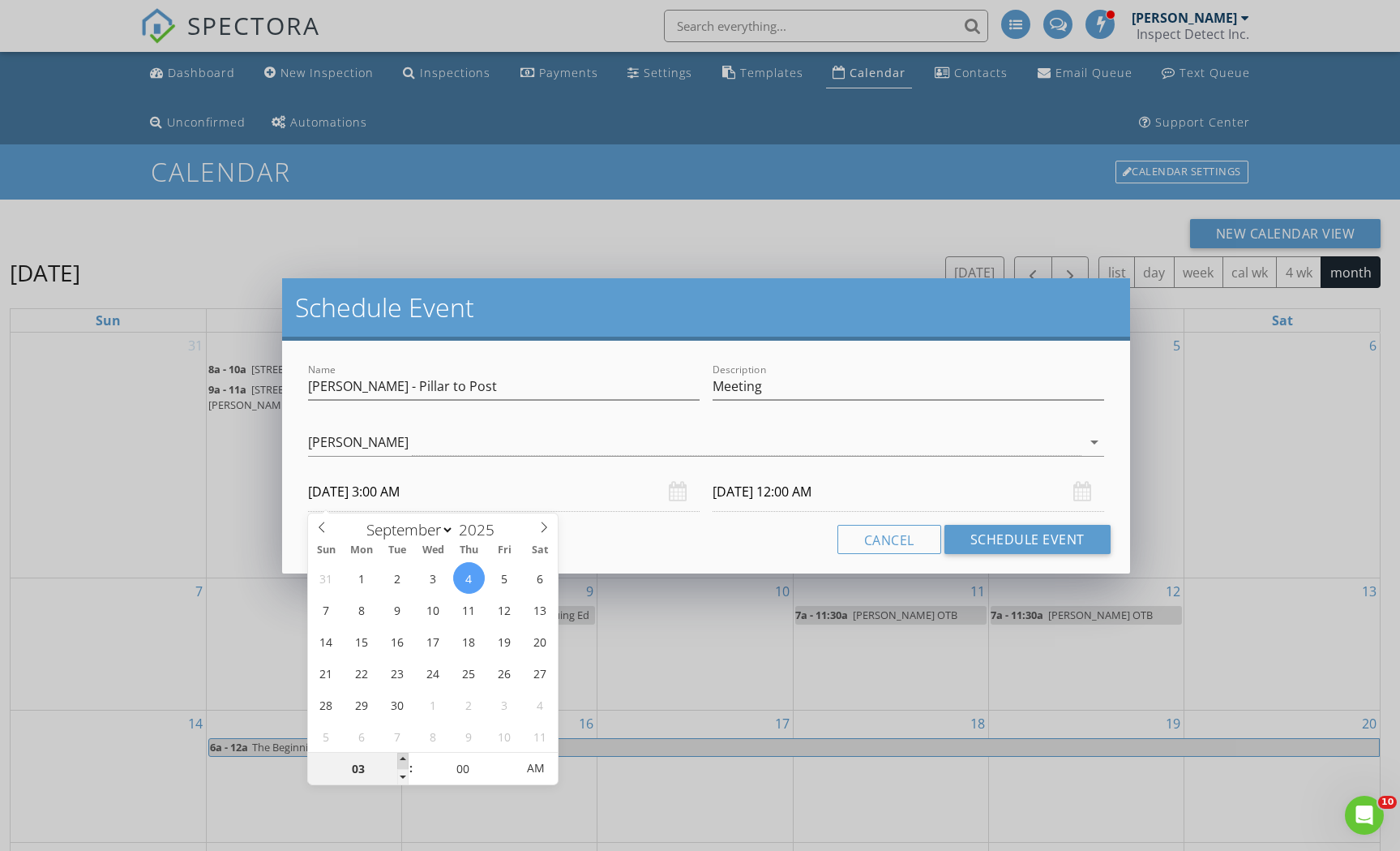
type input "09/04/2025 4:00 AM"
click at [402, 760] on span at bounding box center [403, 761] width 12 height 17
type input "05"
type input "09/04/2025 5:00 AM"
click at [402, 760] on span at bounding box center [403, 761] width 12 height 17
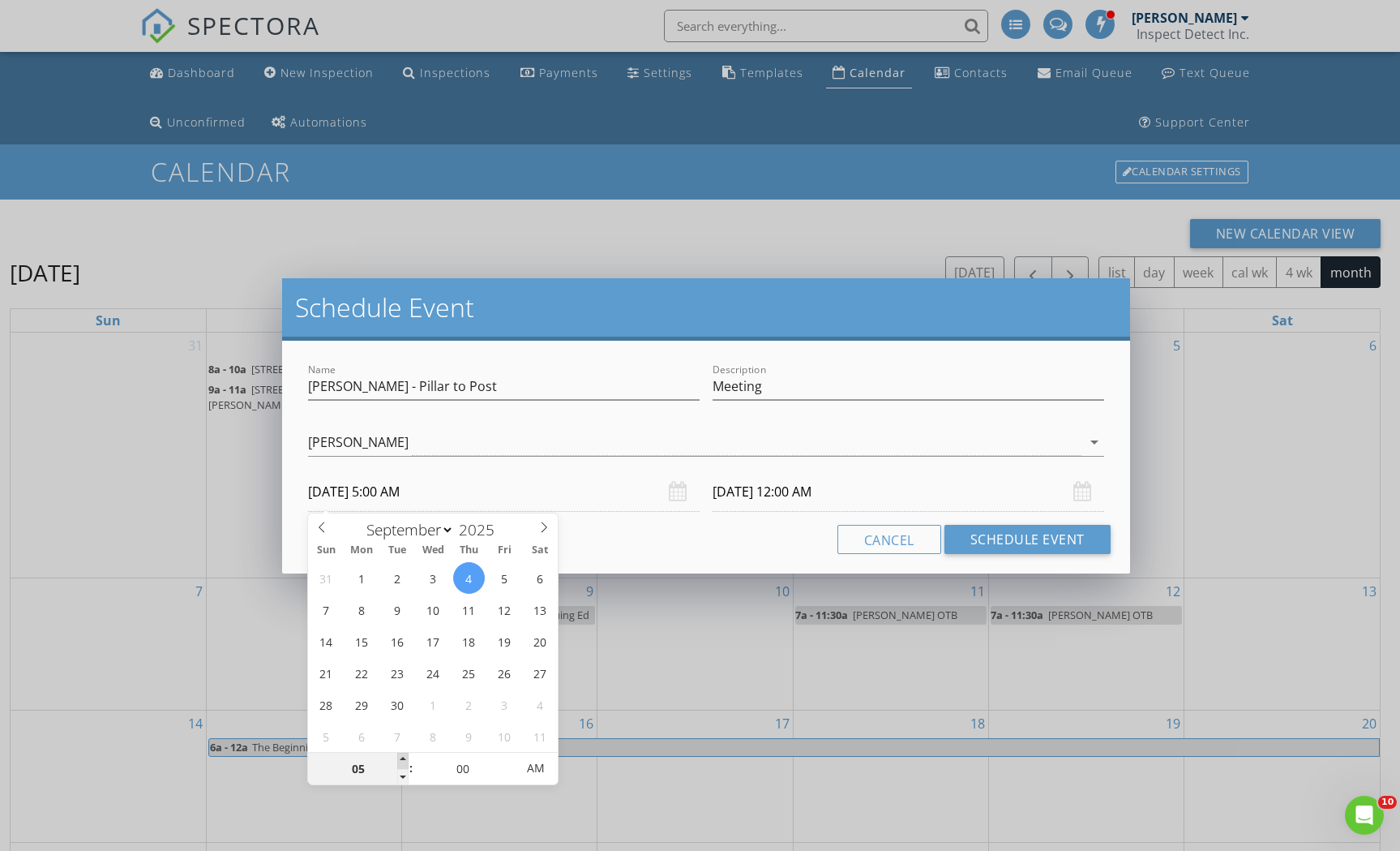
type input "06"
type input "09/04/2025 6:00 AM"
click at [402, 760] on span at bounding box center [403, 761] width 12 height 17
type input "06"
type input "09/05/2025 6:00 AM"
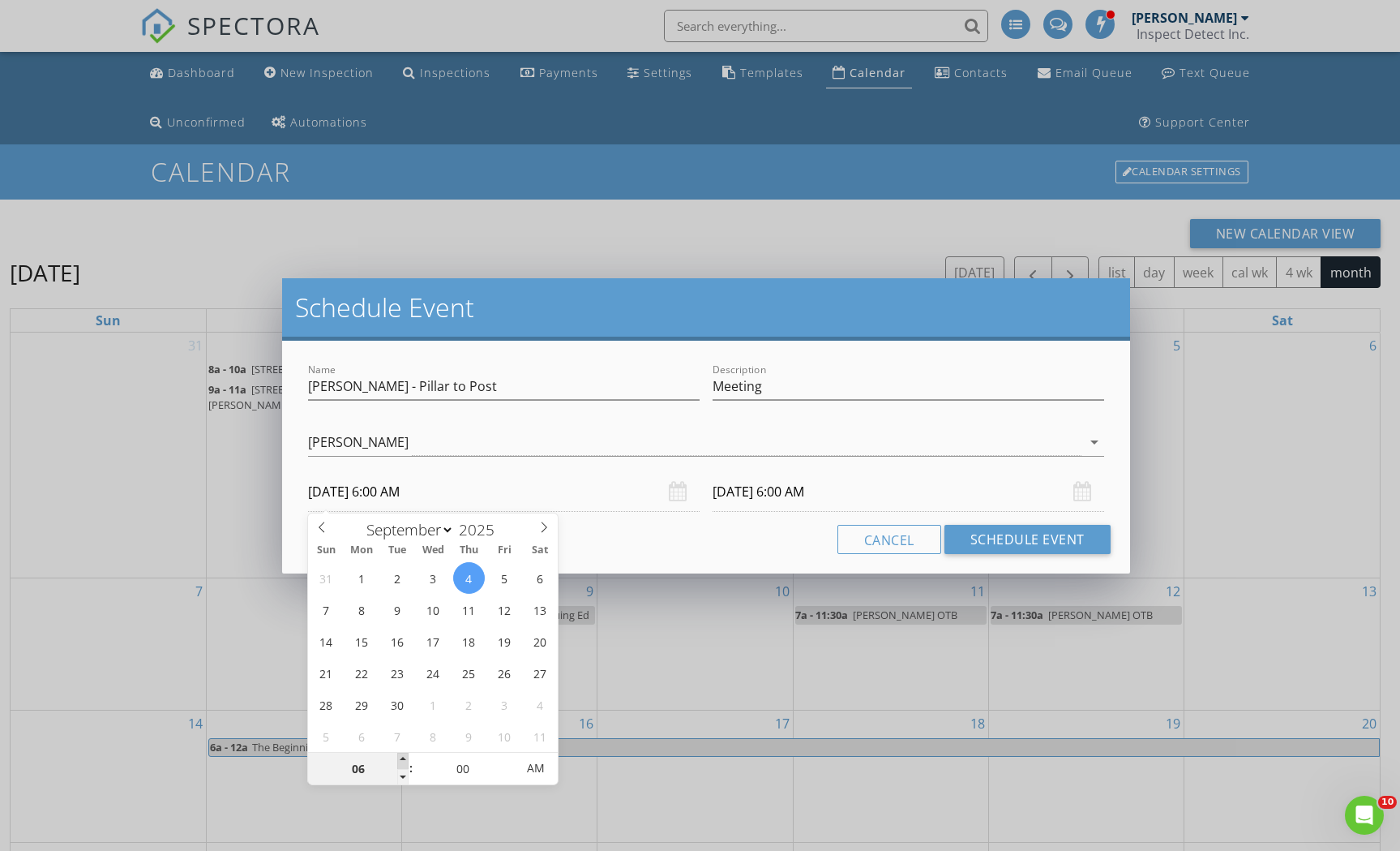
type input "07"
type input "09/04/2025 7:00 AM"
click at [402, 760] on span at bounding box center [403, 761] width 12 height 17
type input "07"
type input "09/05/2025 7:00 AM"
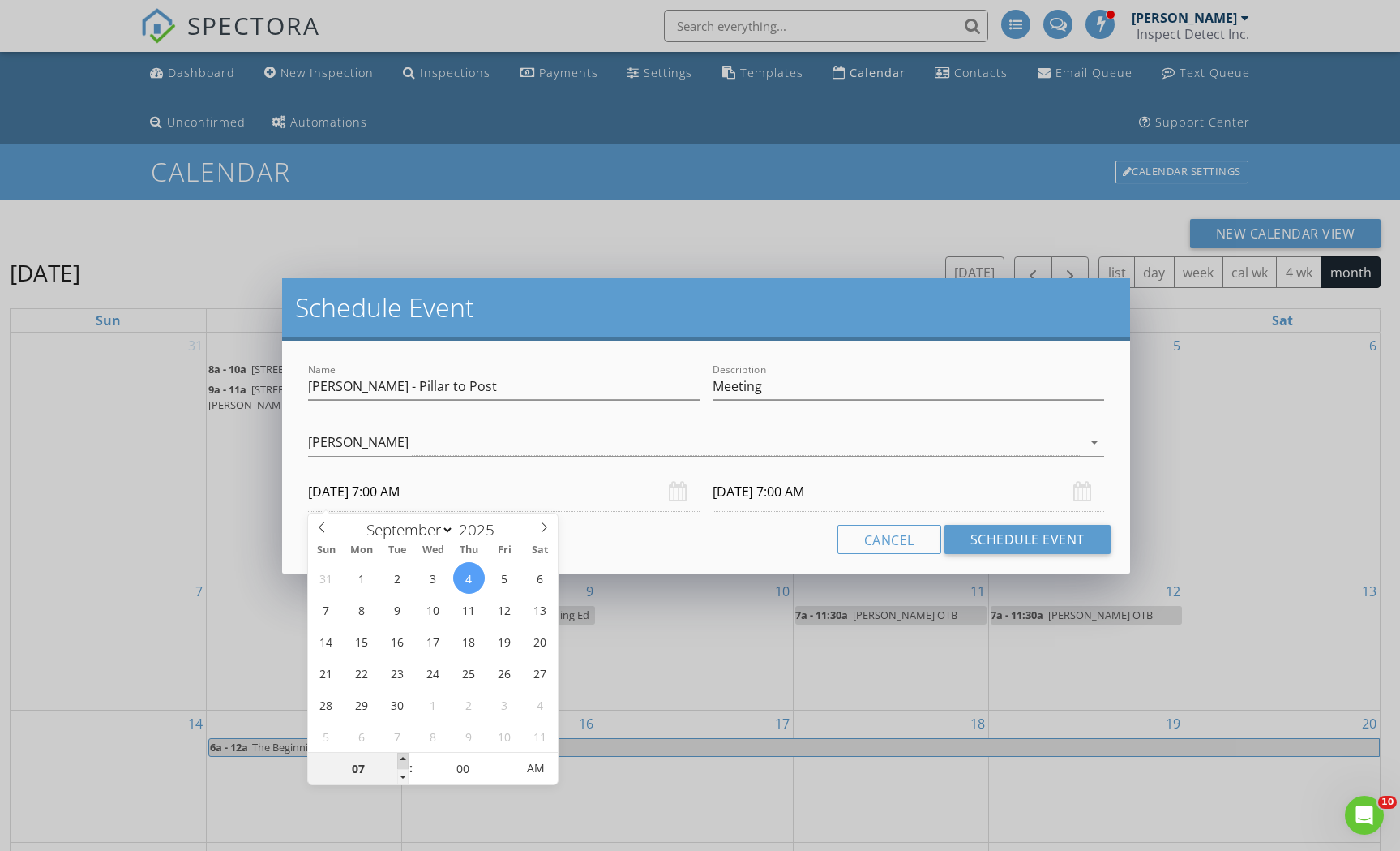
type input "08"
type input "09/04/2025 8:00 AM"
click at [402, 760] on span at bounding box center [403, 761] width 12 height 17
type input "08"
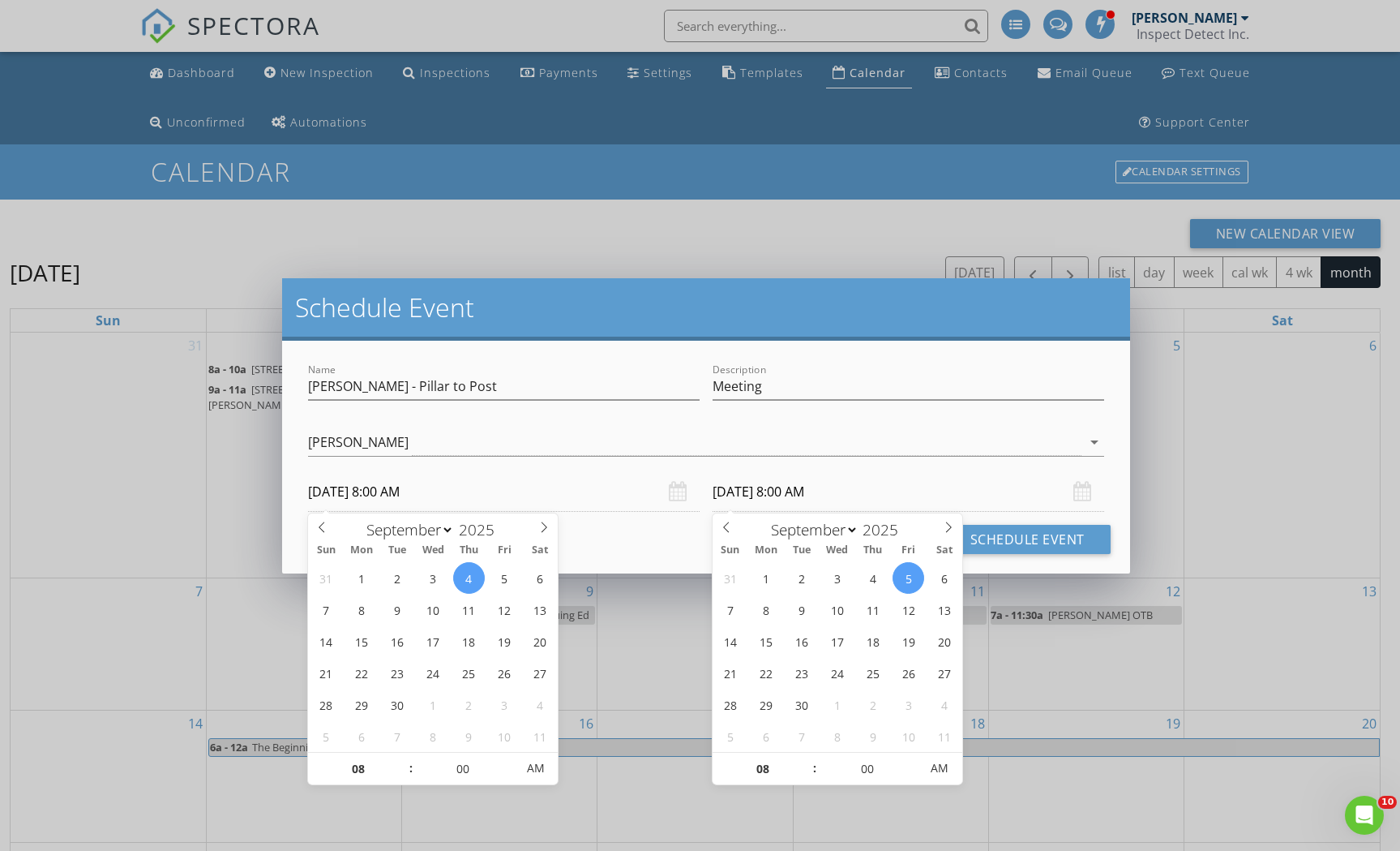
click at [773, 486] on input "09/05/2025 8:00 AM" at bounding box center [908, 491] width 392 height 40
type input "09/04/2025 8:00 AM"
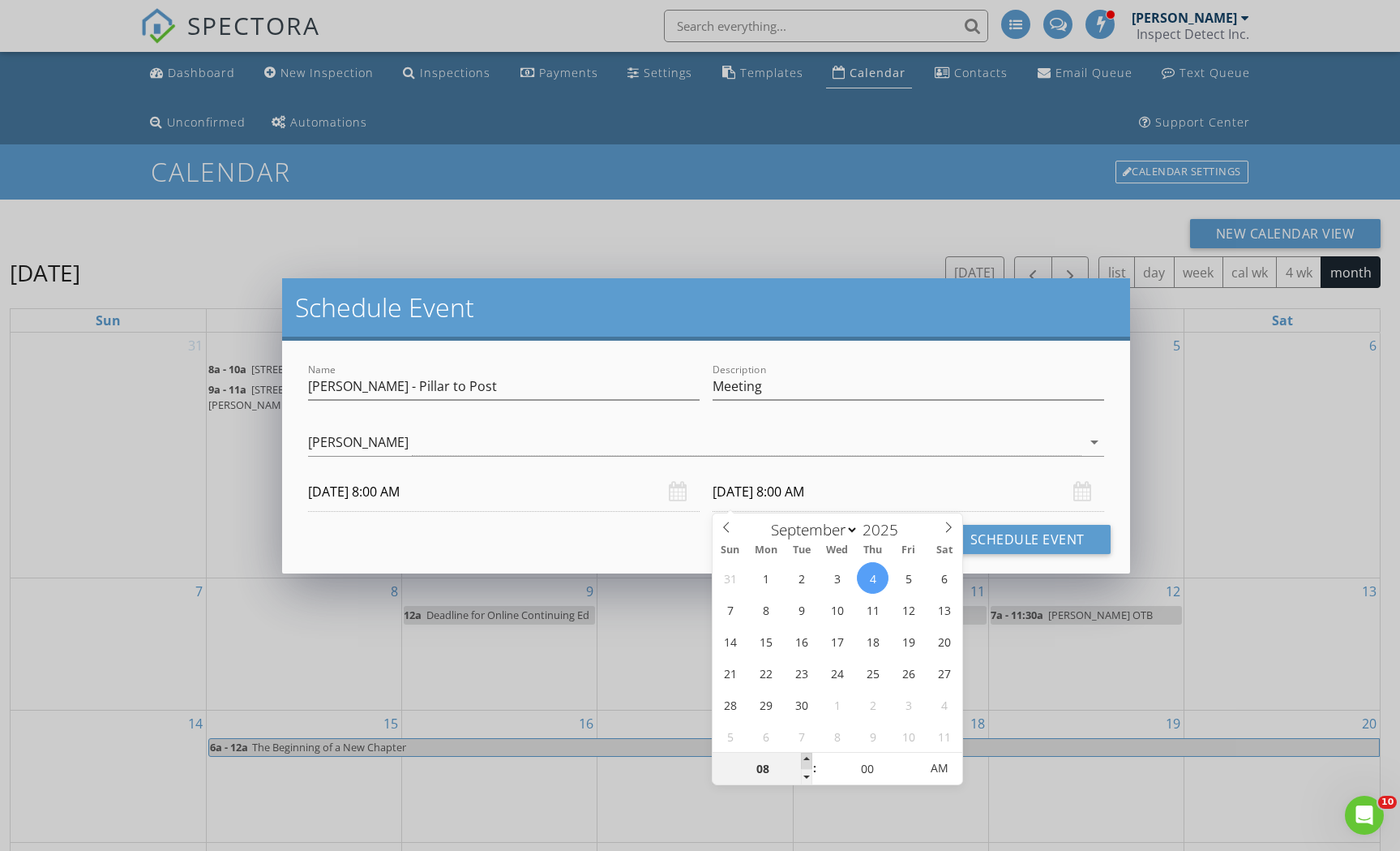
type input "09"
type input "09/04/2025 9:00 AM"
click at [808, 760] on span at bounding box center [807, 761] width 12 height 17
type input "05"
type input "09/04/2025 9:05 AM"
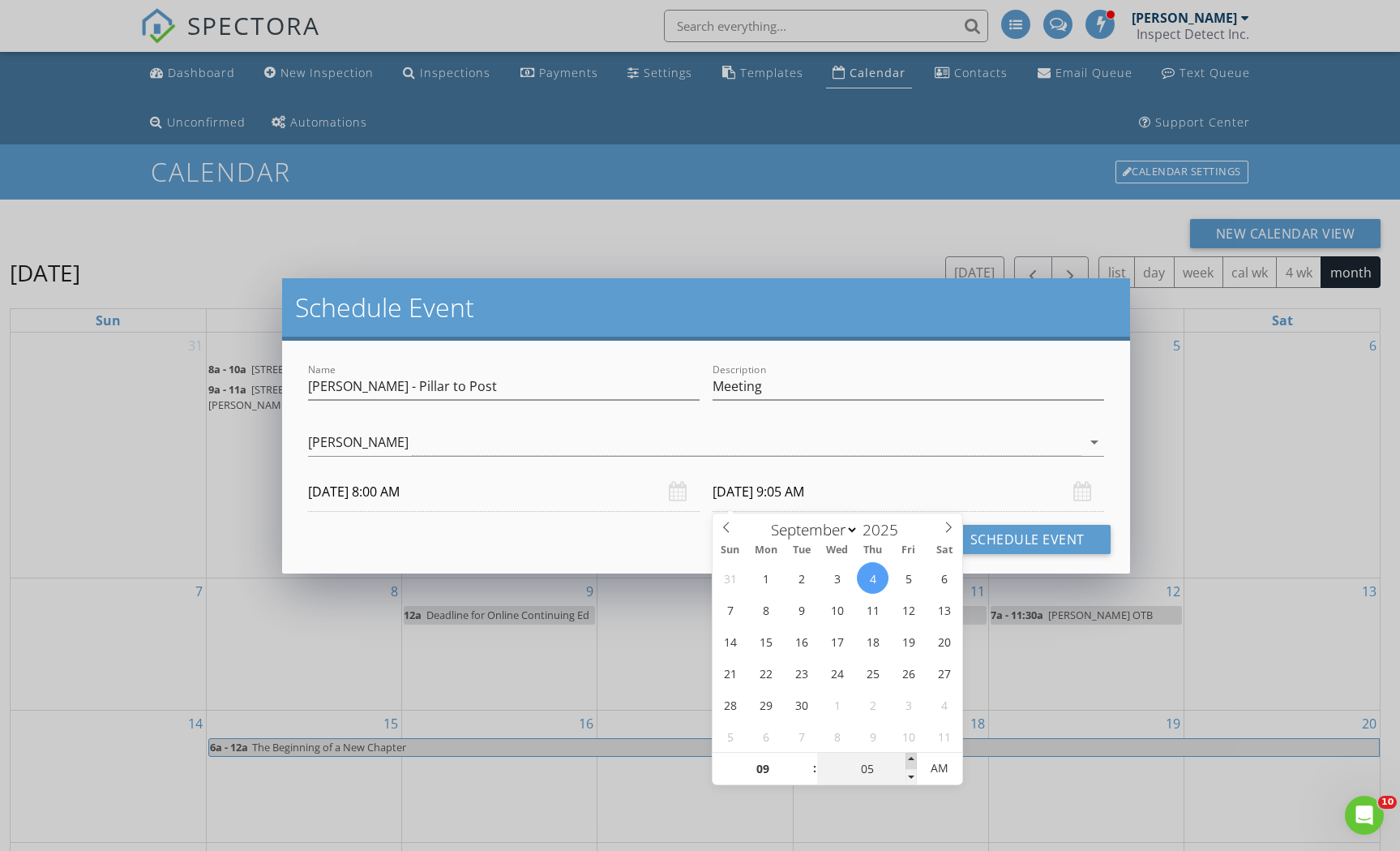
click at [916, 760] on span at bounding box center [912, 761] width 12 height 17
type input "10"
type input "09/04/2025 9:10 AM"
click at [916, 760] on span at bounding box center [912, 761] width 12 height 17
type input "15"
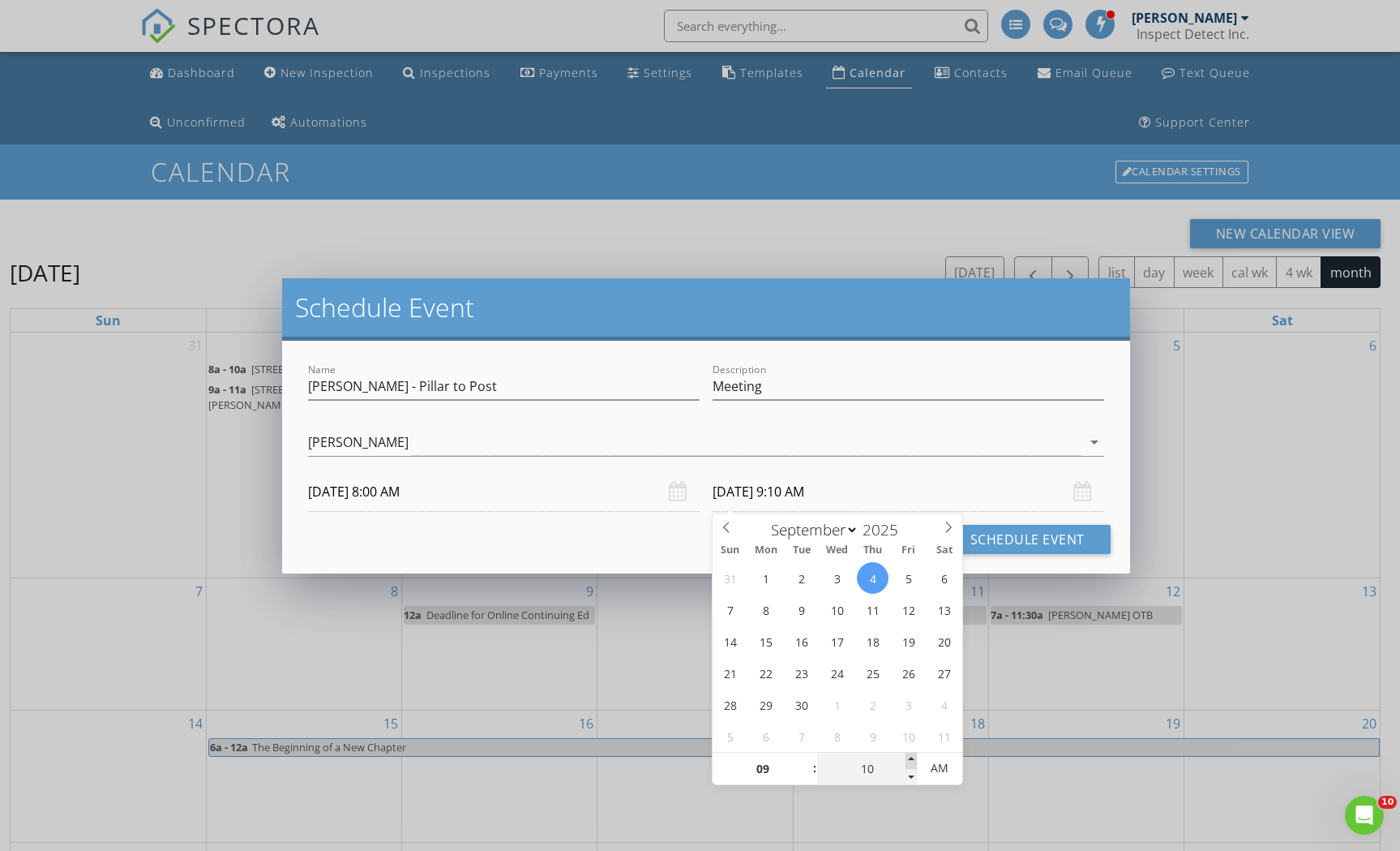
type input "09/04/2025 9:15 AM"
click at [916, 760] on span at bounding box center [912, 761] width 12 height 17
type input "20"
type input "09/04/2025 9:20 AM"
click at [916, 760] on span at bounding box center [912, 761] width 12 height 17
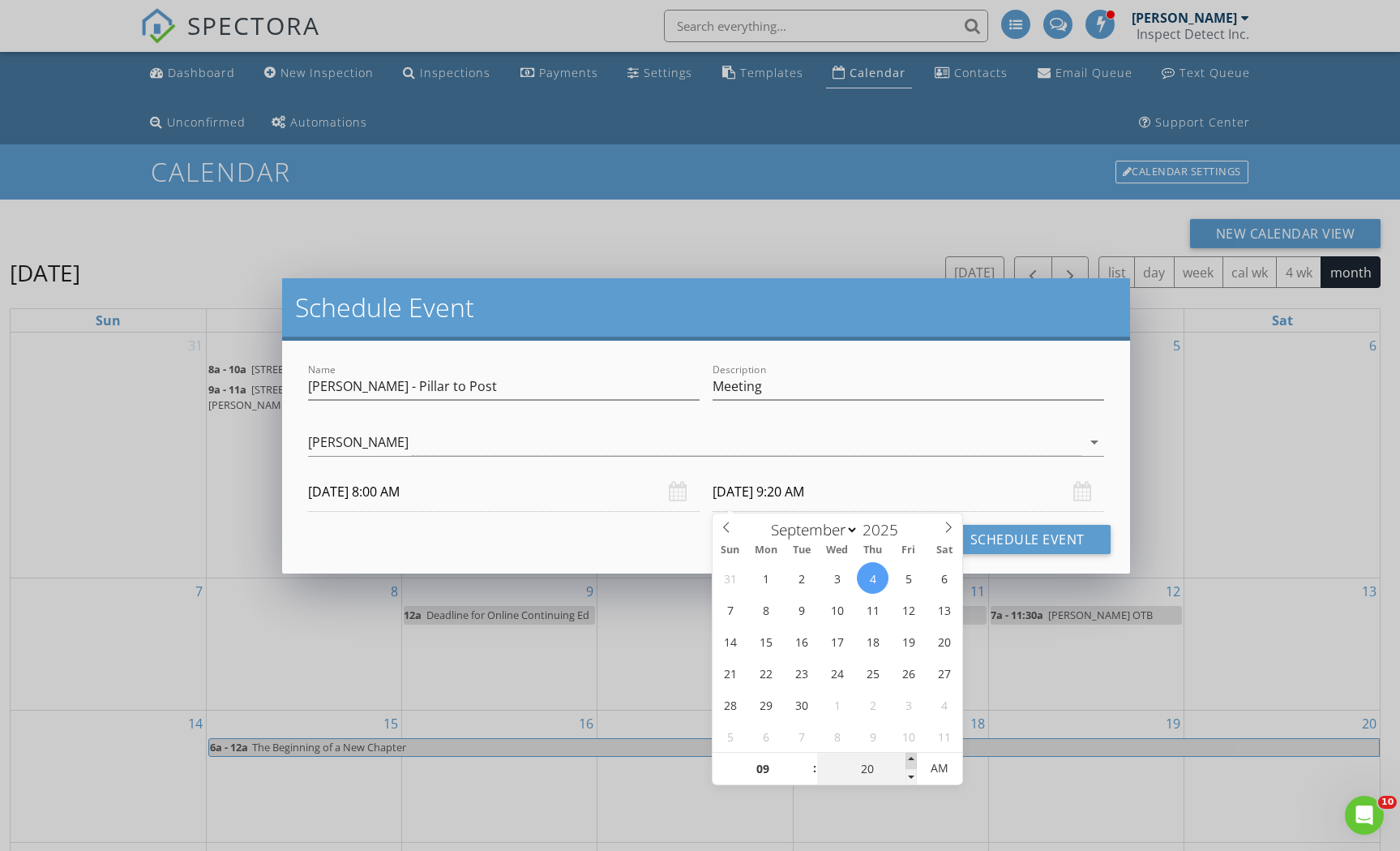
type input "25"
type input "09/04/2025 9:25 AM"
click at [916, 760] on span at bounding box center [912, 761] width 12 height 17
type input "30"
type input "09/04/2025 9:30 AM"
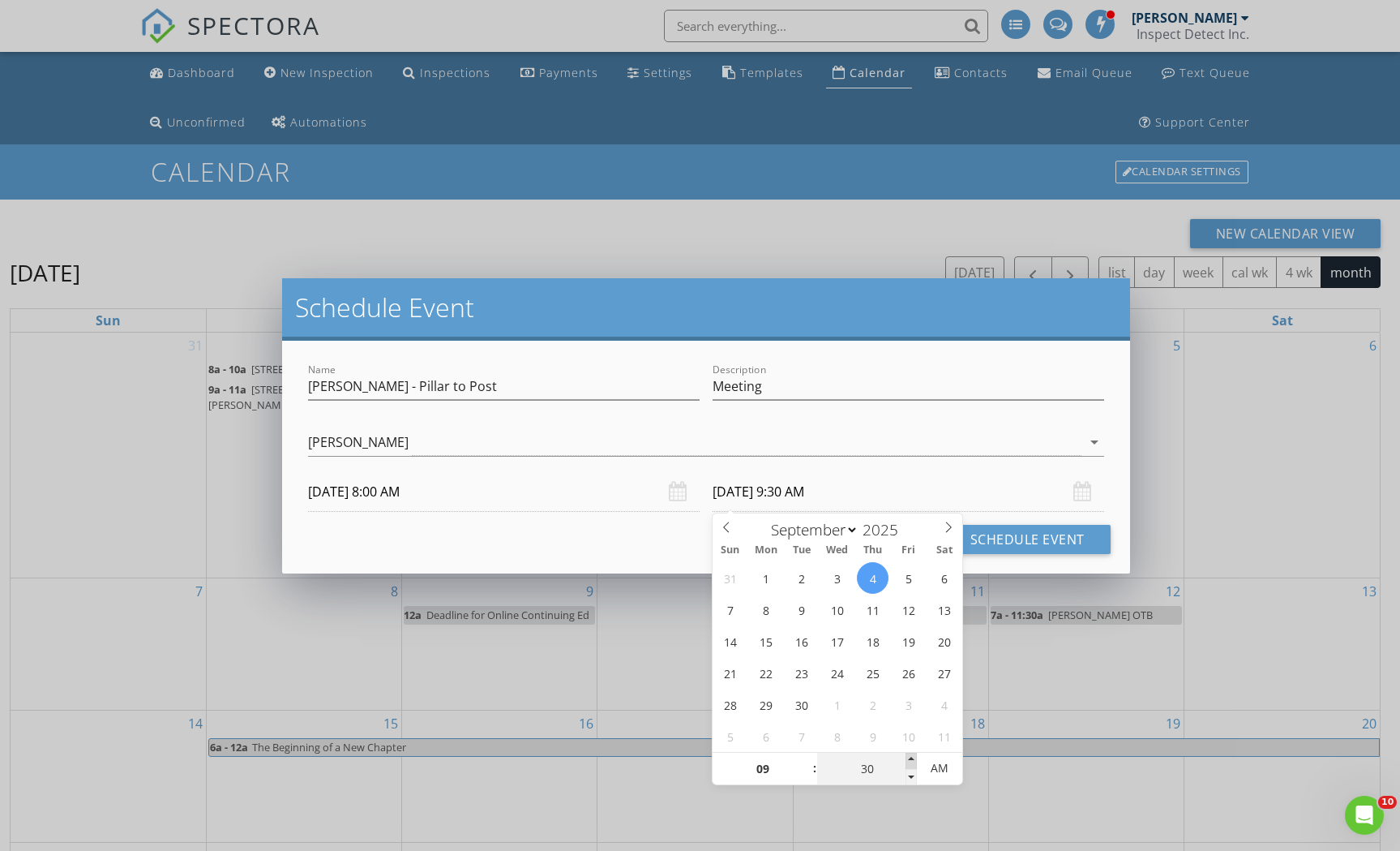
click at [916, 760] on span at bounding box center [912, 761] width 12 height 17
click at [986, 540] on button "Schedule Event" at bounding box center [1028, 540] width 166 height 29
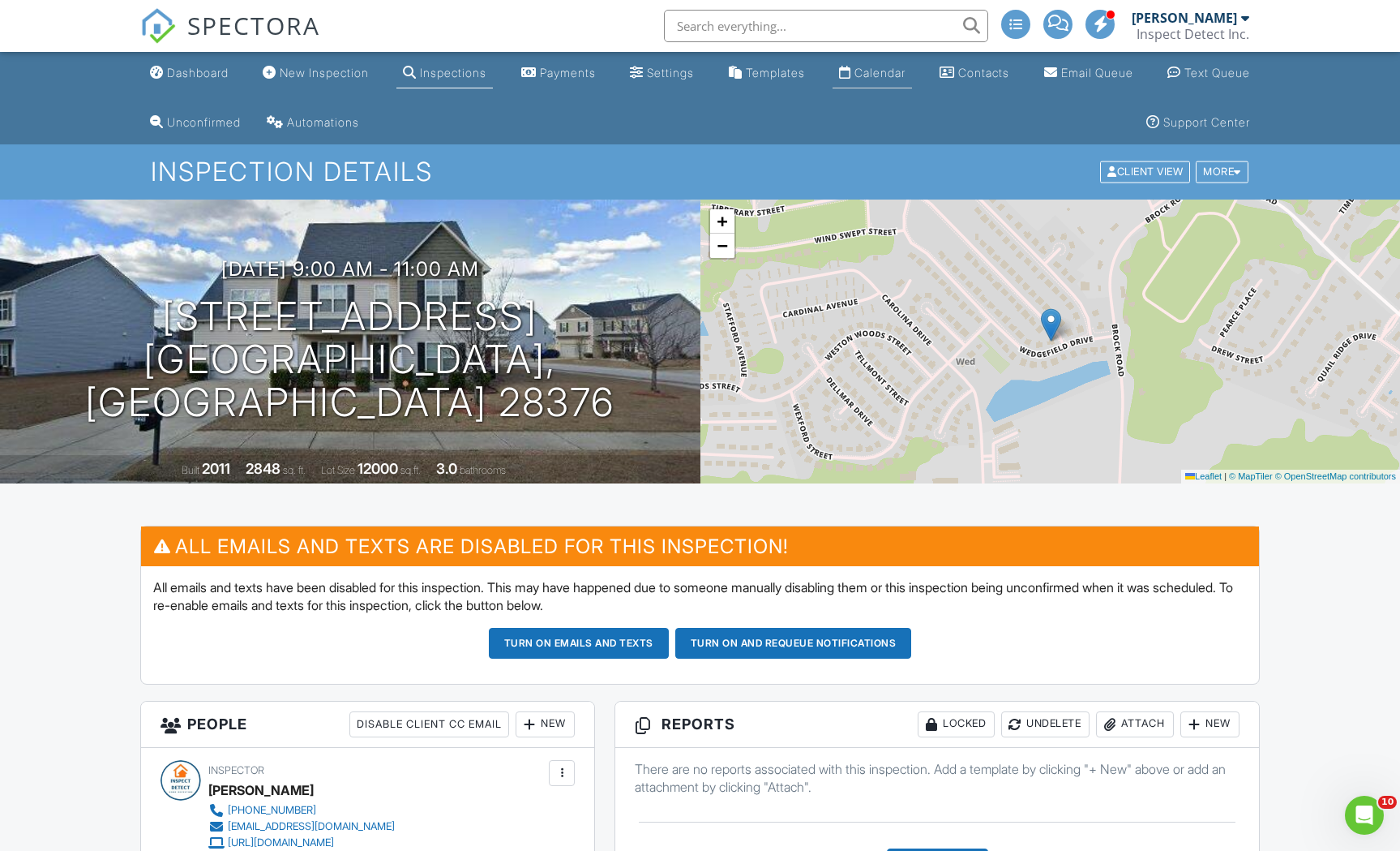
click at [892, 66] on div "Calendar" at bounding box center [880, 73] width 52 height 14
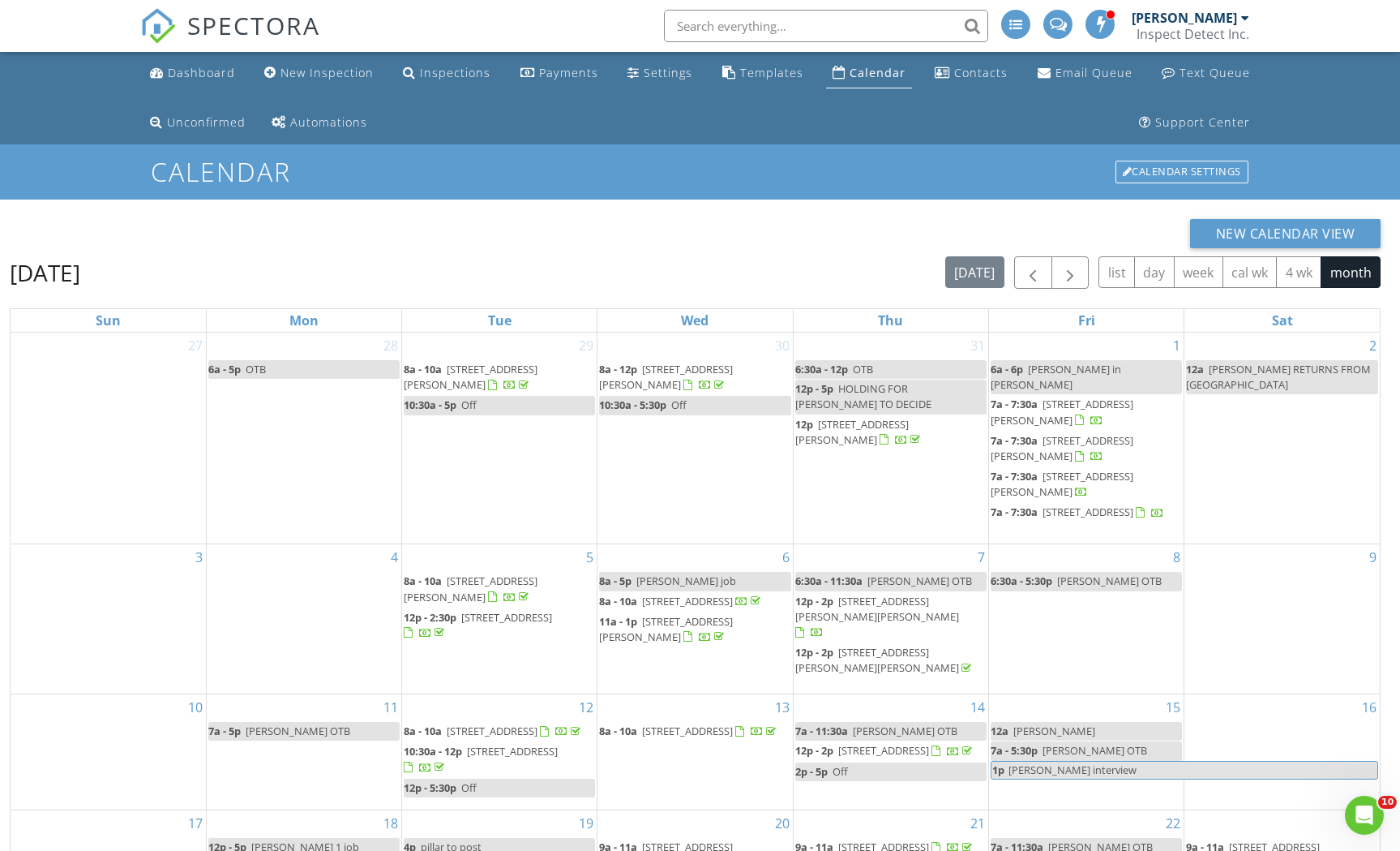
scroll to position [266, 0]
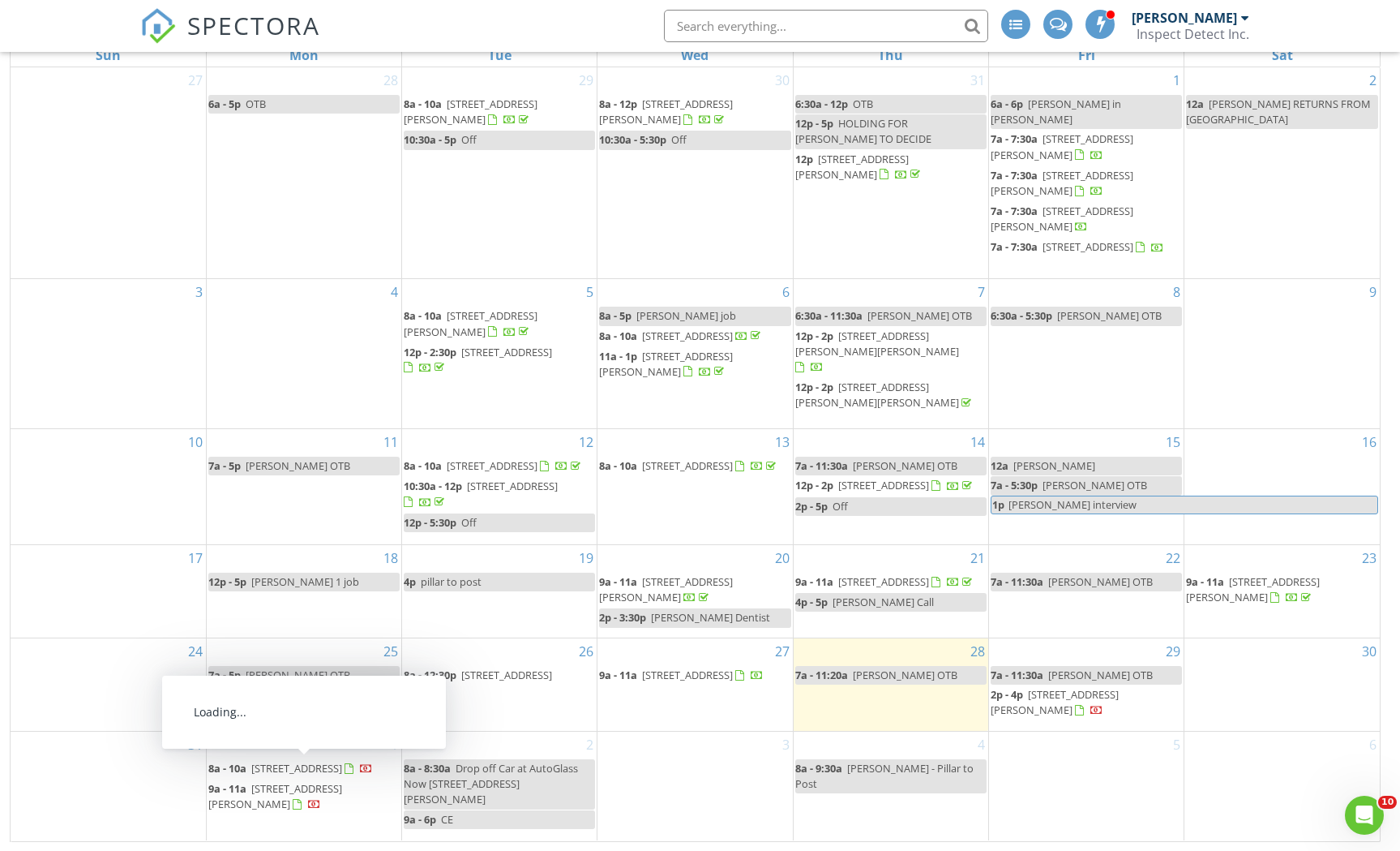
click at [301, 765] on span "[STREET_ADDRESS]" at bounding box center [297, 767] width 90 height 15
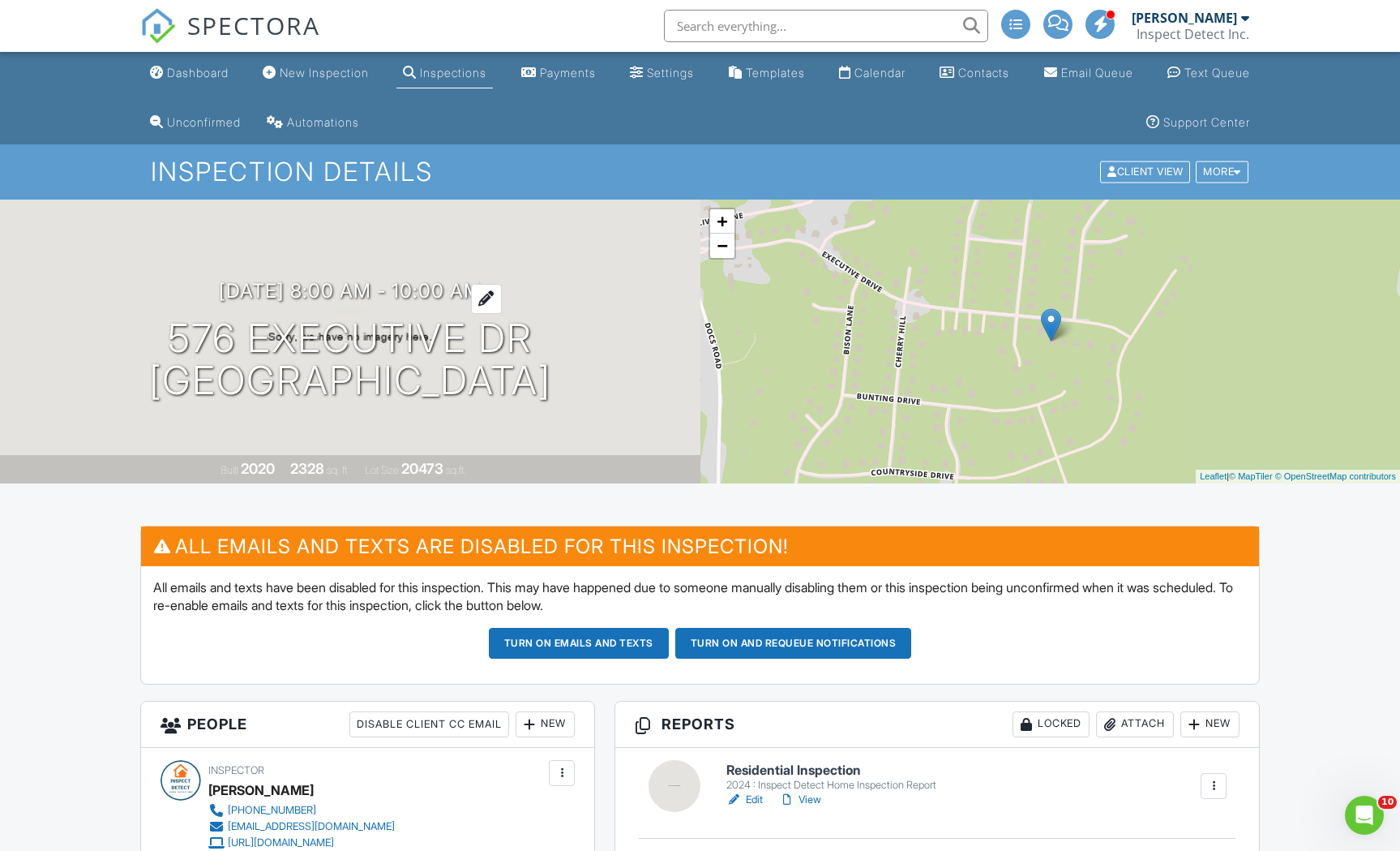
click at [358, 283] on h3 "[DATE] 8:00 am - 10:00 am" at bounding box center [350, 291] width 262 height 22
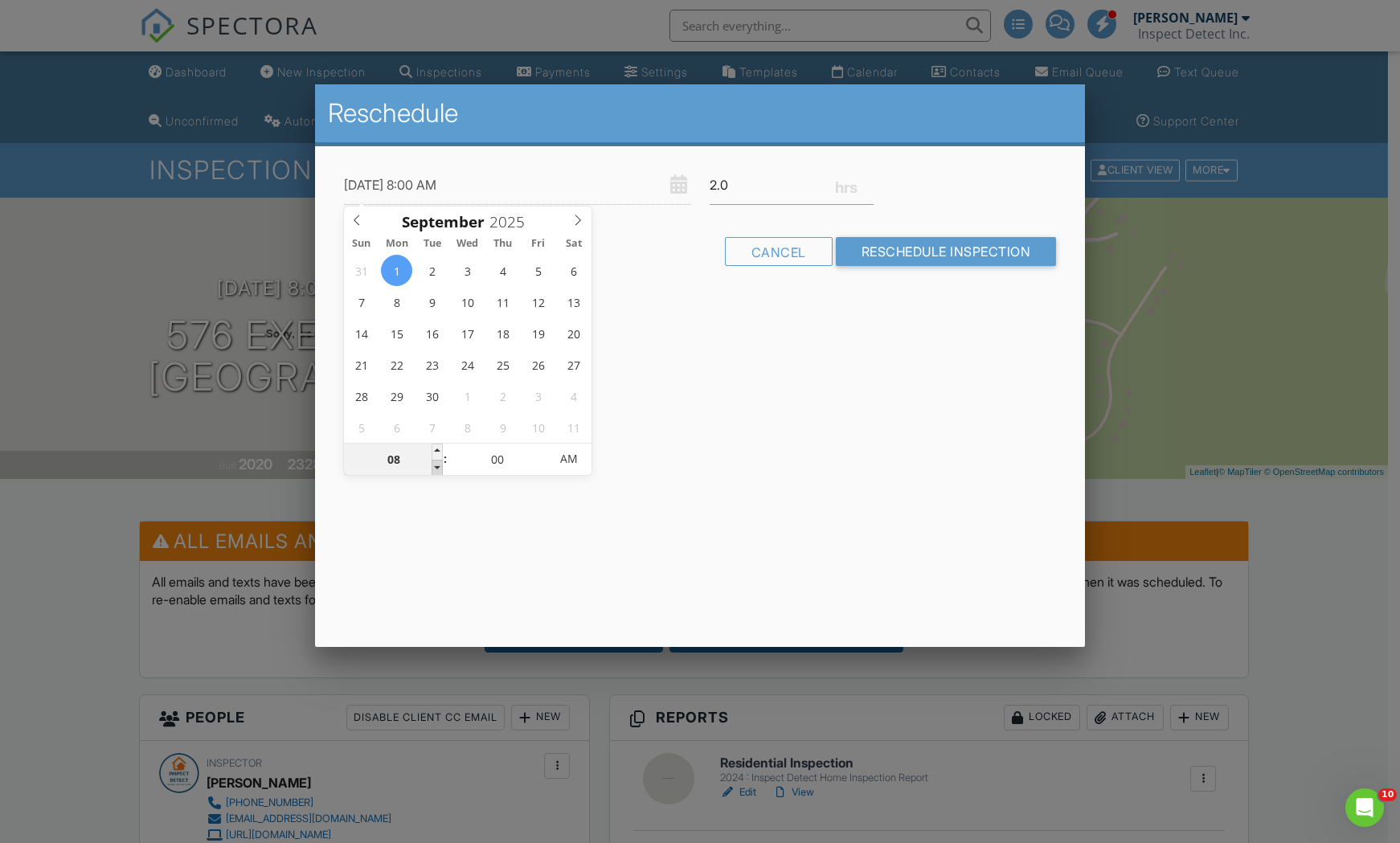
type input "[DATE] 7:00 AM"
type input "07"
click at [439, 465] on span at bounding box center [437, 467] width 12 height 16
type input "[DATE] 6:00 AM"
type input "06"
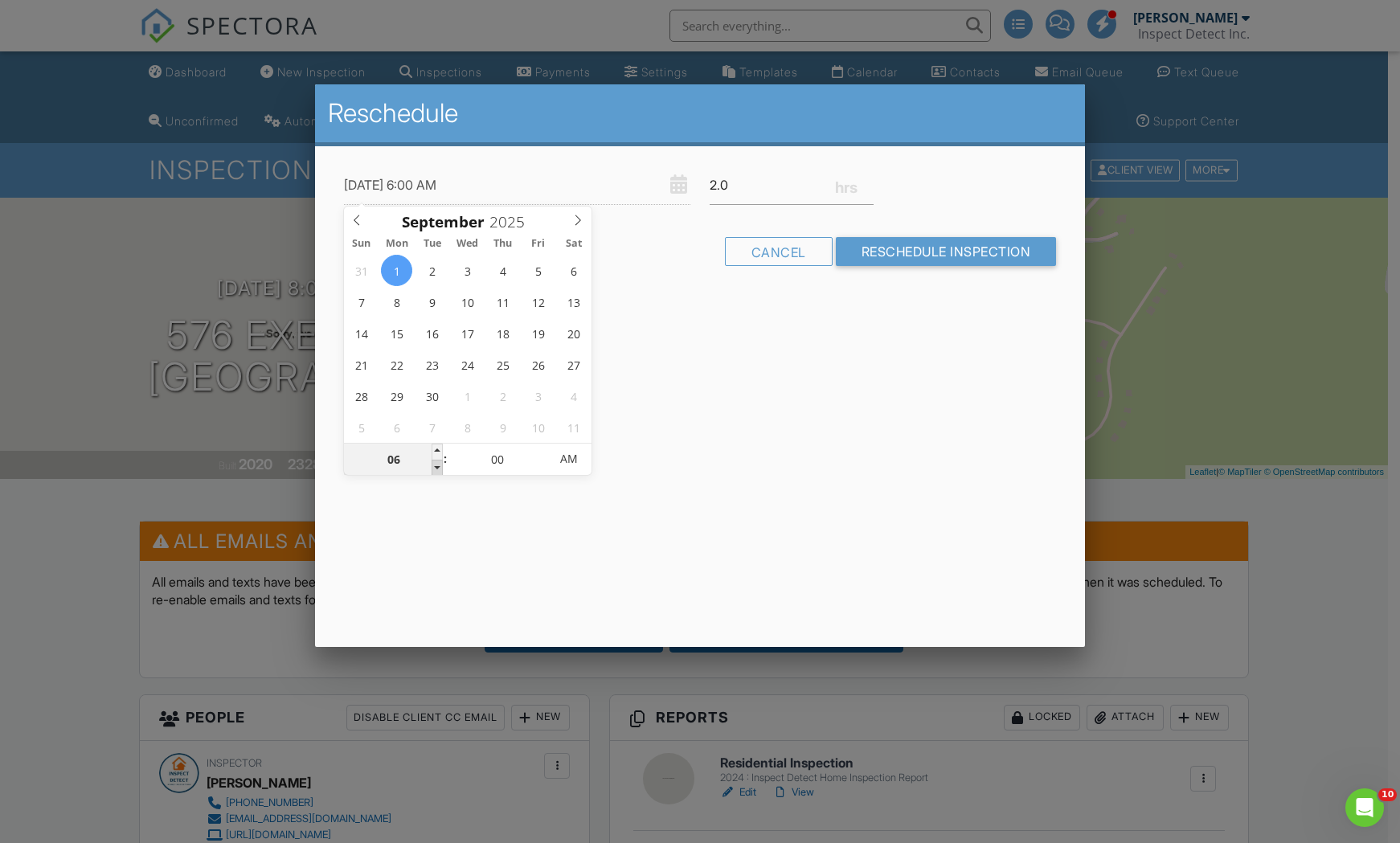
click at [439, 465] on span at bounding box center [437, 467] width 12 height 16
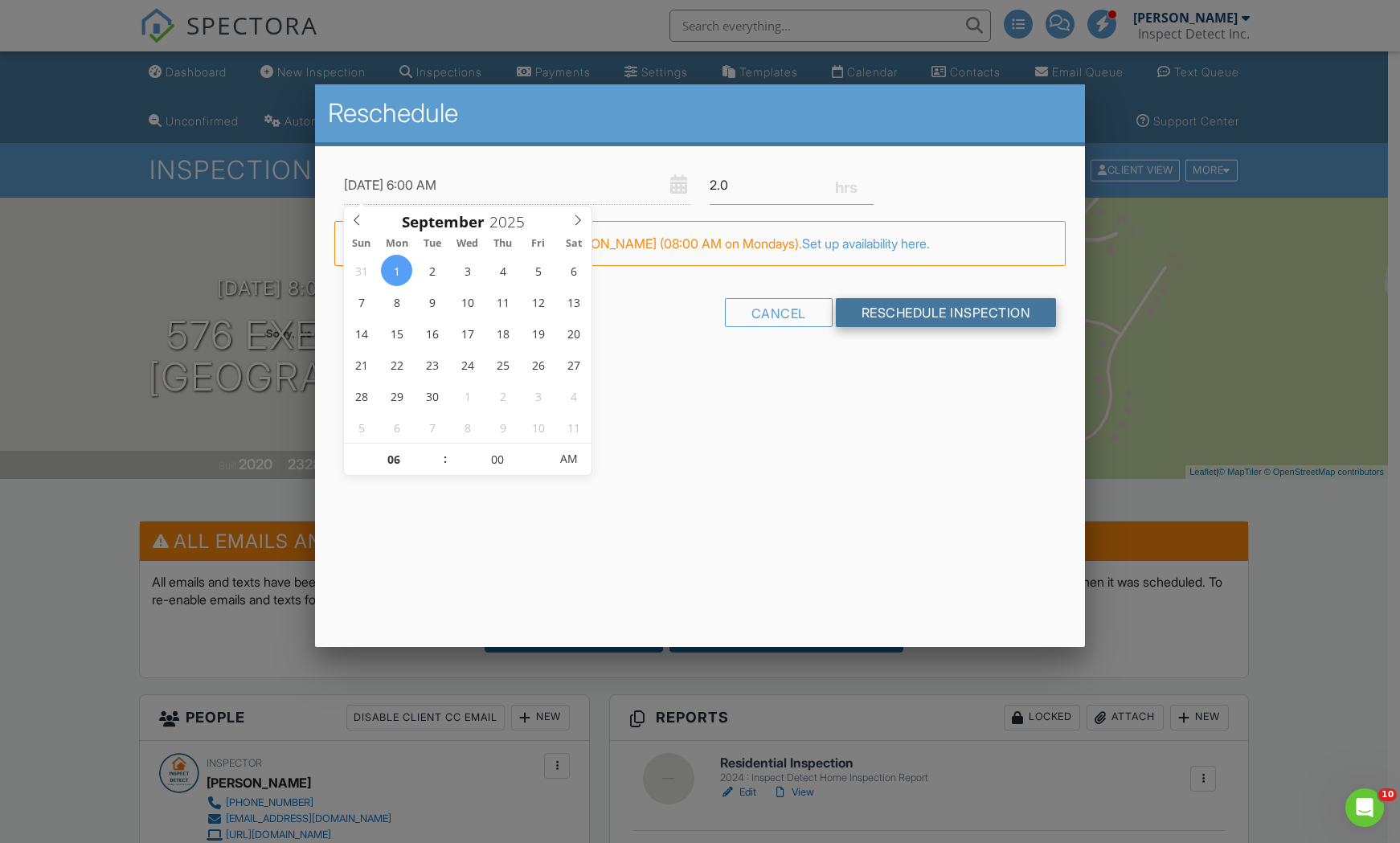
click at [871, 314] on input "Reschedule Inspection" at bounding box center [945, 312] width 221 height 29
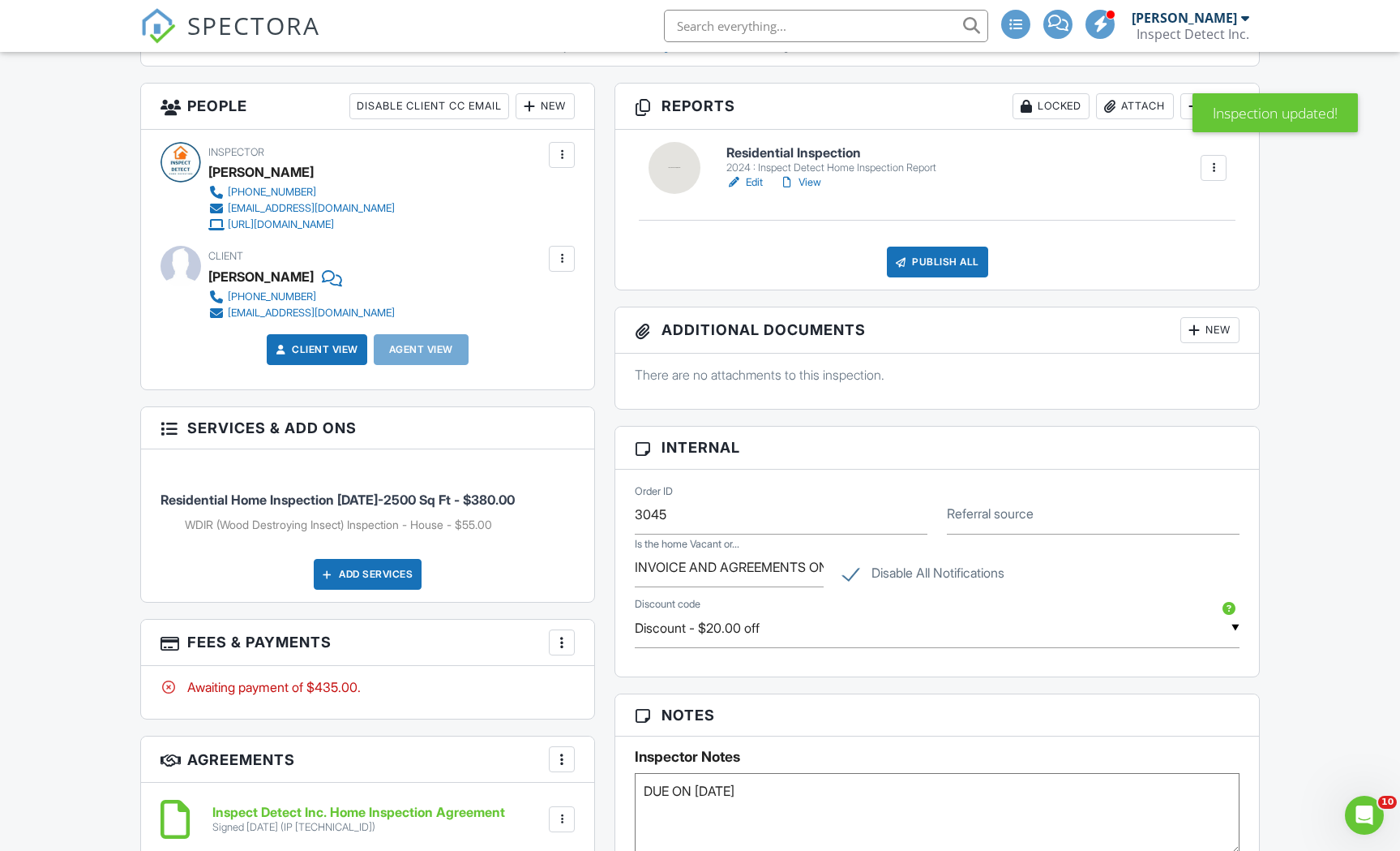
scroll to position [223, 0]
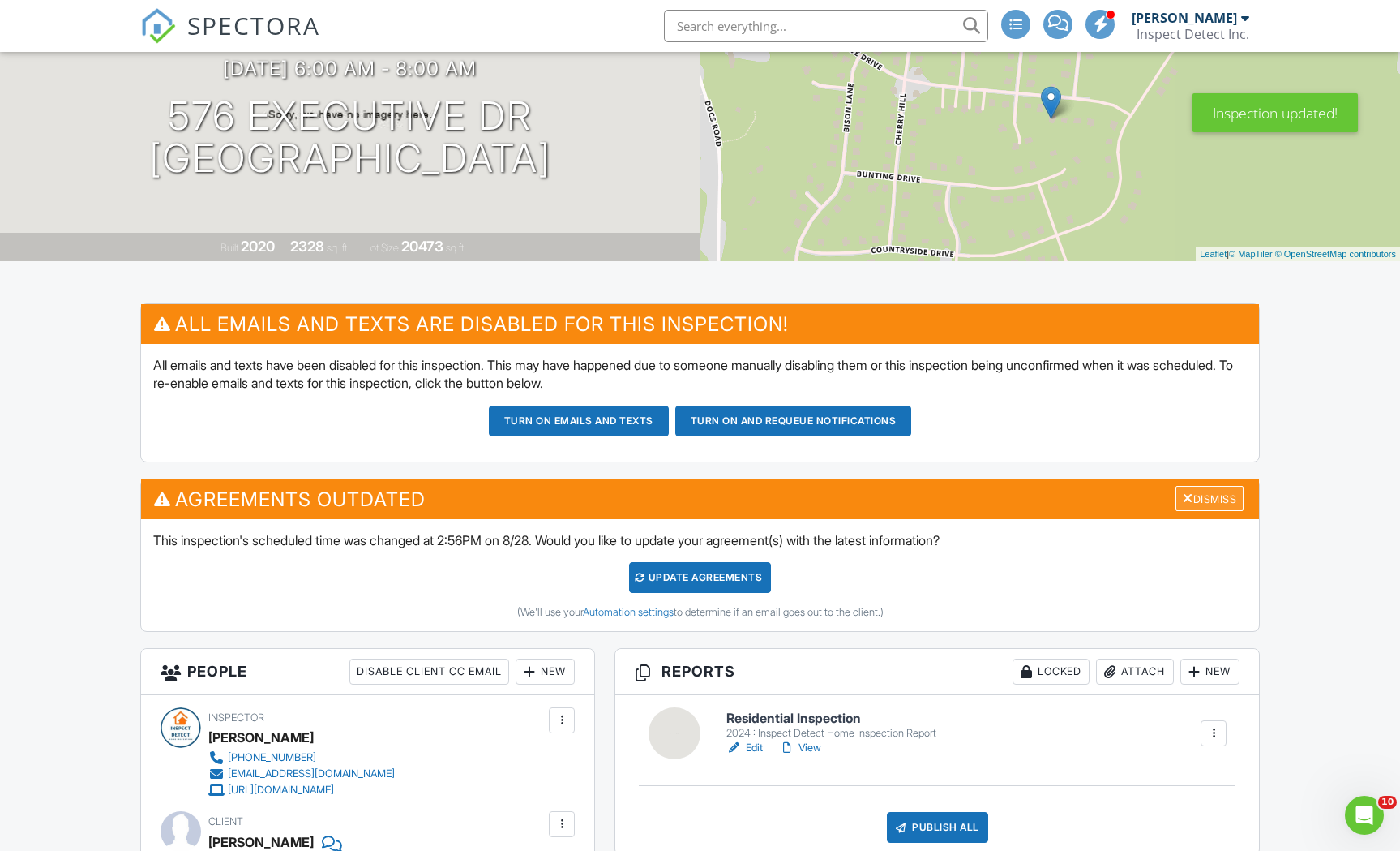
click at [1197, 498] on div "Dismiss" at bounding box center [1209, 499] width 68 height 25
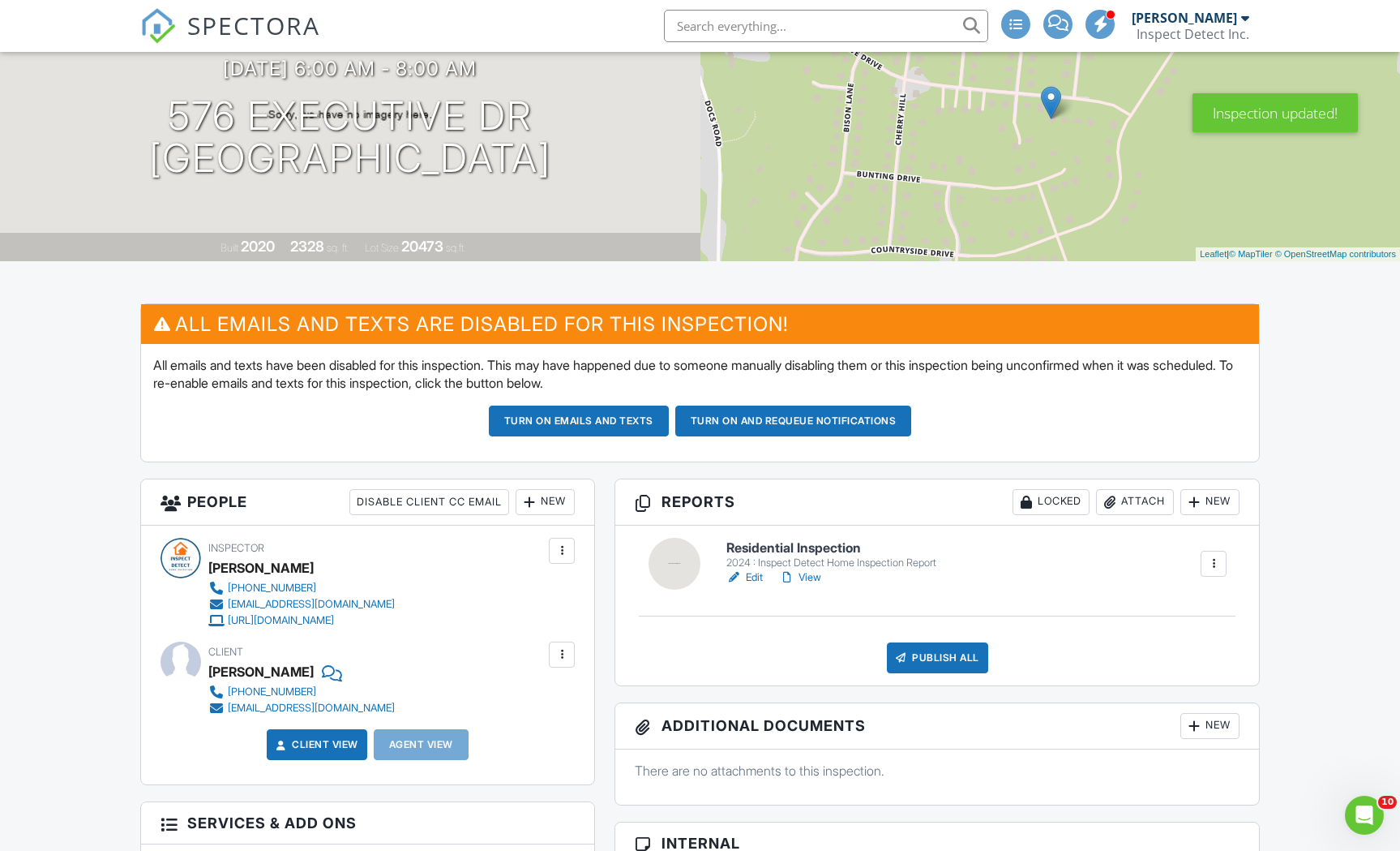
scroll to position [0, 0]
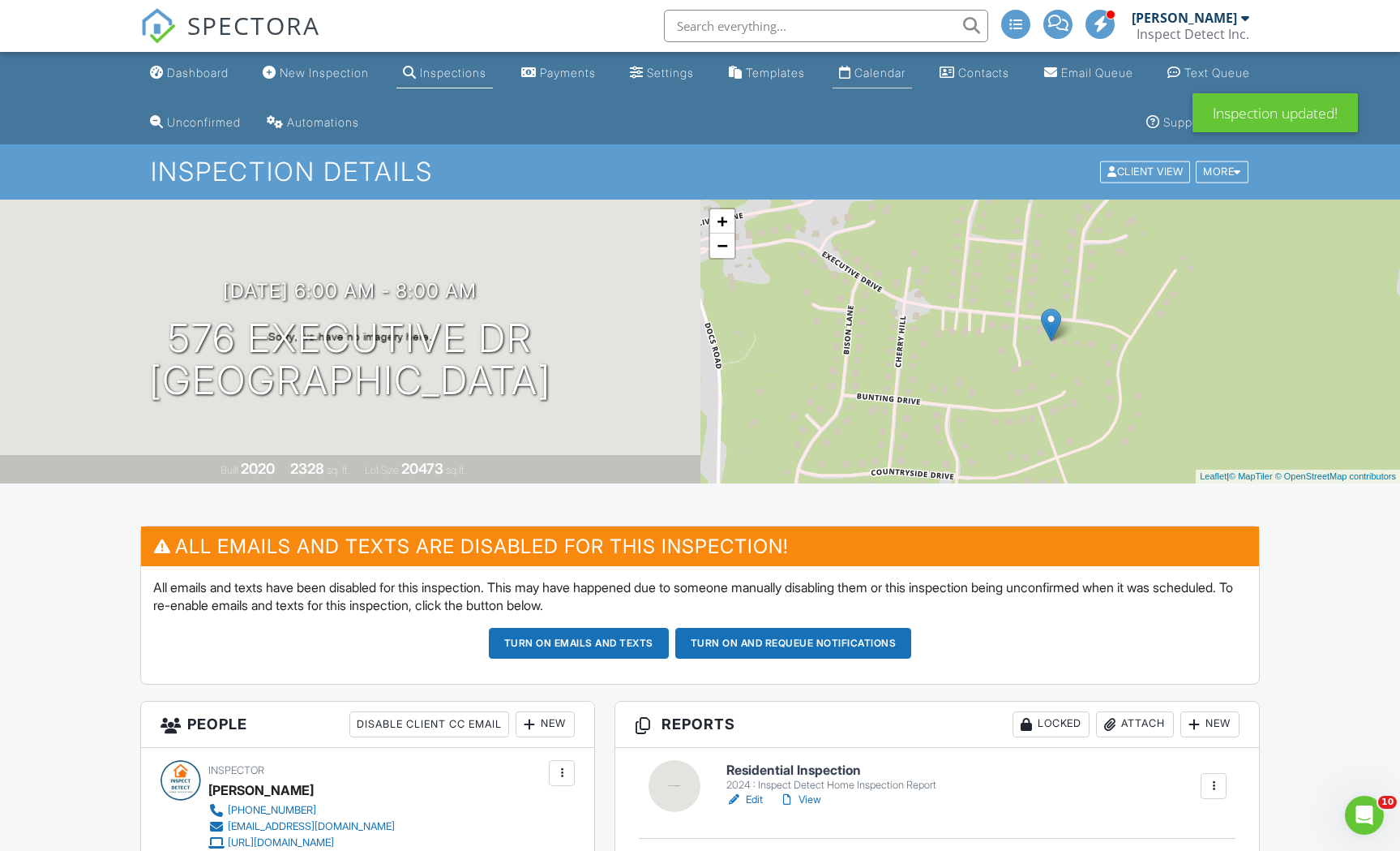
click at [874, 80] on link "Calendar" at bounding box center [872, 73] width 80 height 30
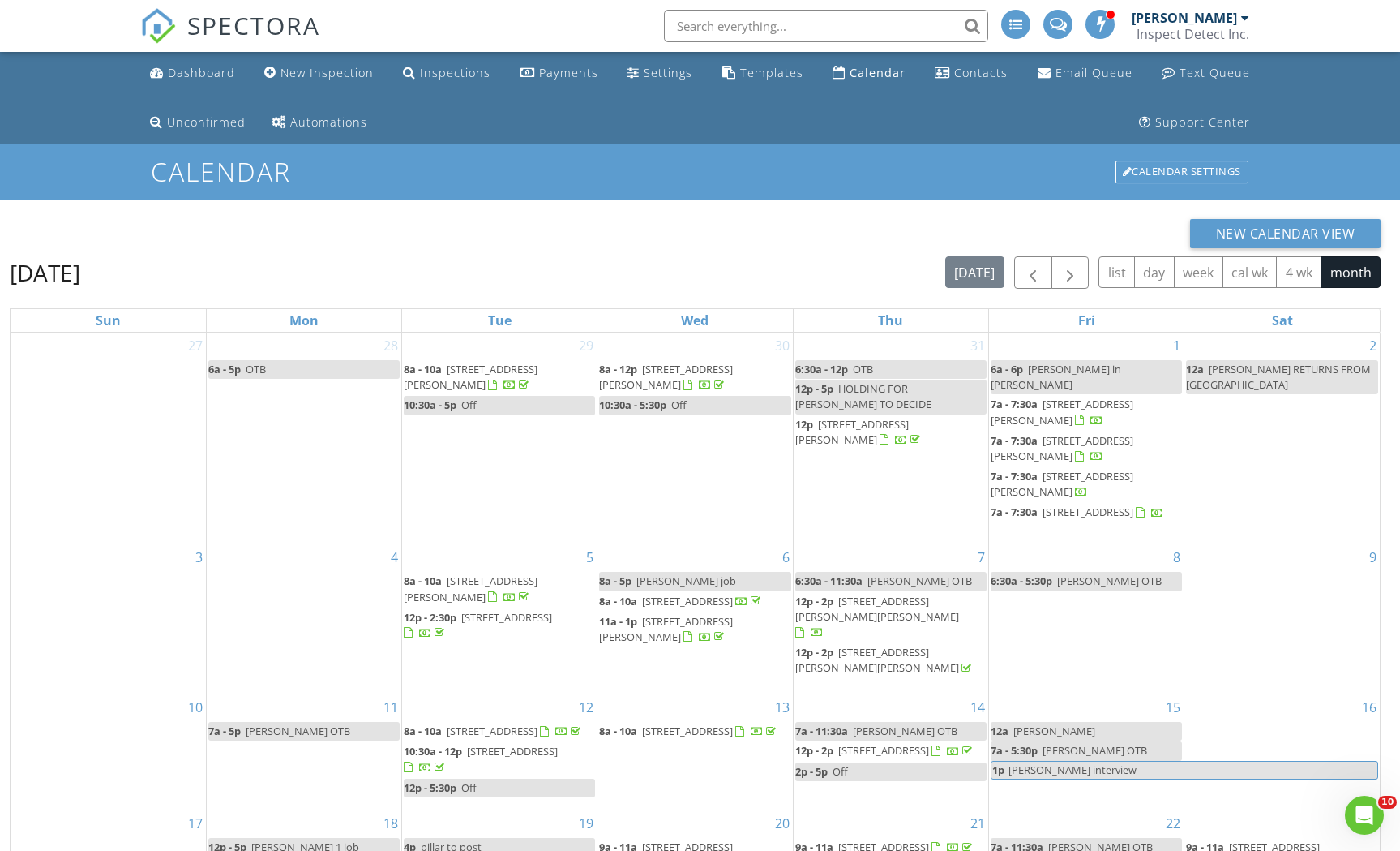
scroll to position [266, 0]
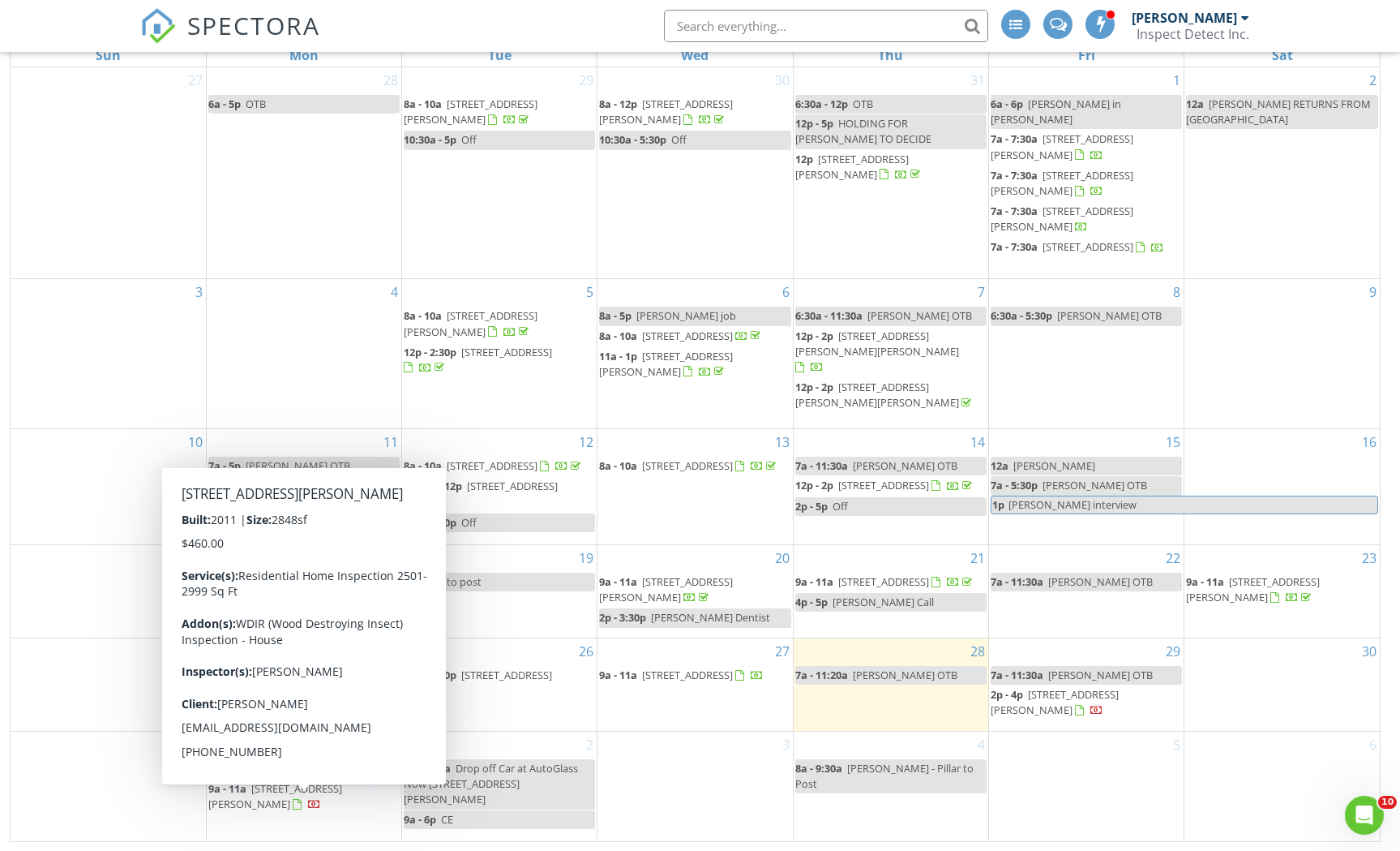
click at [220, 796] on span "9a - 11a" at bounding box center [227, 788] width 38 height 15
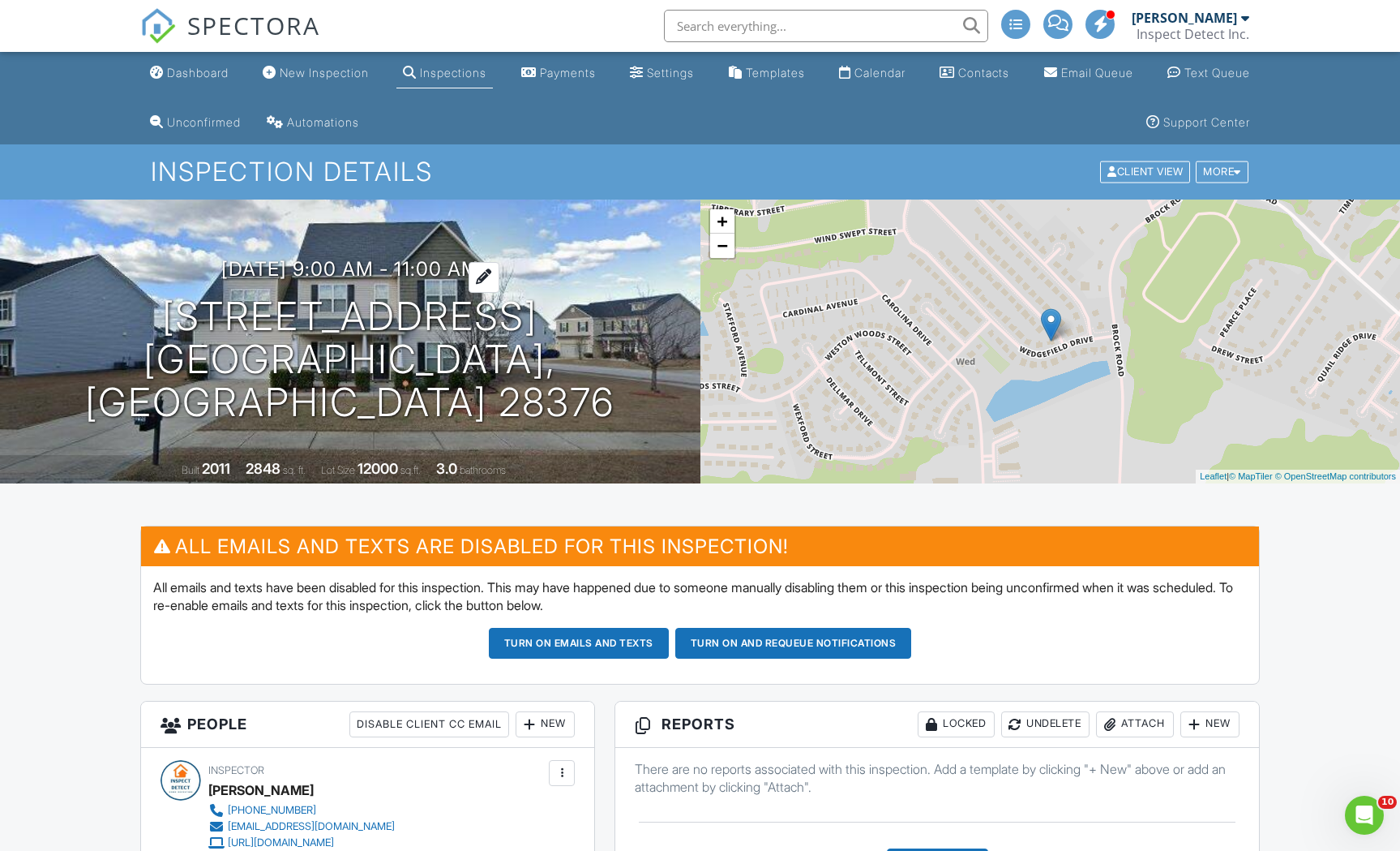
click at [301, 280] on h3 "09/01/2025 9:00 am - 11:00 am" at bounding box center [350, 268] width 258 height 22
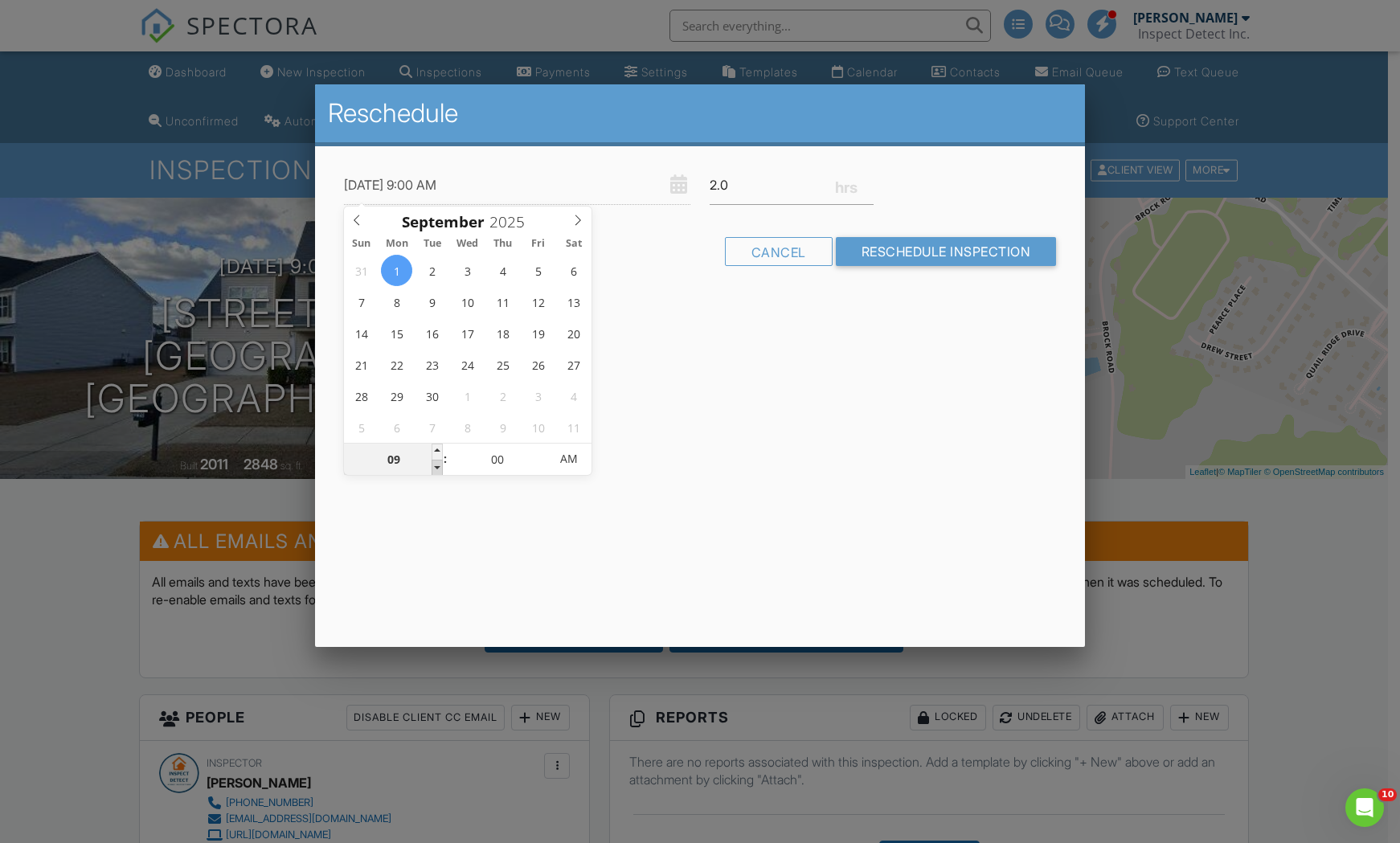
type input "09/01/2025 8:00 AM"
type input "08"
click at [436, 468] on span at bounding box center [437, 467] width 12 height 16
type input "09/01/2025 7:00 AM"
type input "07"
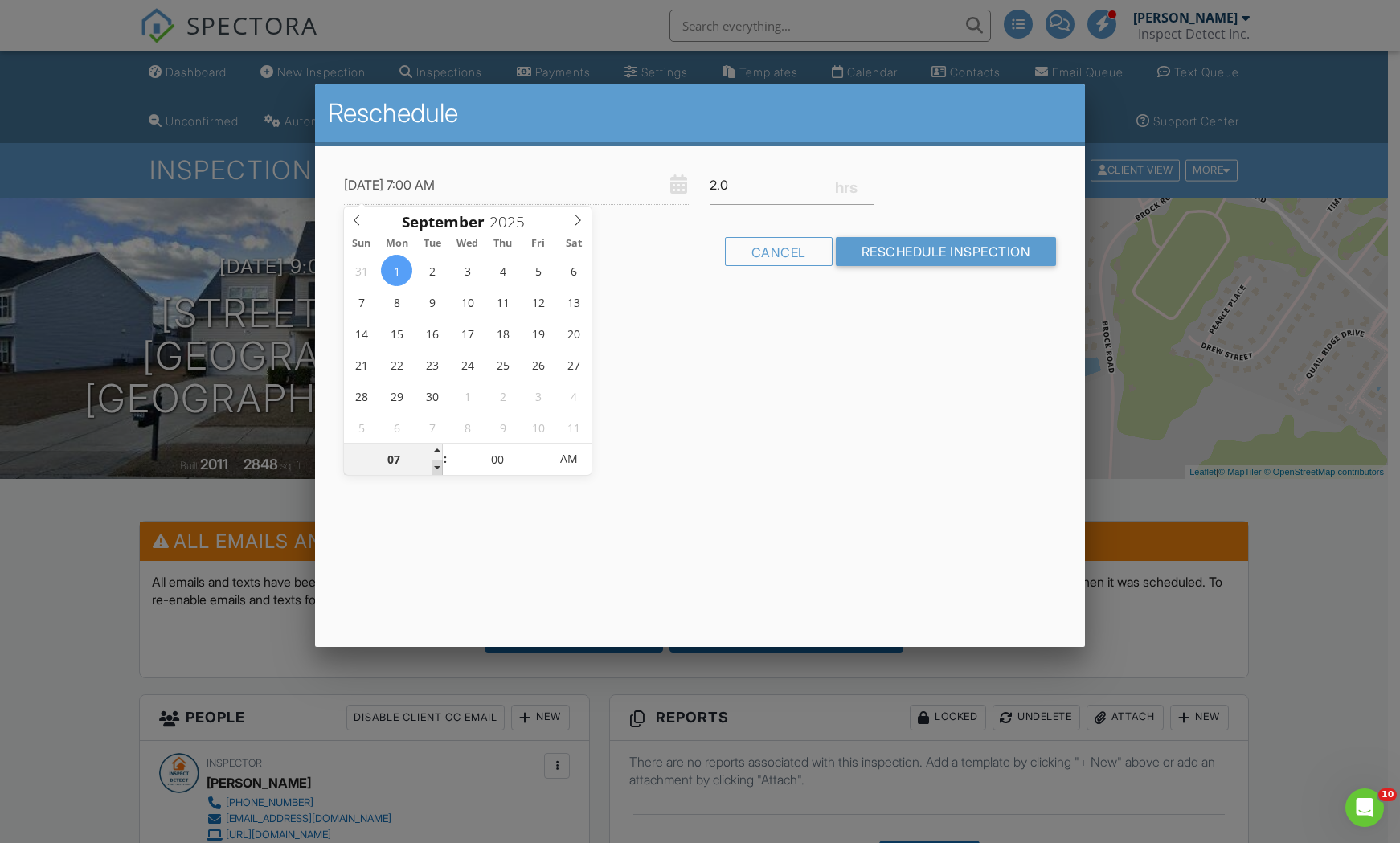
click at [436, 468] on span at bounding box center [437, 467] width 12 height 16
type input "09/01/2025 6:00 AM"
type input "06"
click at [436, 468] on span at bounding box center [437, 467] width 12 height 16
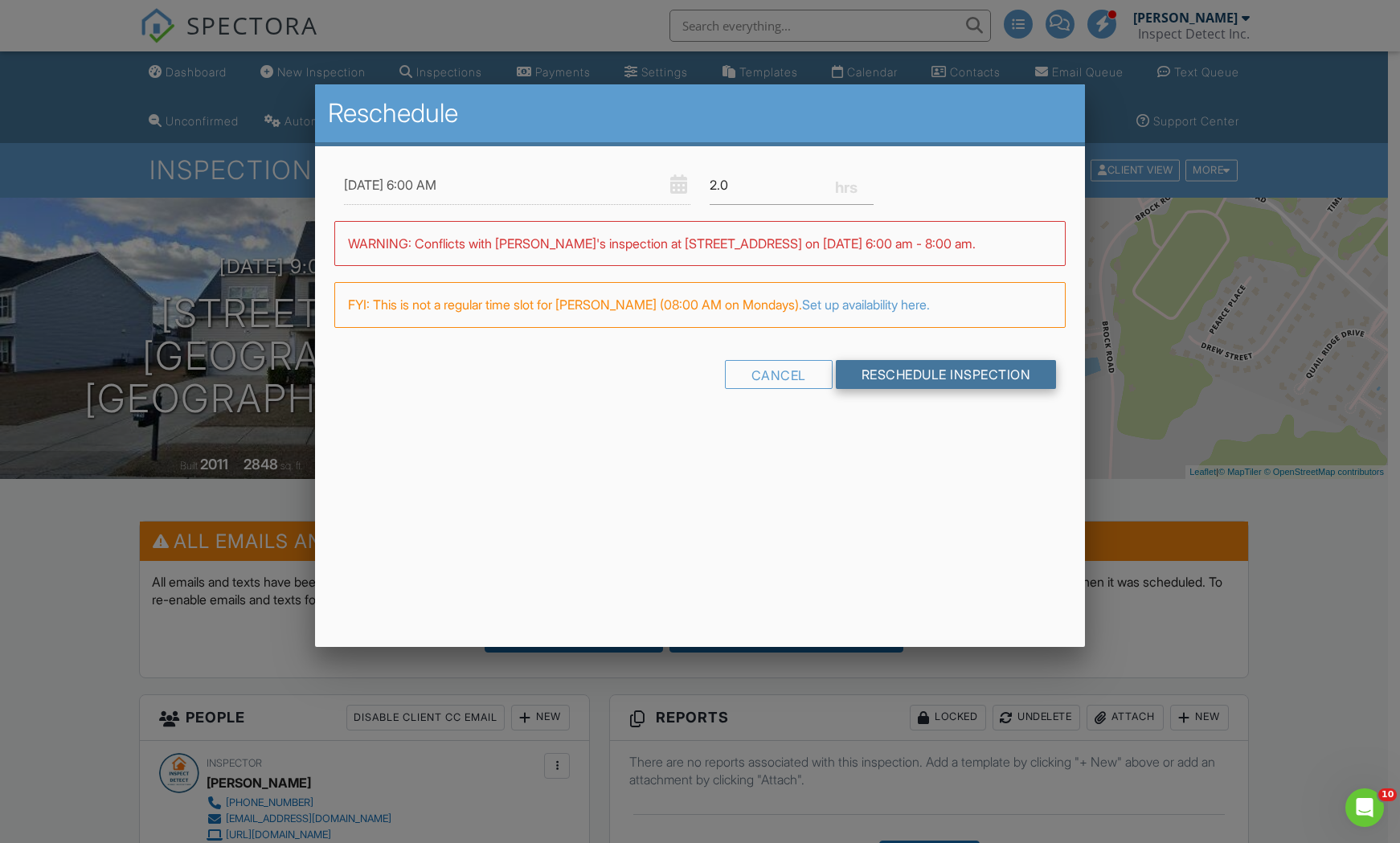
click at [954, 373] on input "Reschedule Inspection" at bounding box center [945, 375] width 221 height 29
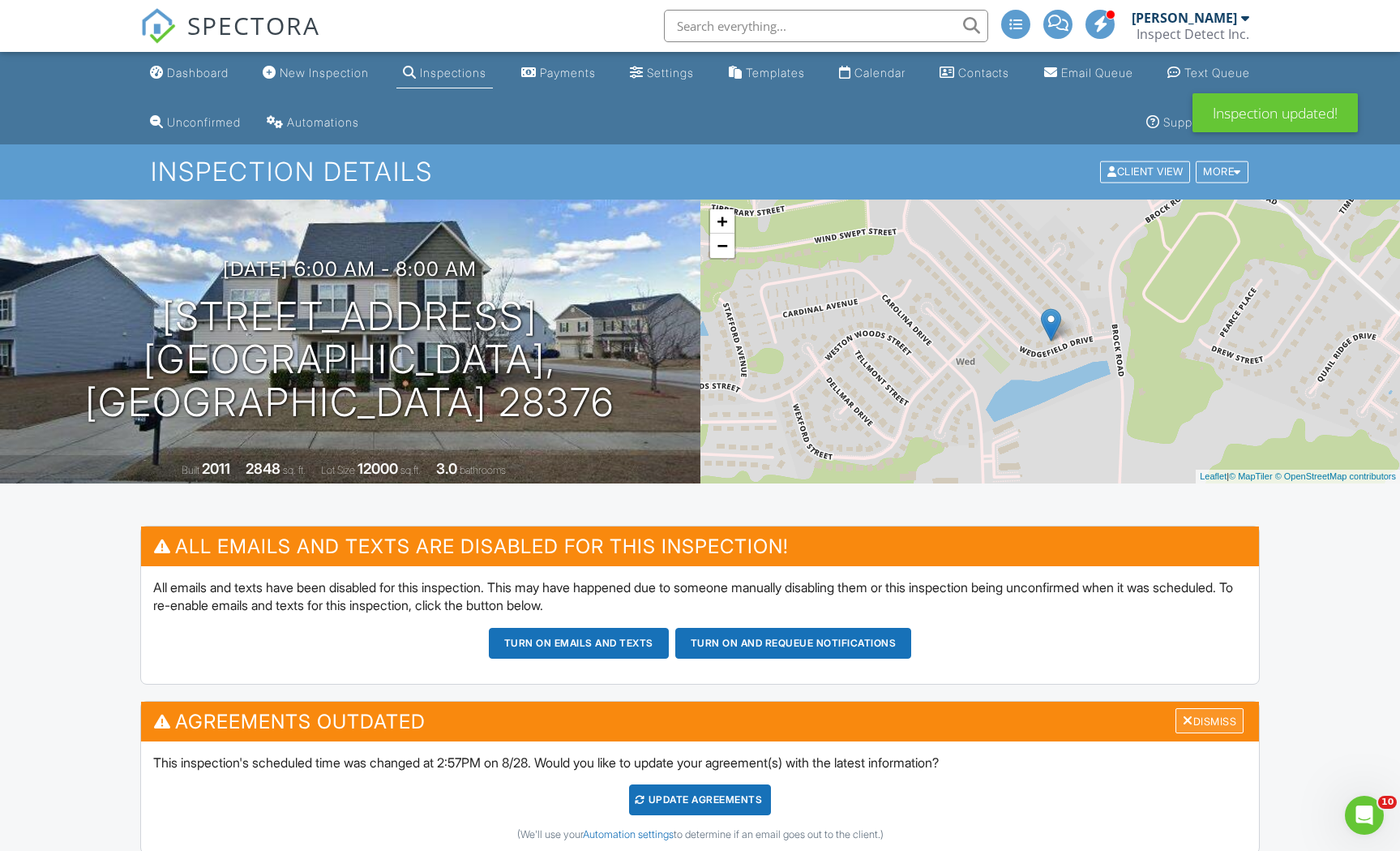
click at [1232, 716] on div "Dismiss" at bounding box center [1209, 721] width 68 height 25
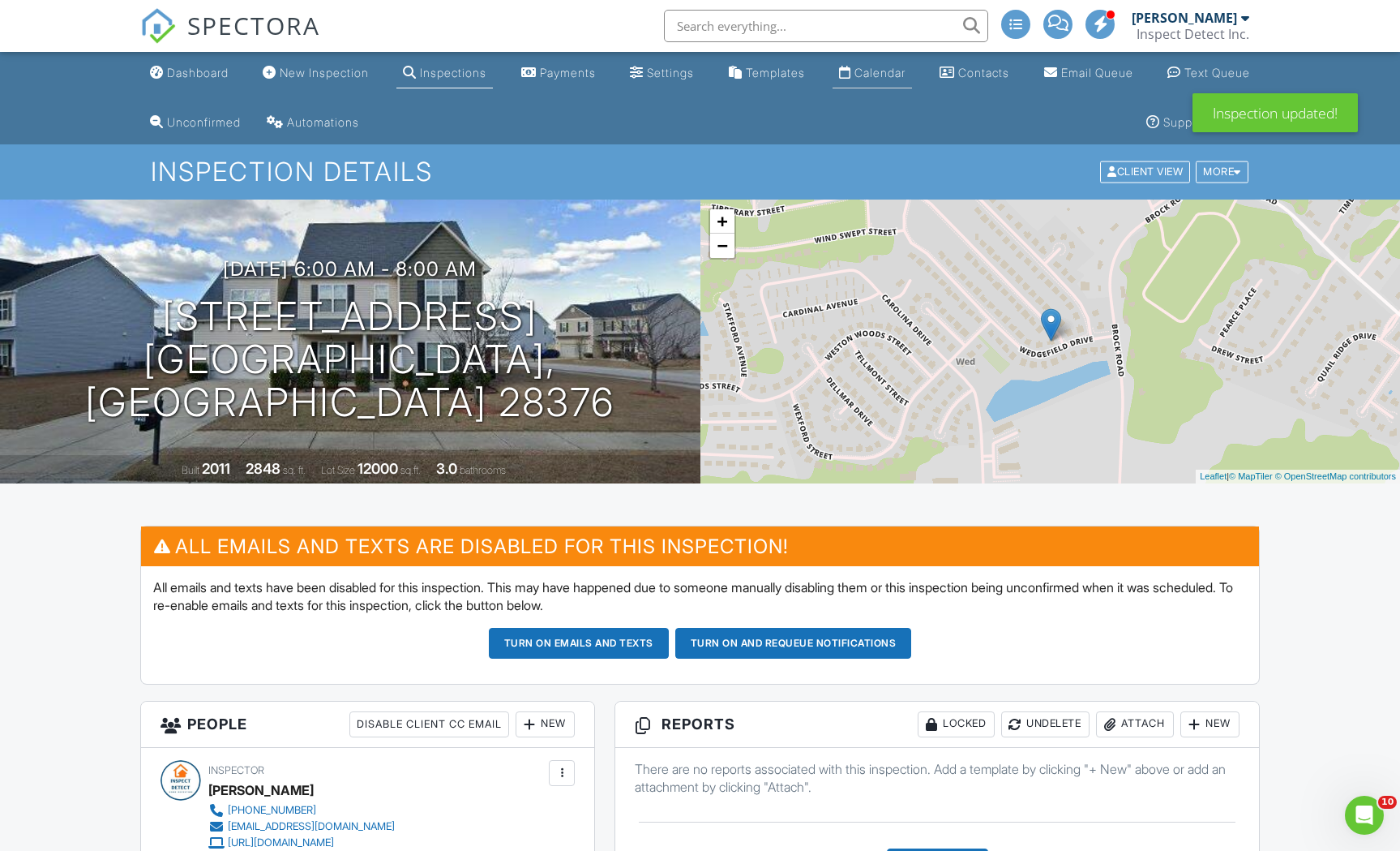
click at [869, 73] on div "Calendar" at bounding box center [880, 73] width 52 height 14
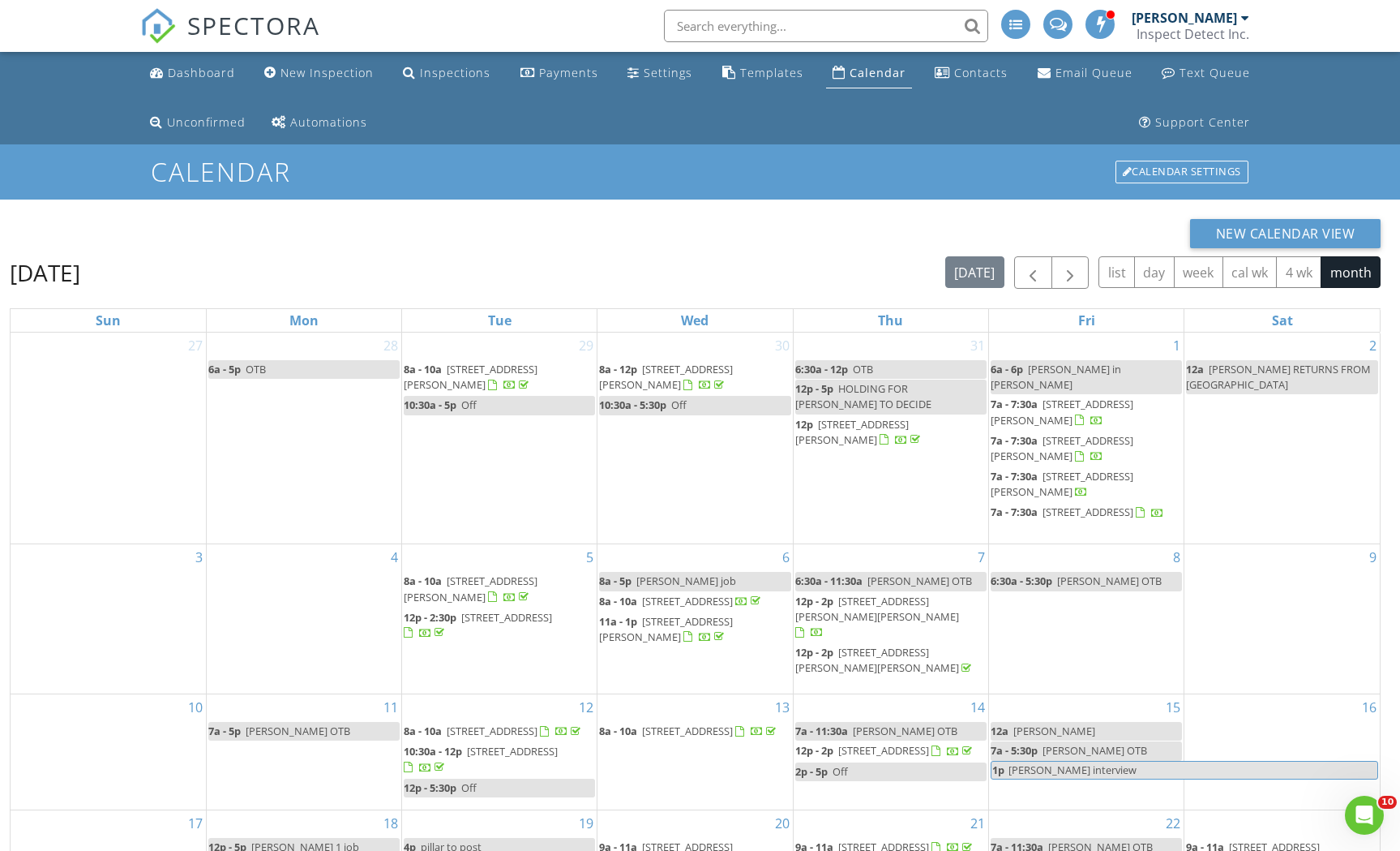
scroll to position [266, 0]
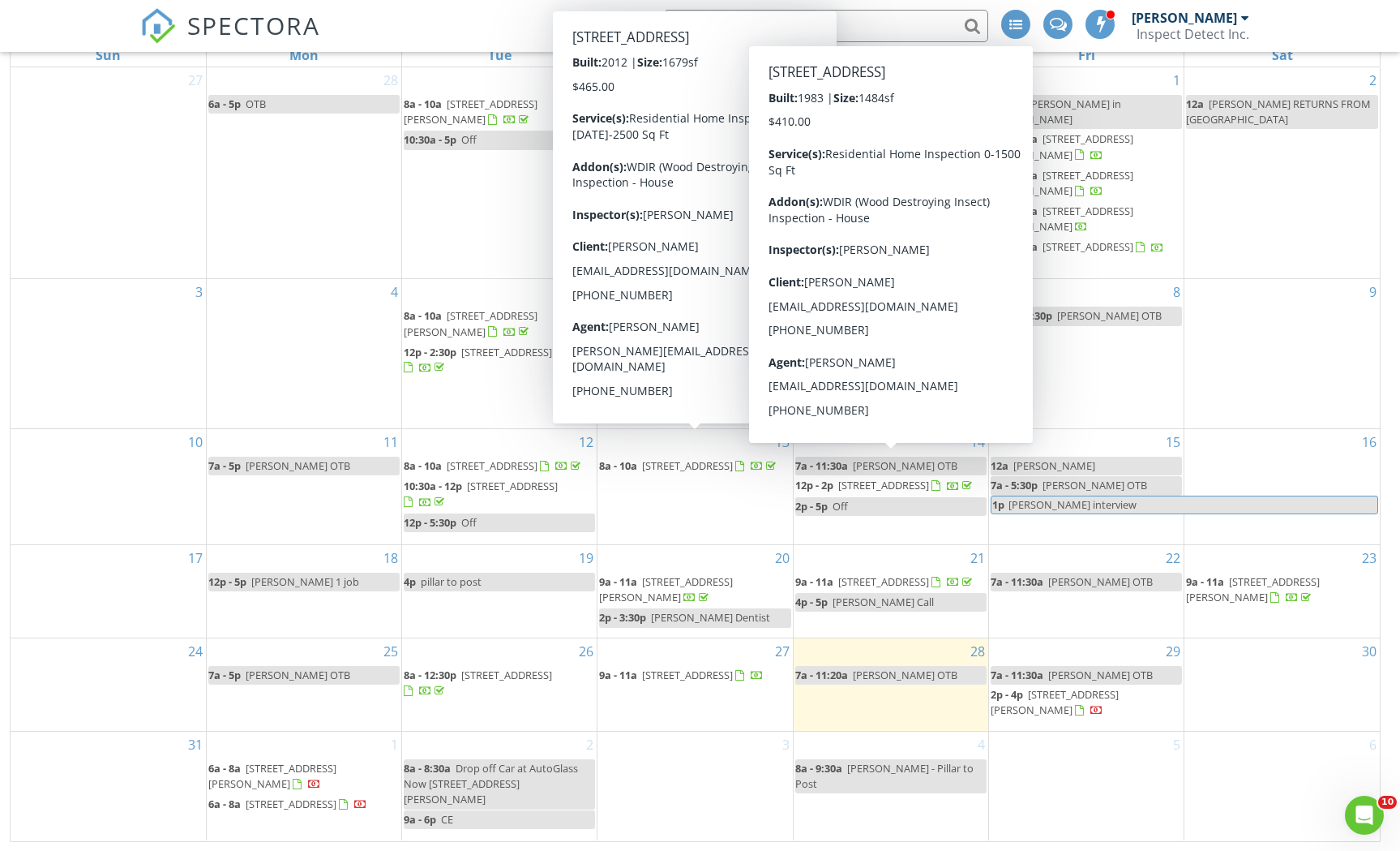
click at [1229, 673] on div "30" at bounding box center [1281, 684] width 195 height 92
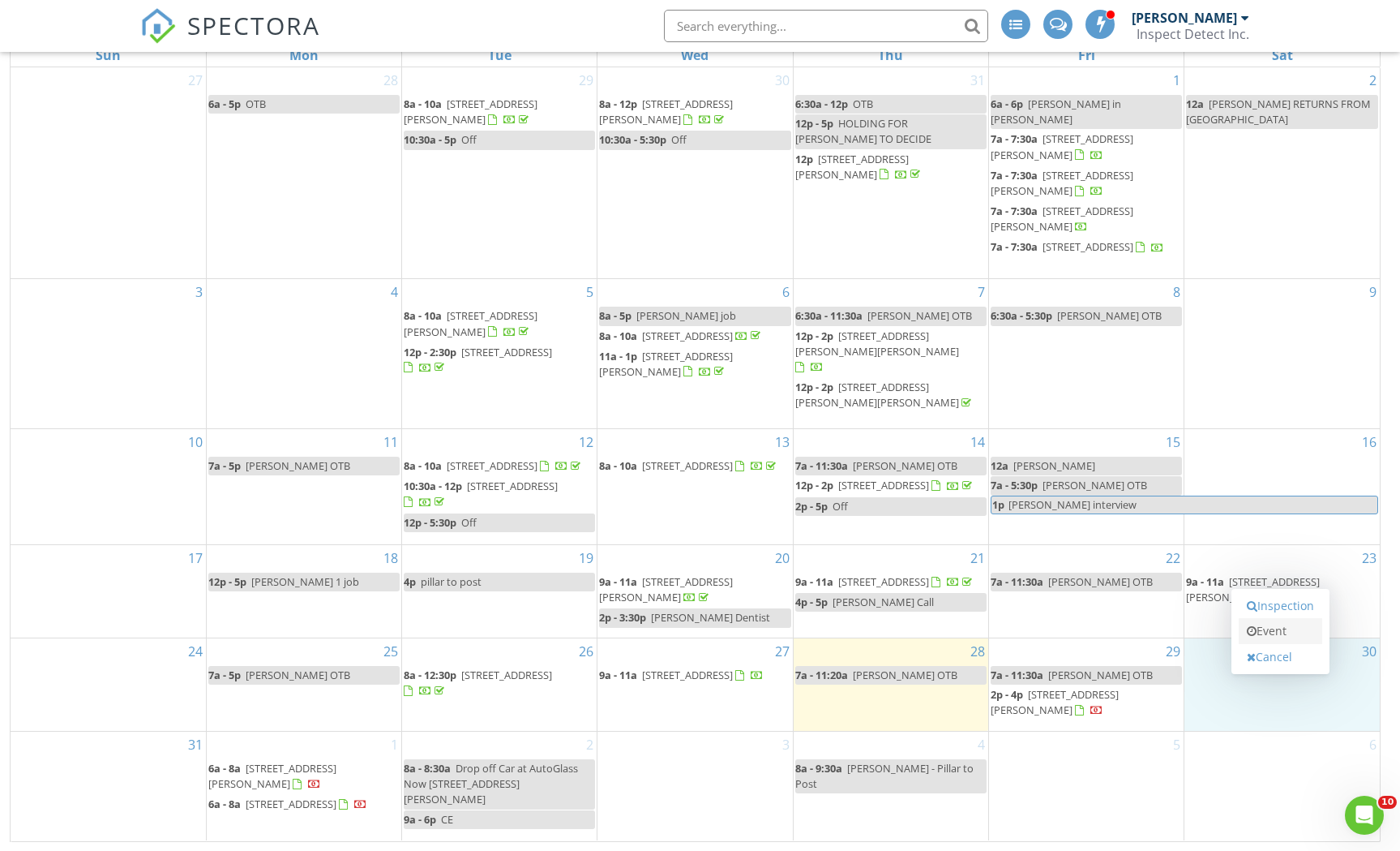
click at [1266, 637] on link "Event" at bounding box center [1280, 630] width 84 height 26
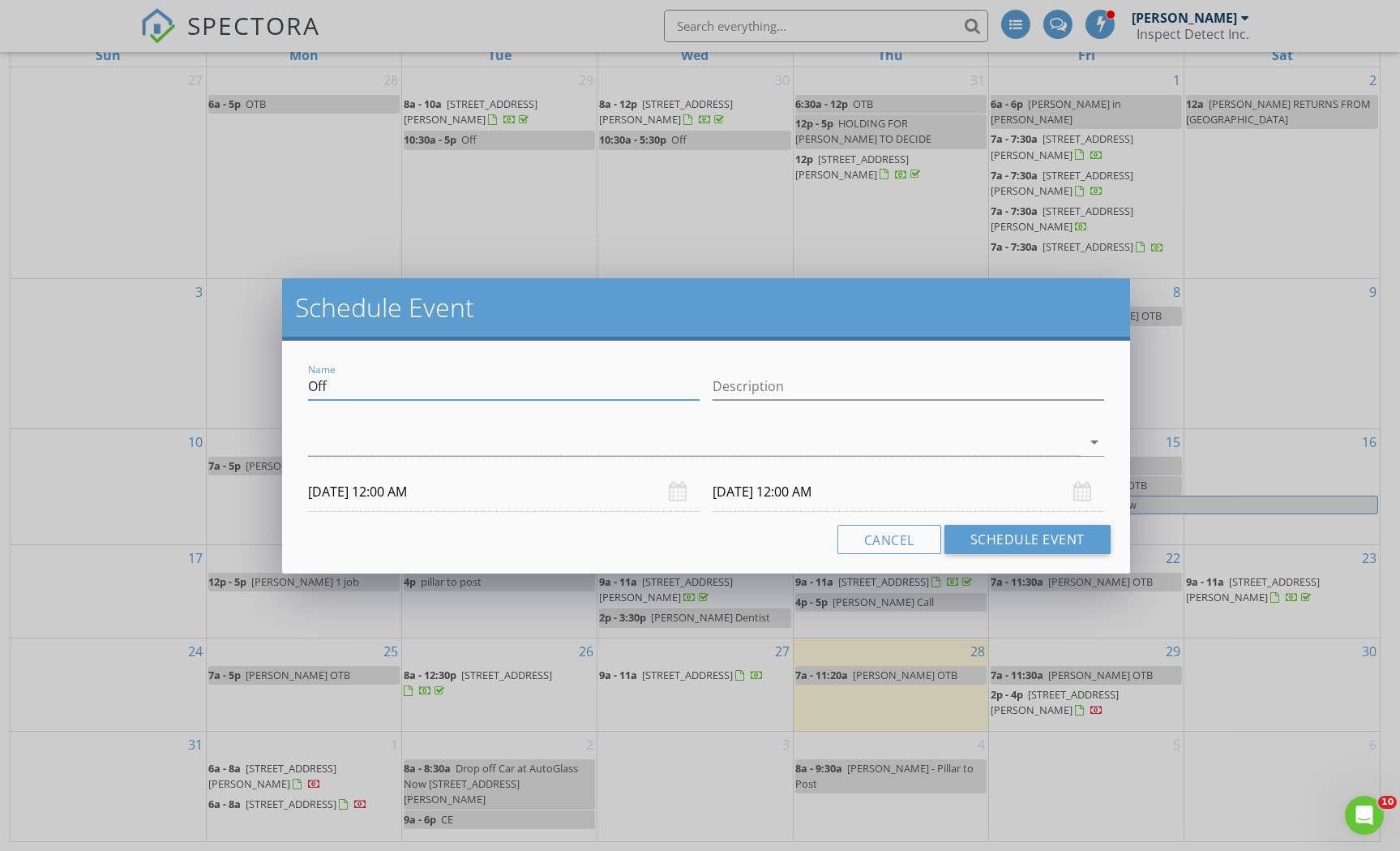
drag, startPoint x: 396, startPoint y: 383, endPoint x: 279, endPoint y: 382, distance: 117.0
click at [279, 382] on div "Schedule Event Name Off Description arrow_drop_down [DATE] 12:00 AM [DATE] 12:0…" at bounding box center [700, 425] width 1400 height 851
type input "[PERSON_NAME] in [PERSON_NAME]"
click at [752, 502] on input "[DATE] 12:00 AM" at bounding box center [908, 491] width 392 height 40
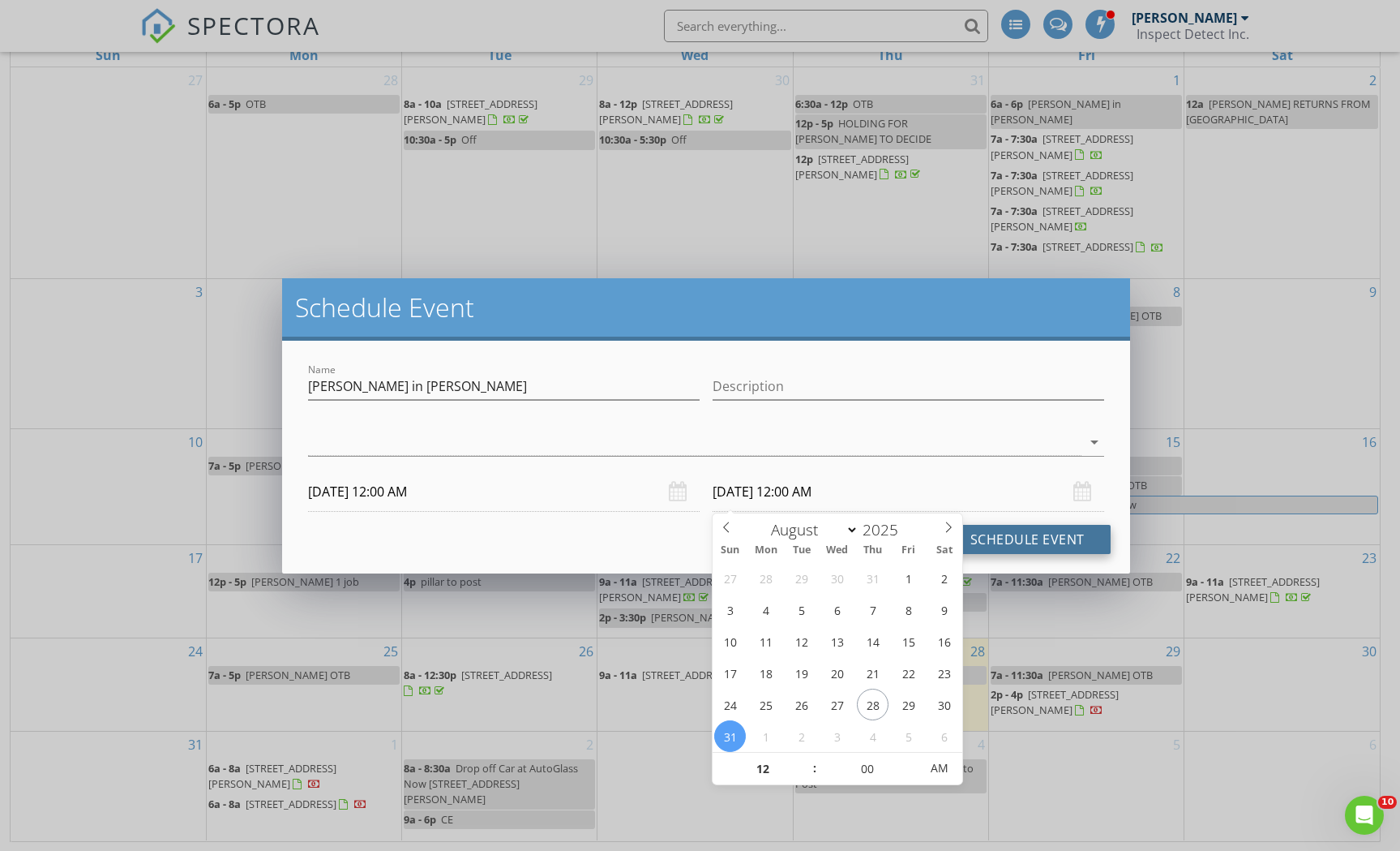
click at [1032, 544] on button "Schedule Event" at bounding box center [1028, 540] width 166 height 29
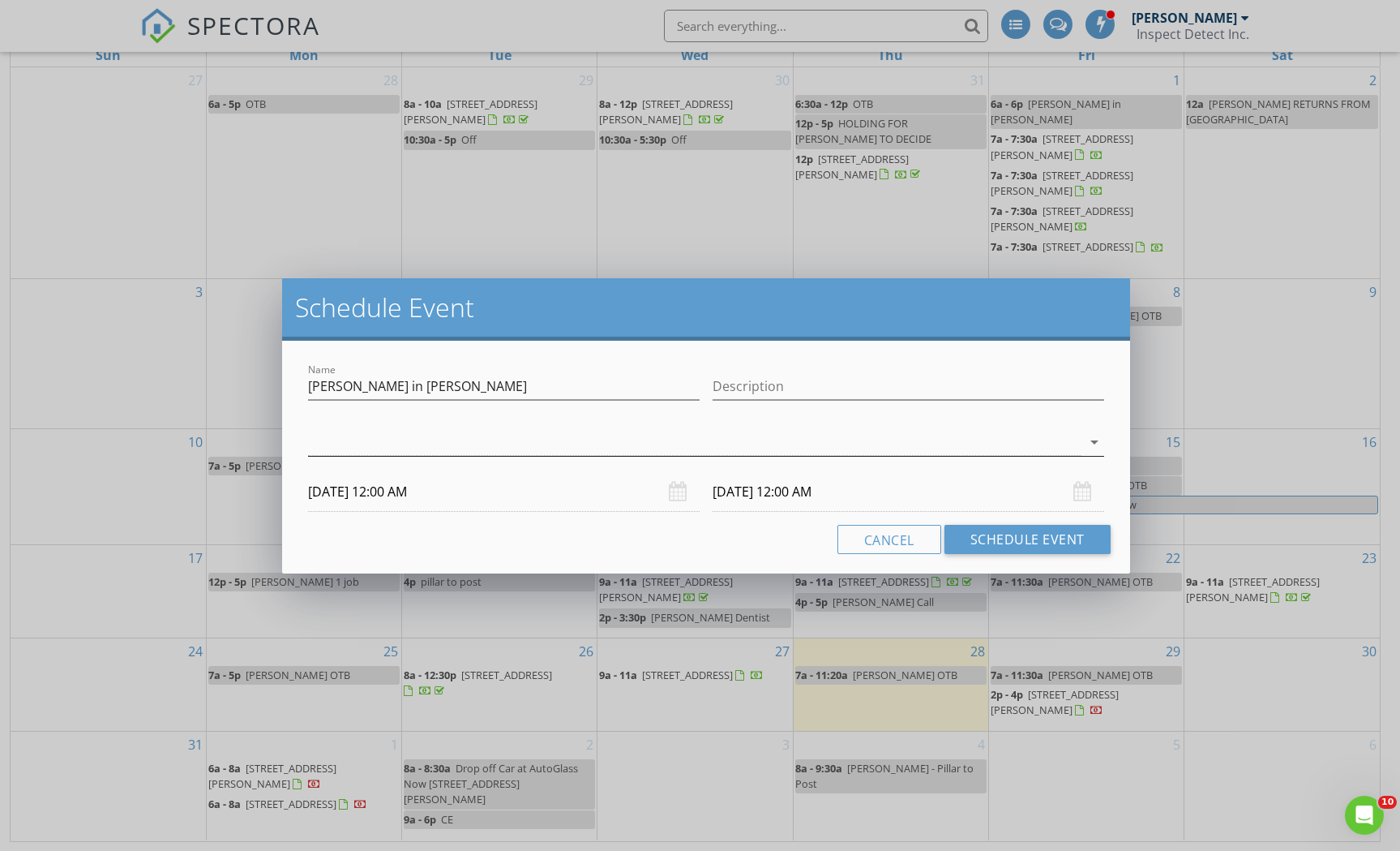
click at [794, 431] on div at bounding box center [694, 443] width 773 height 27
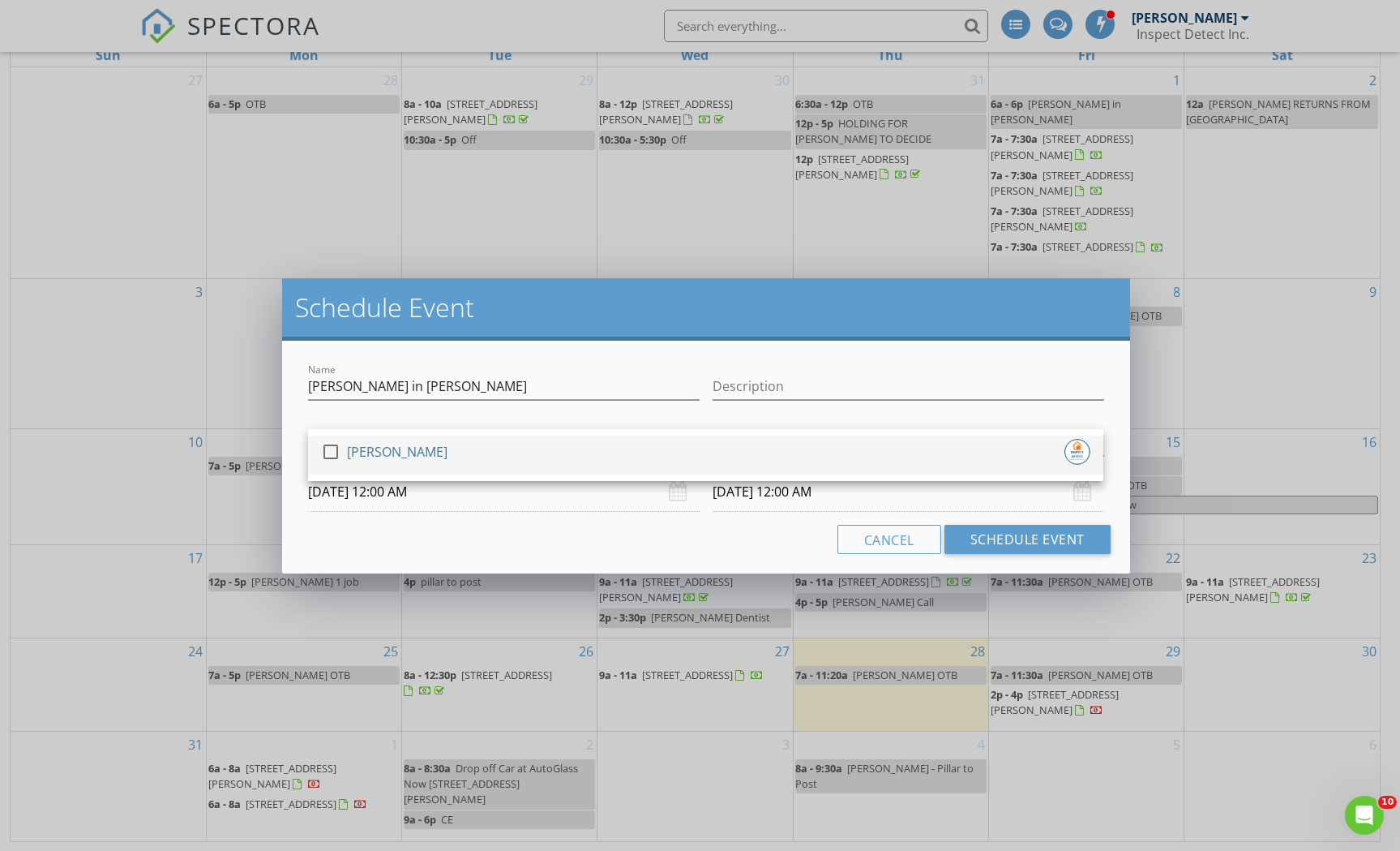
click at [711, 451] on div "check_box_outline_blank [PERSON_NAME]" at bounding box center [705, 454] width 769 height 32
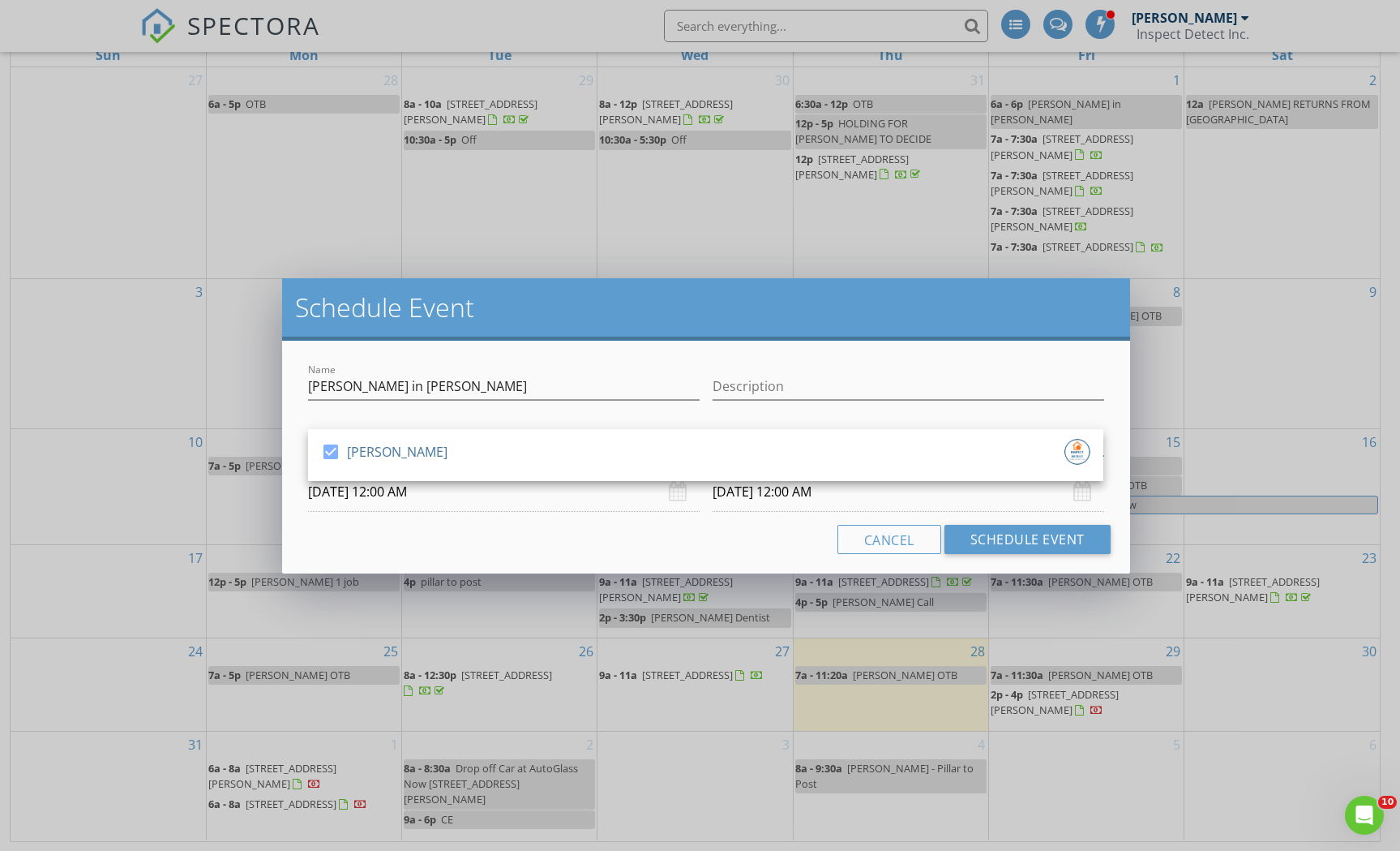
click at [774, 496] on input "[DATE] 12:00 AM" at bounding box center [908, 491] width 392 height 40
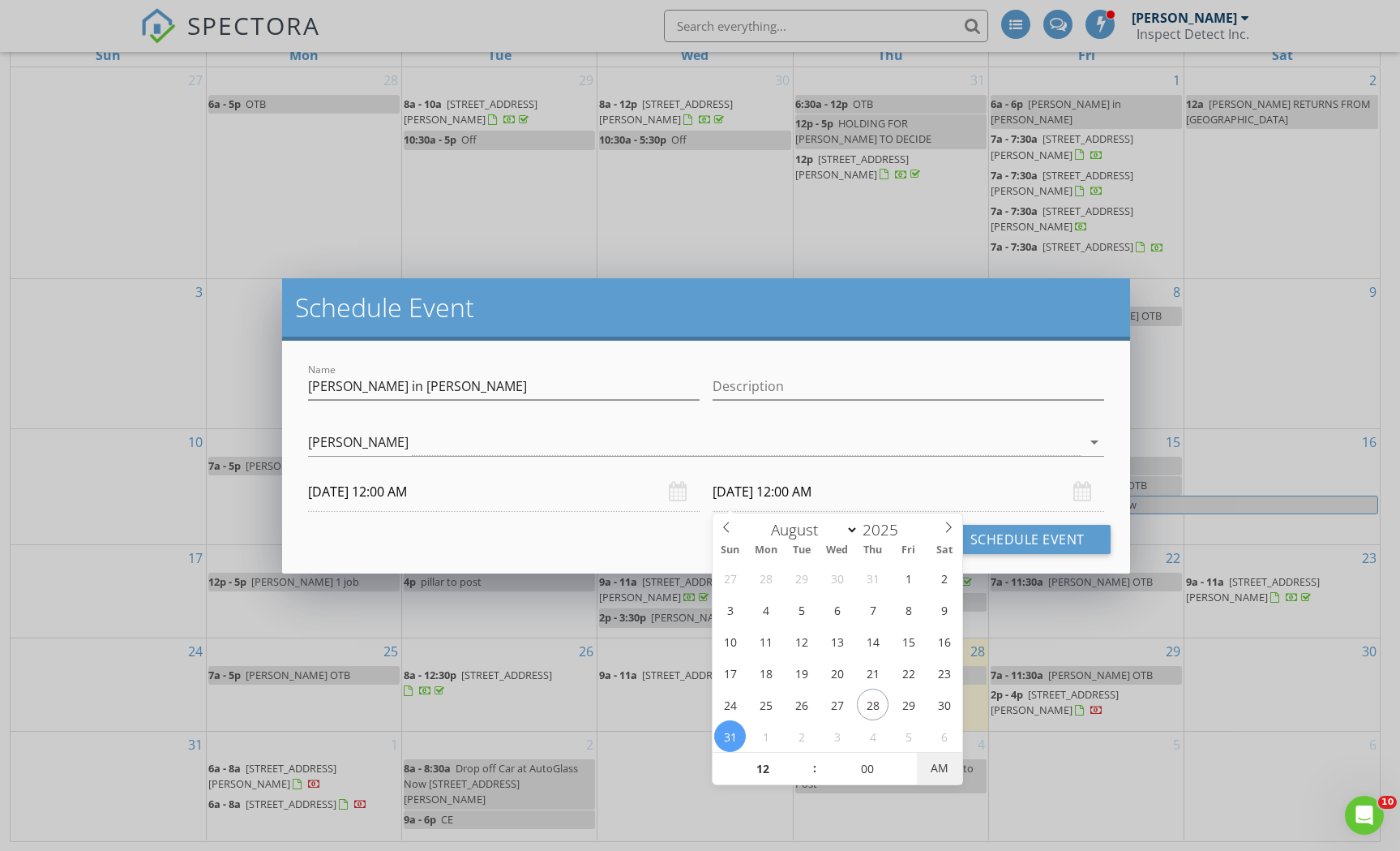
type input "[DATE] 12:00 PM"
click at [1004, 531] on button "Schedule Event" at bounding box center [1028, 540] width 166 height 29
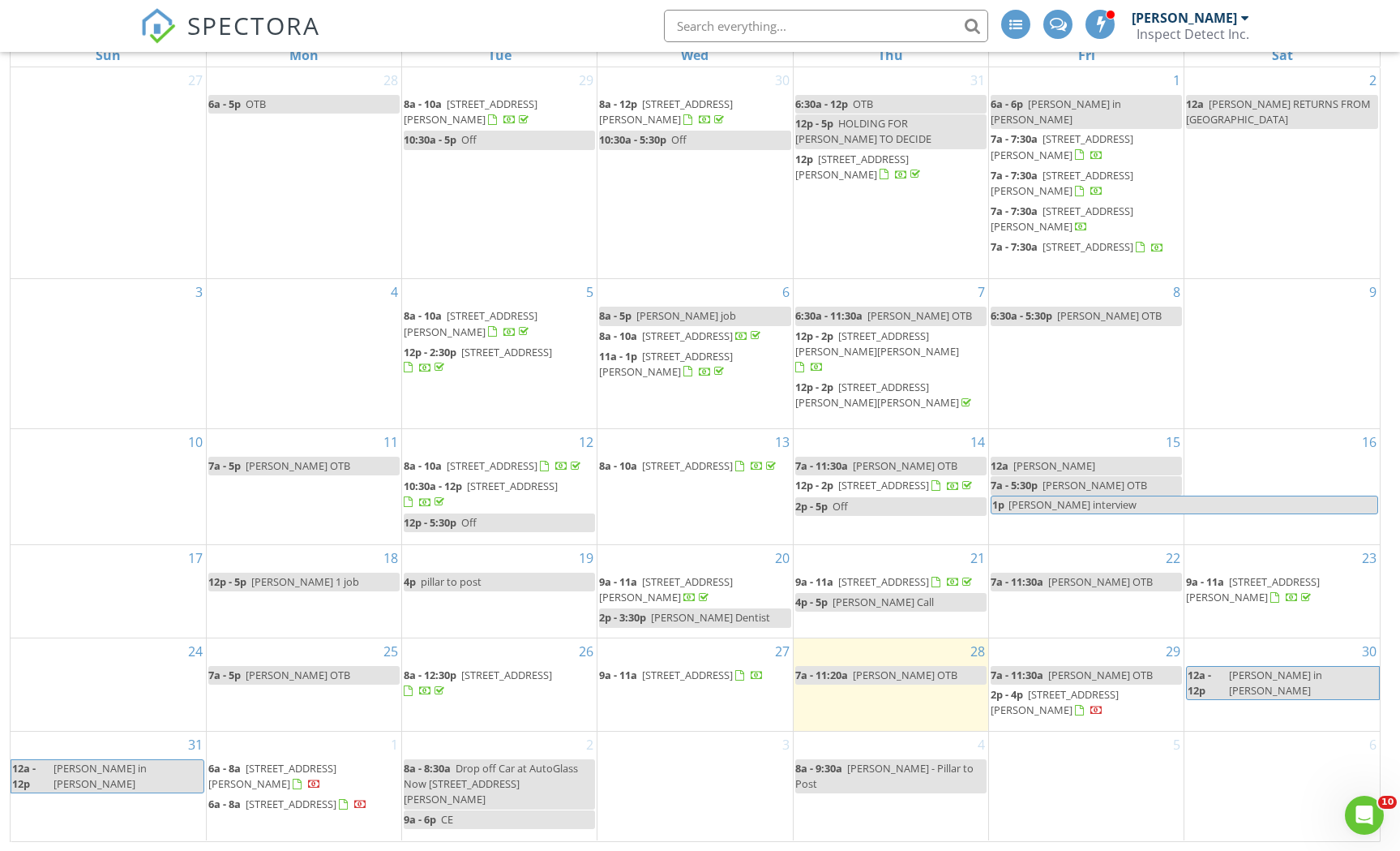
select select "7"
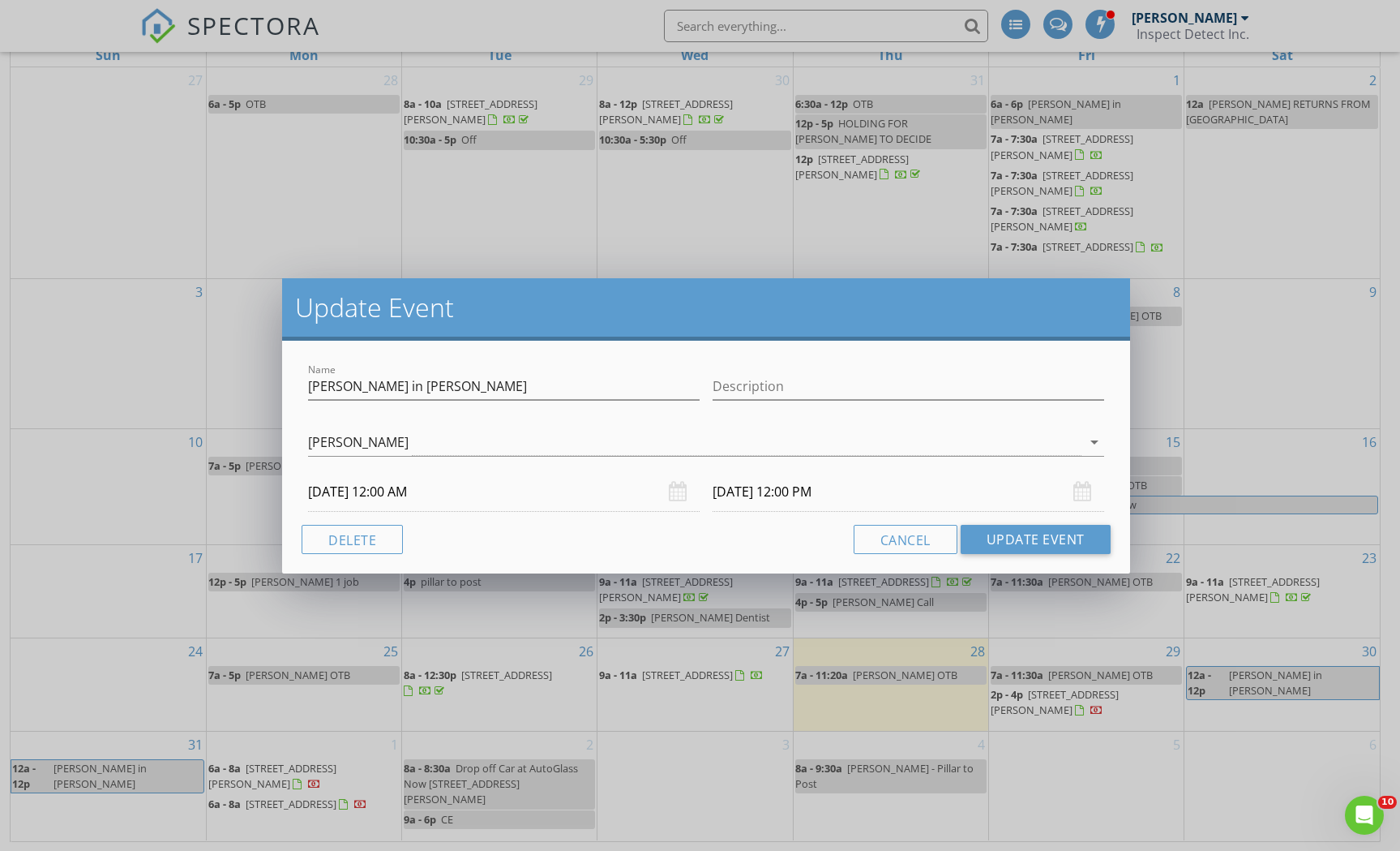
click at [804, 494] on input "[DATE] 12:00 PM" at bounding box center [908, 491] width 392 height 40
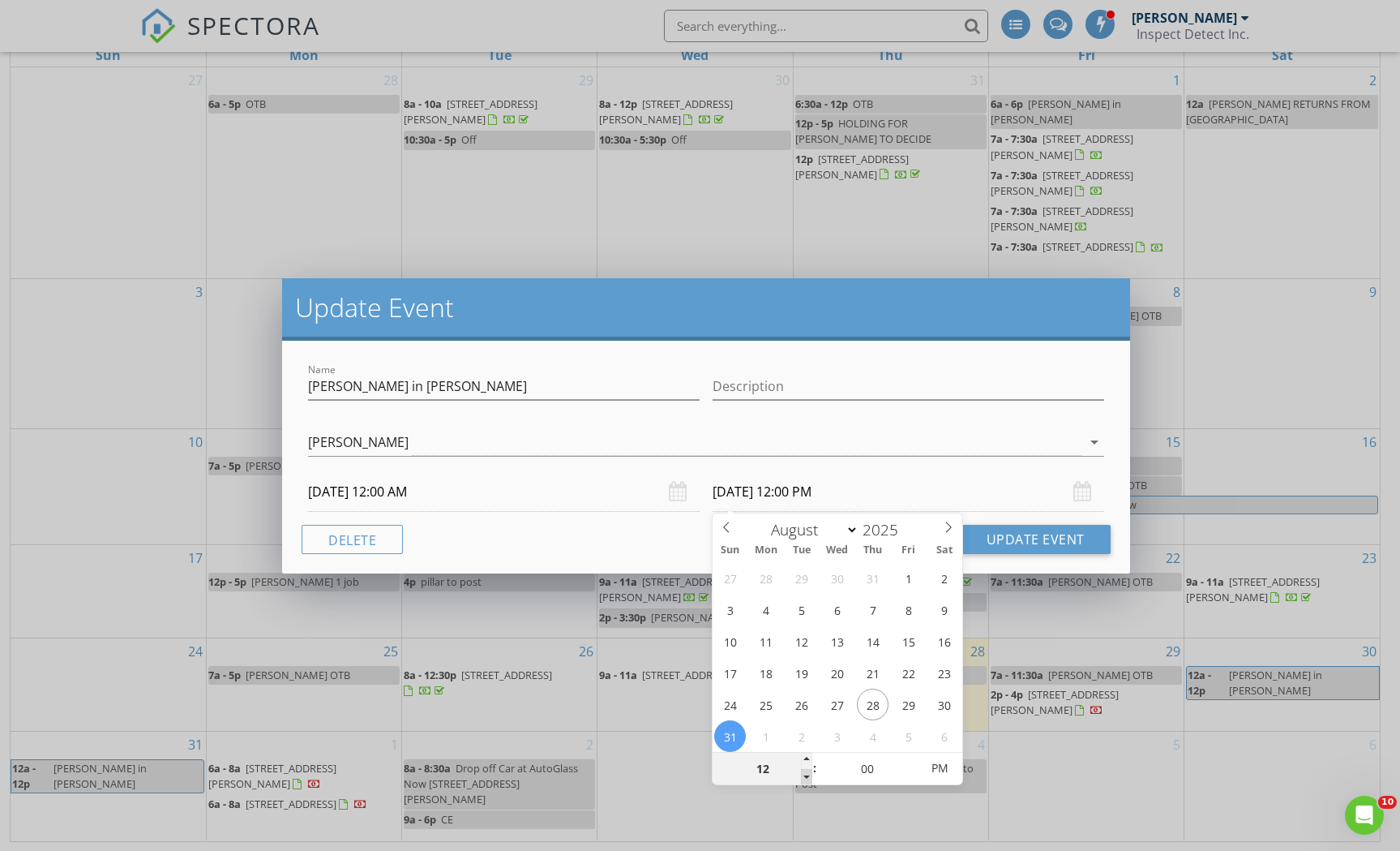
type input "11"
type input "[DATE] 11:00 AM"
click at [808, 774] on span at bounding box center [807, 777] width 12 height 17
type input "10"
click at [808, 774] on span at bounding box center [807, 777] width 12 height 17
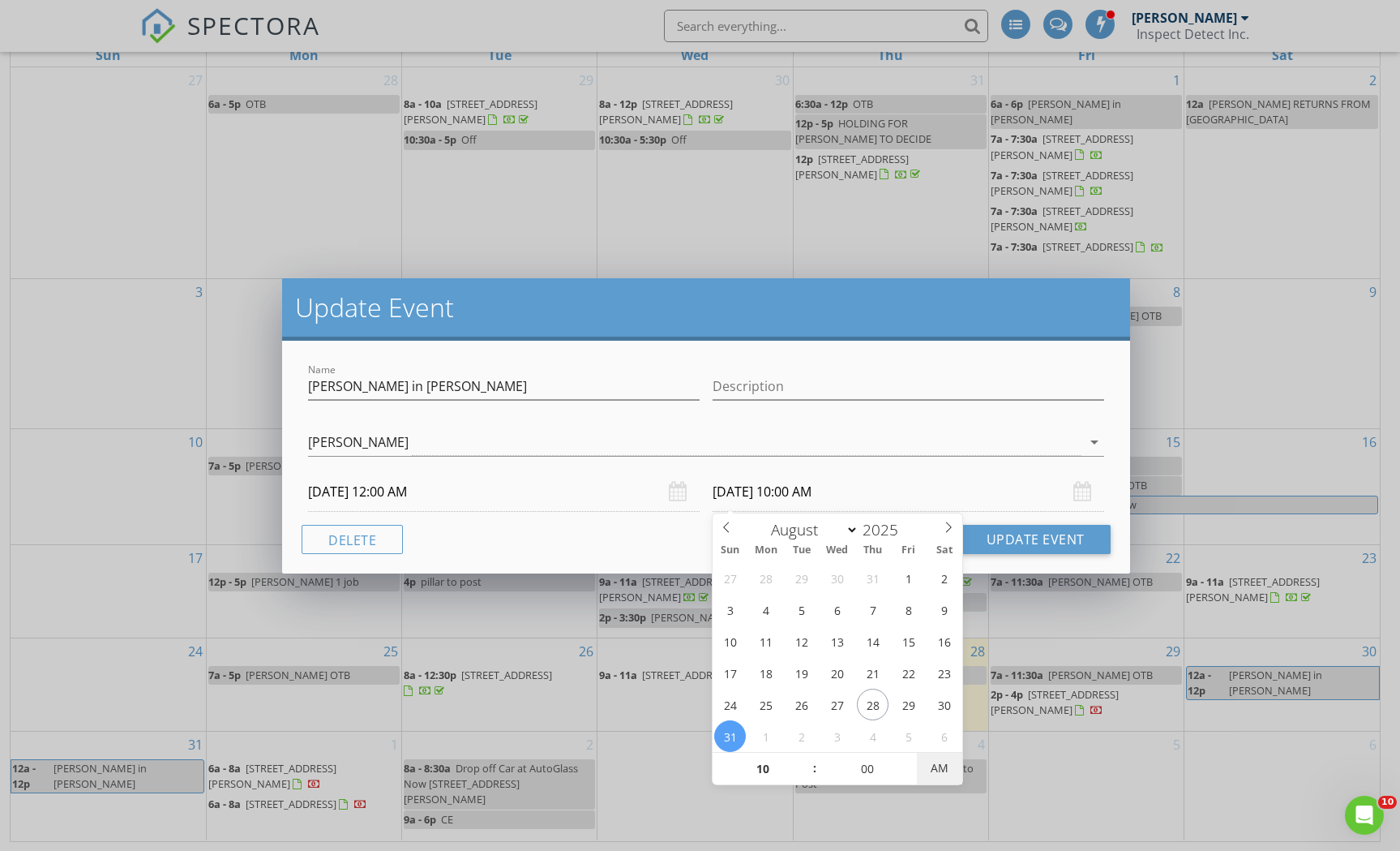
type input "[DATE] 10:00 PM"
click at [943, 775] on span "AM" at bounding box center [939, 767] width 45 height 32
click at [1057, 542] on button "Update Event" at bounding box center [1035, 540] width 150 height 29
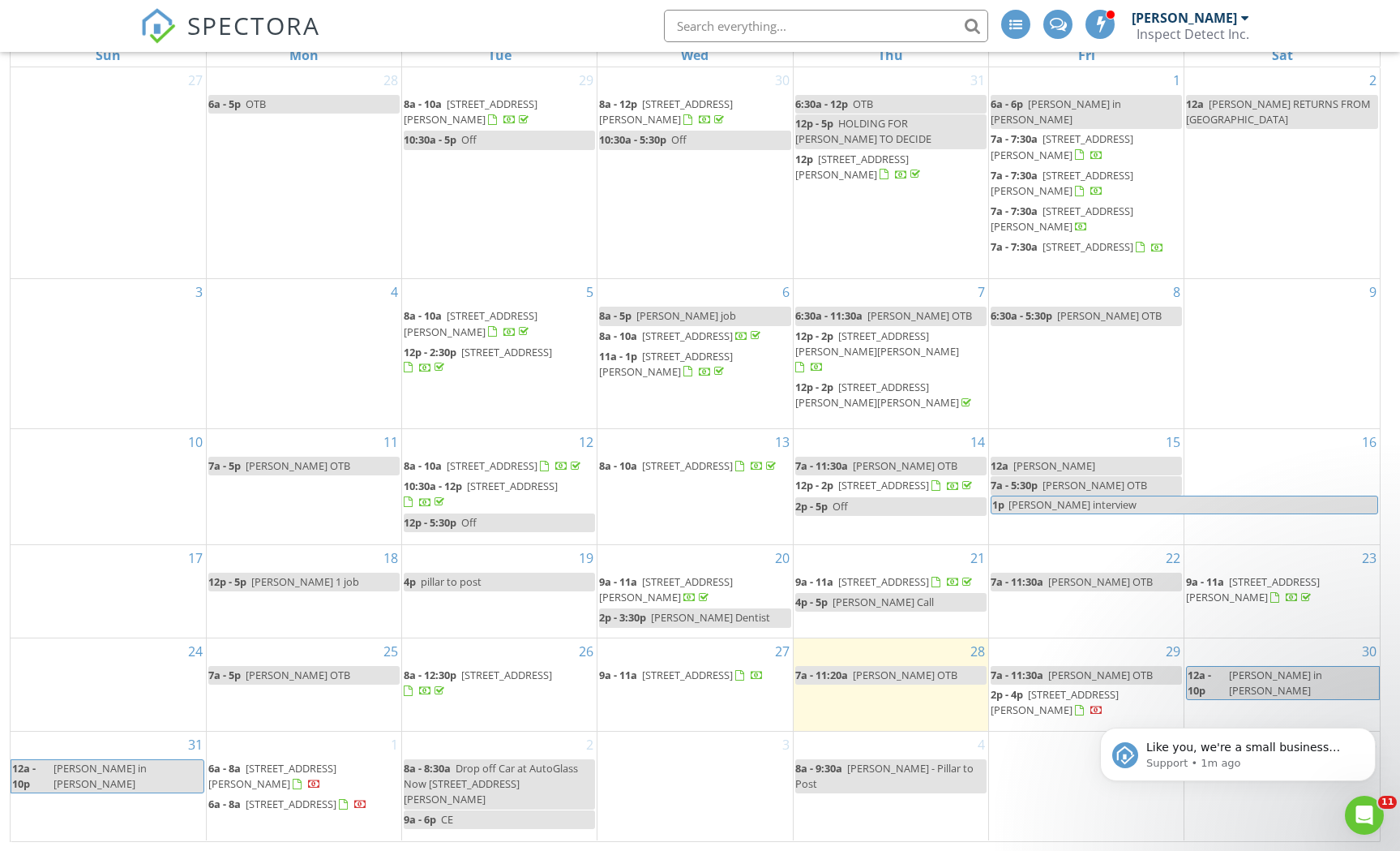
scroll to position [0, 0]
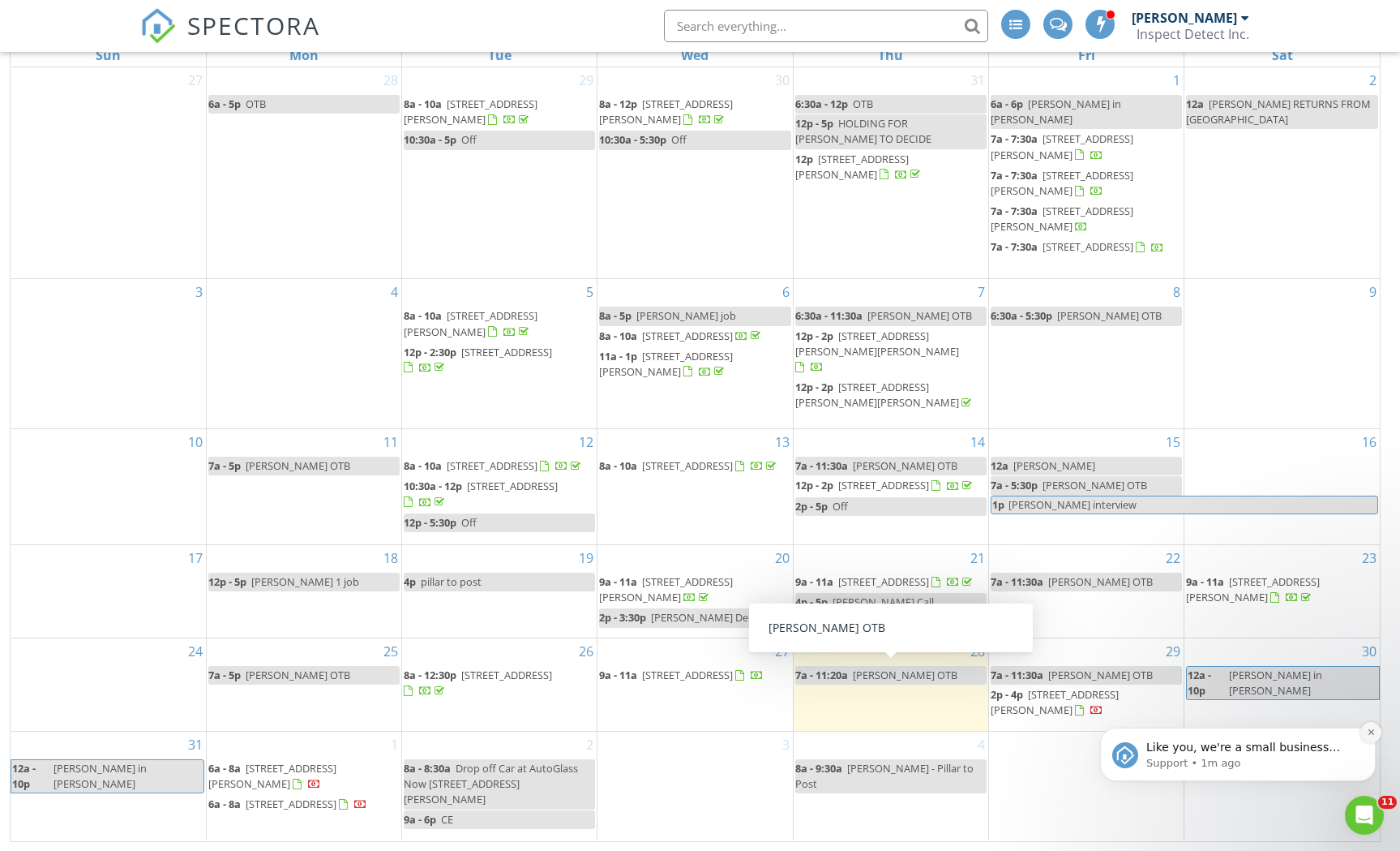
click at [1370, 736] on icon "Dismiss notification" at bounding box center [1371, 731] width 9 height 9
